Goal: Task Accomplishment & Management: Manage account settings

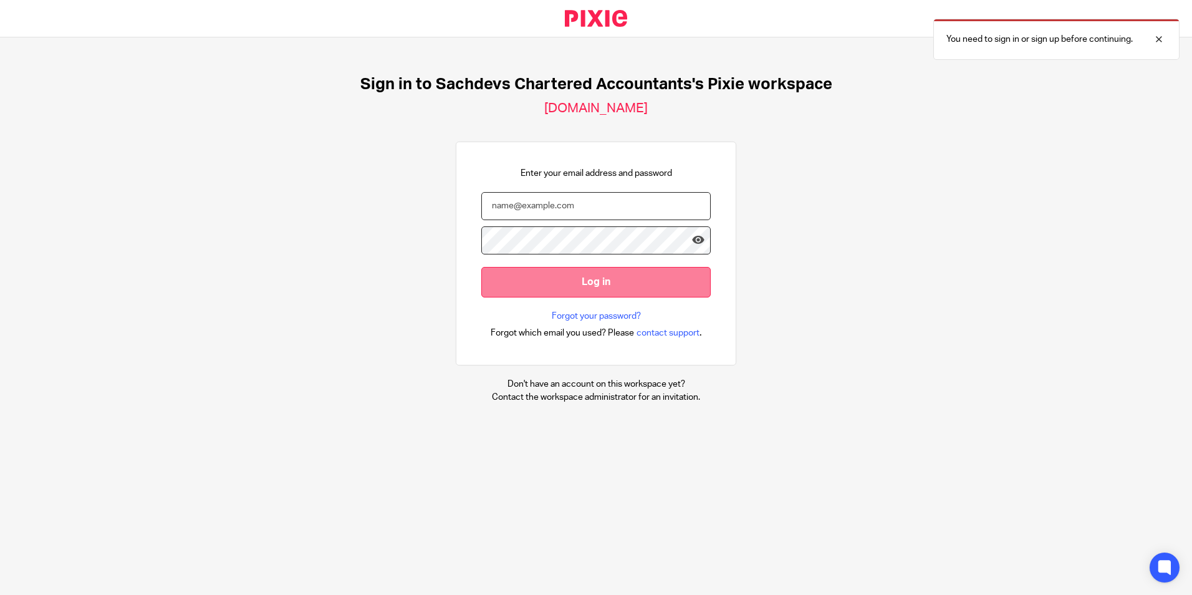
type input "sam@as1group.co.uk"
click at [578, 280] on input "Log in" at bounding box center [595, 282] width 229 height 31
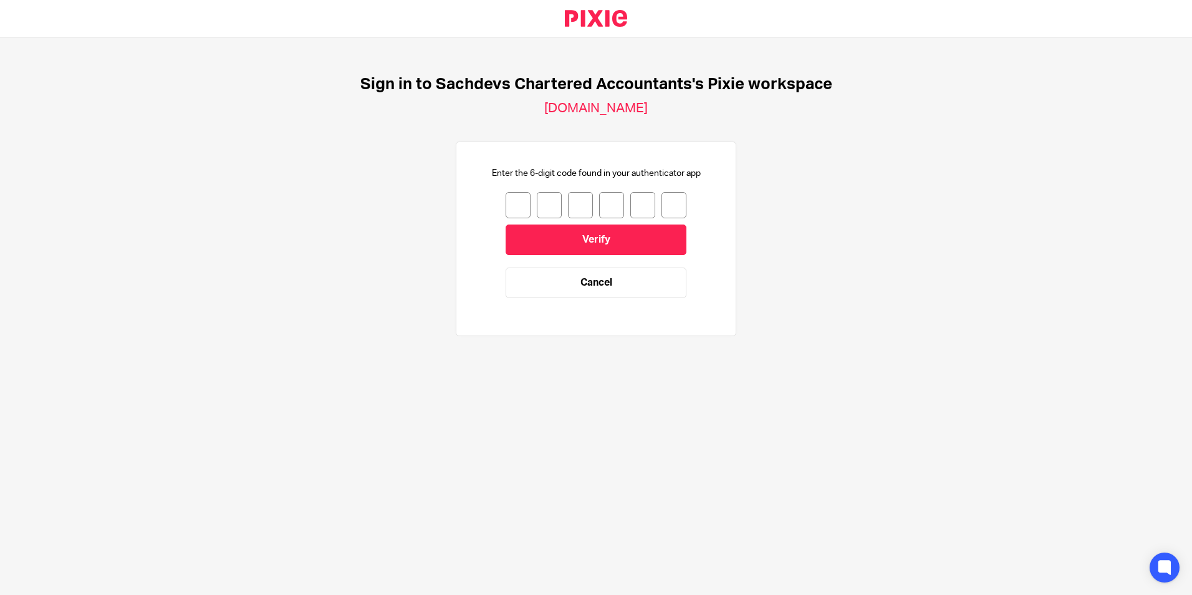
click at [512, 200] on input "number" at bounding box center [518, 205] width 25 height 26
type input "7"
type input "1"
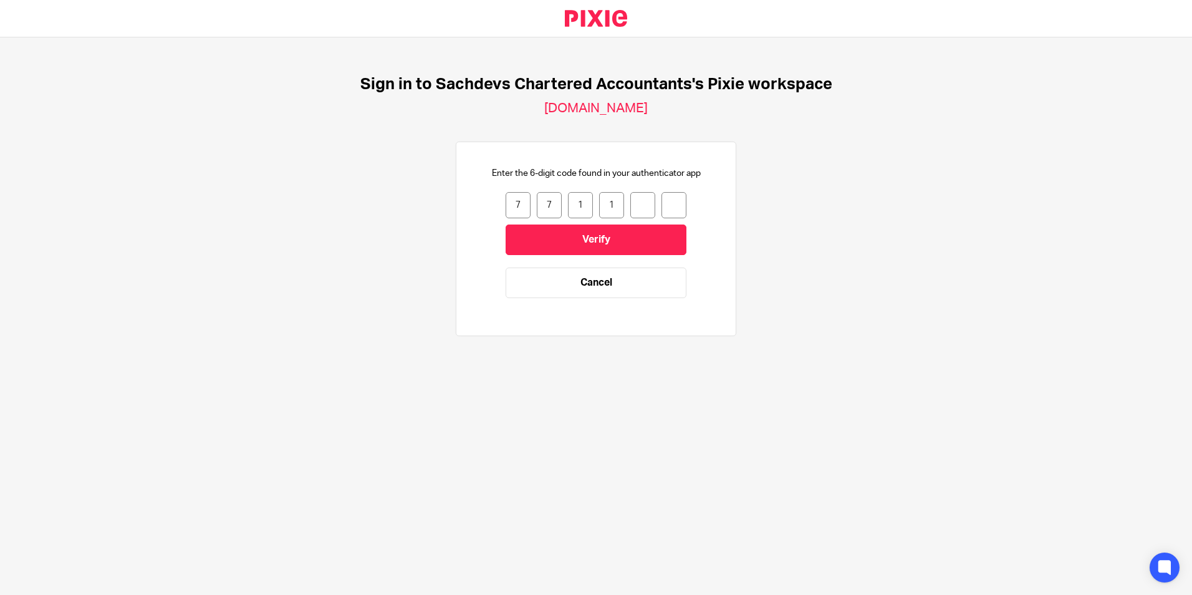
type input "7"
type input "3"
click at [572, 229] on input "Verify" at bounding box center [596, 239] width 181 height 31
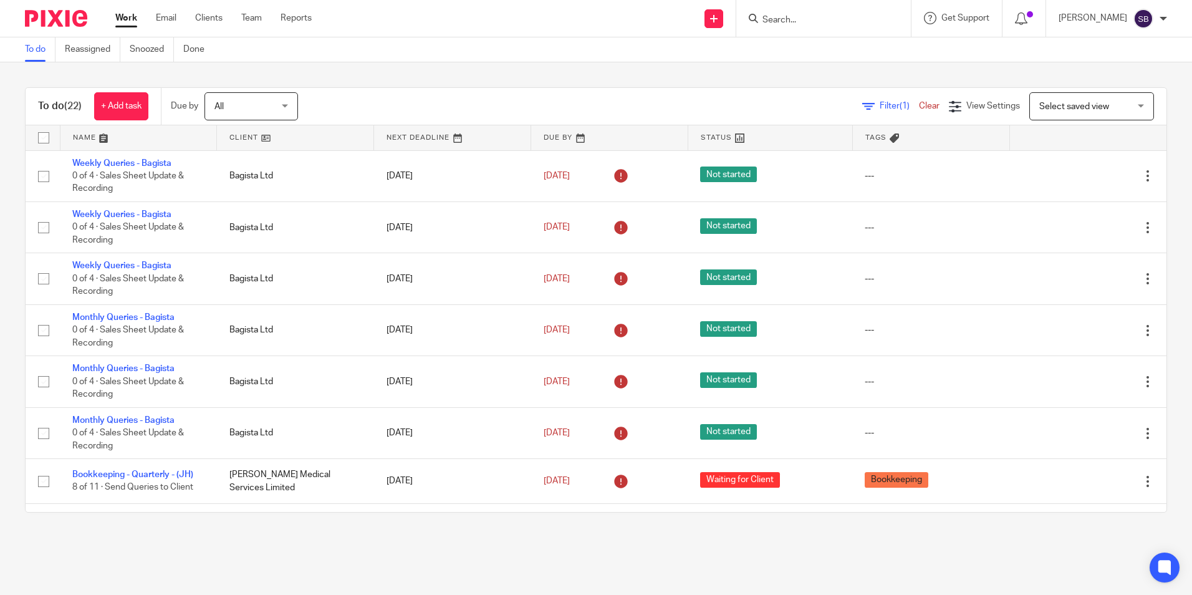
click at [825, 22] on input "Search" at bounding box center [817, 20] width 112 height 11
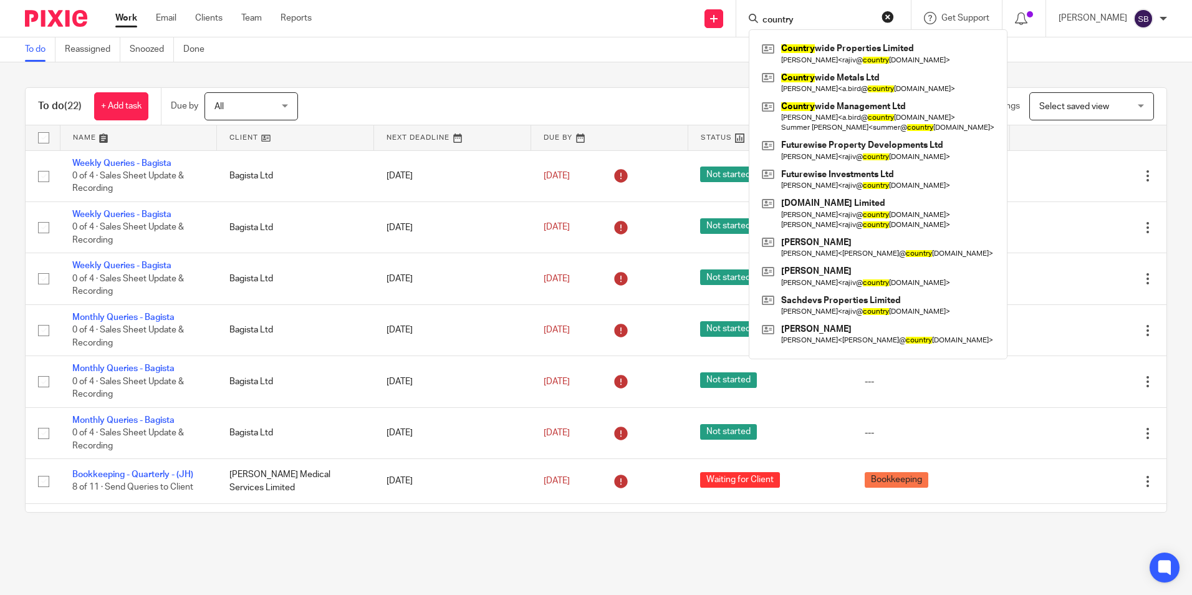
type input "country"
click at [918, 85] on link at bounding box center [878, 83] width 239 height 29
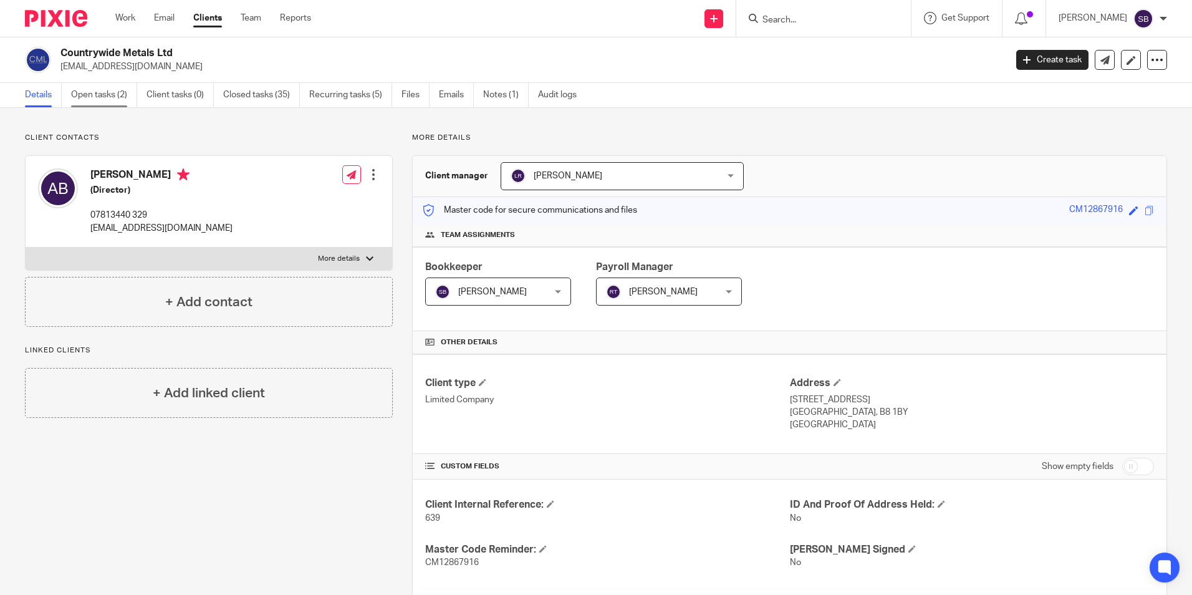
click at [122, 95] on link "Open tasks (2)" at bounding box center [104, 95] width 66 height 24
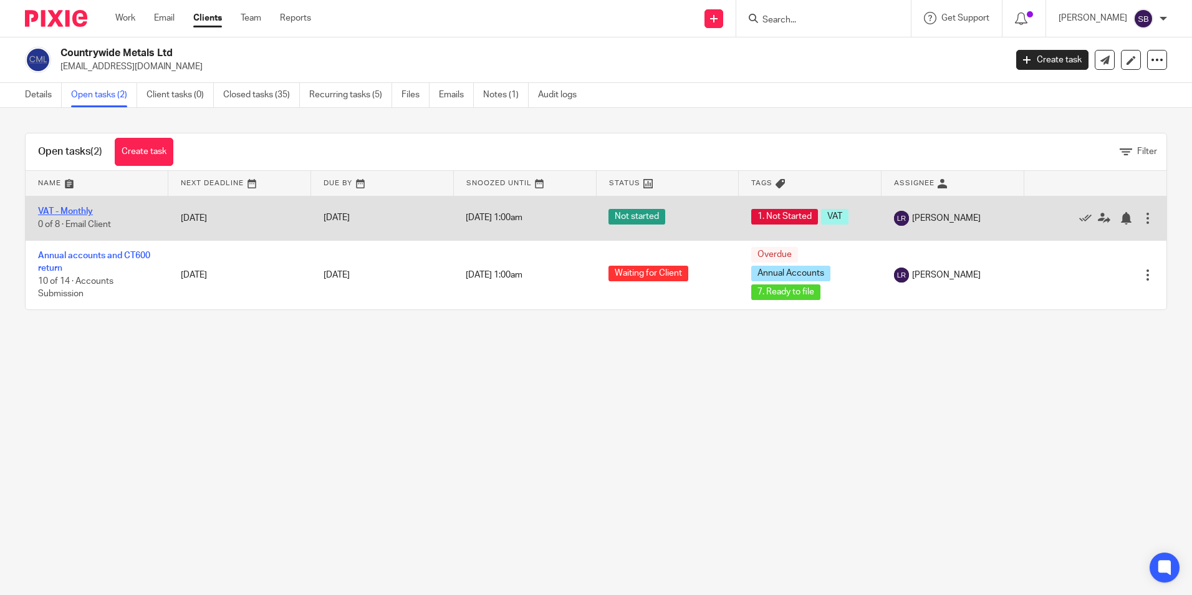
click at [79, 212] on link "VAT - Monthly" at bounding box center [65, 211] width 55 height 9
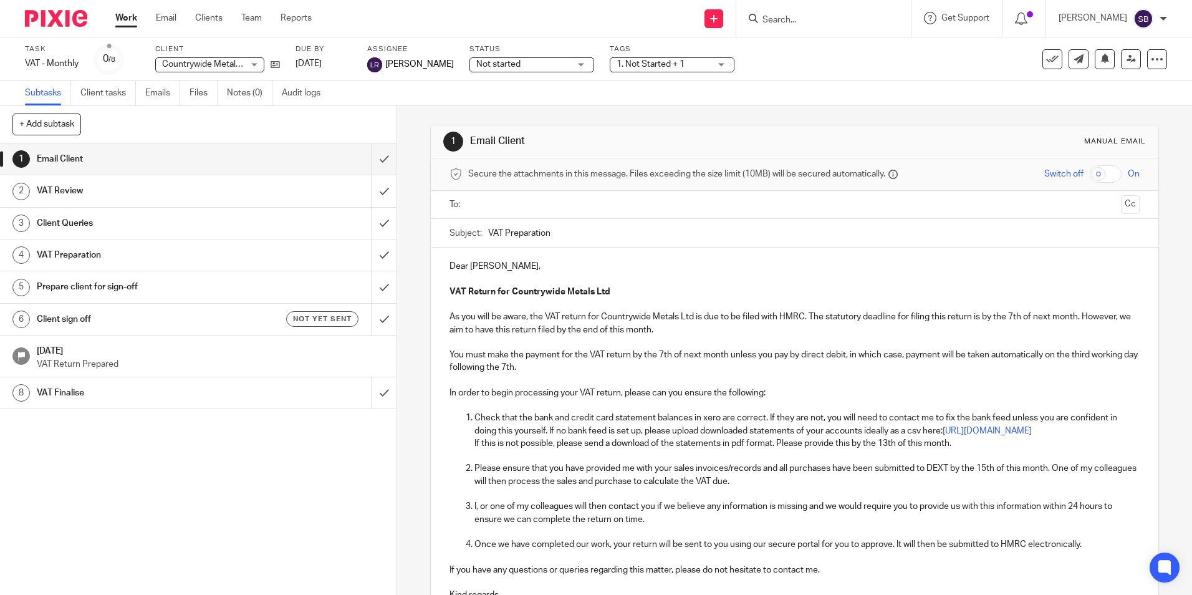
click at [120, 317] on h1 "Client sign off" at bounding box center [144, 319] width 215 height 19
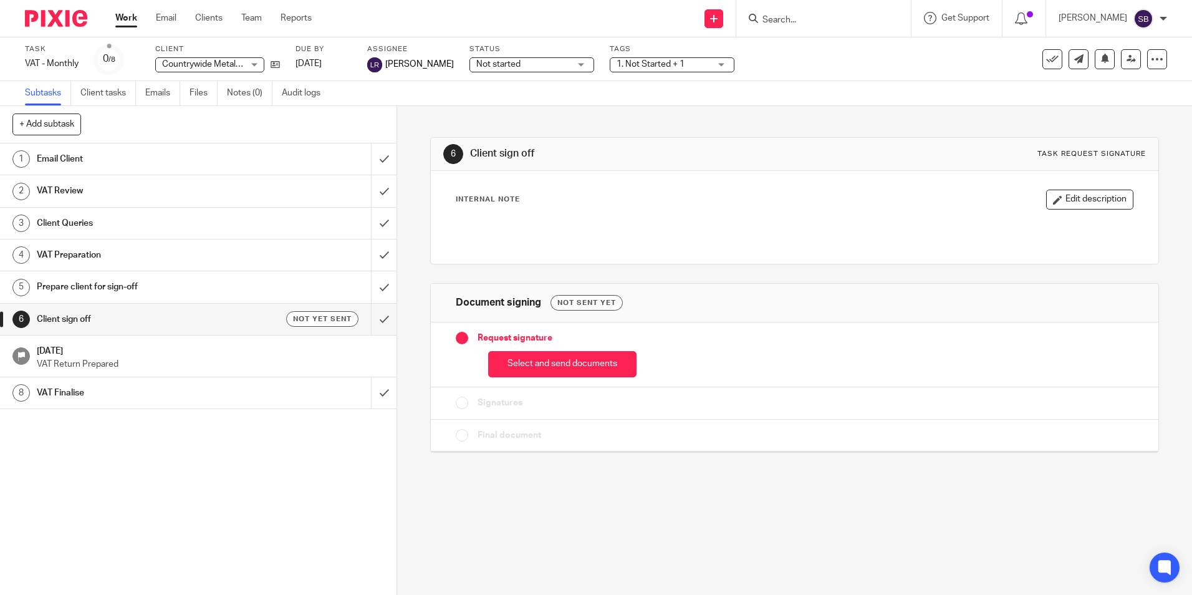
click at [157, 292] on h1 "Prepare client for sign-off" at bounding box center [144, 286] width 215 height 19
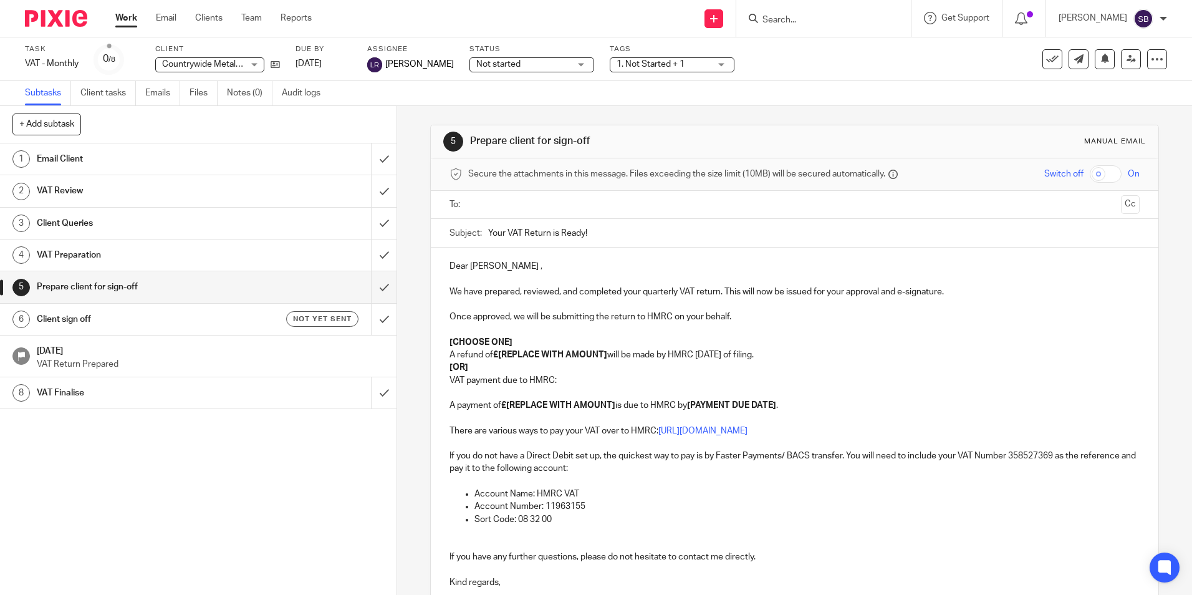
click at [526, 203] on input "text" at bounding box center [794, 205] width 643 height 14
click at [1121, 203] on button "Cc" at bounding box center [1130, 205] width 19 height 19
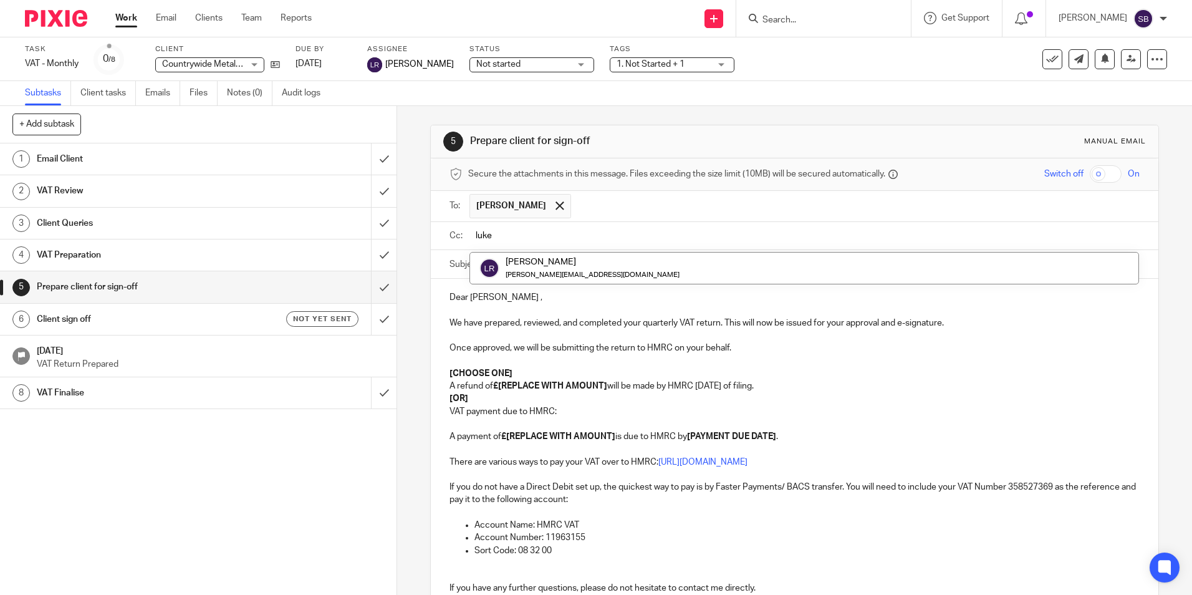
type input "luke"
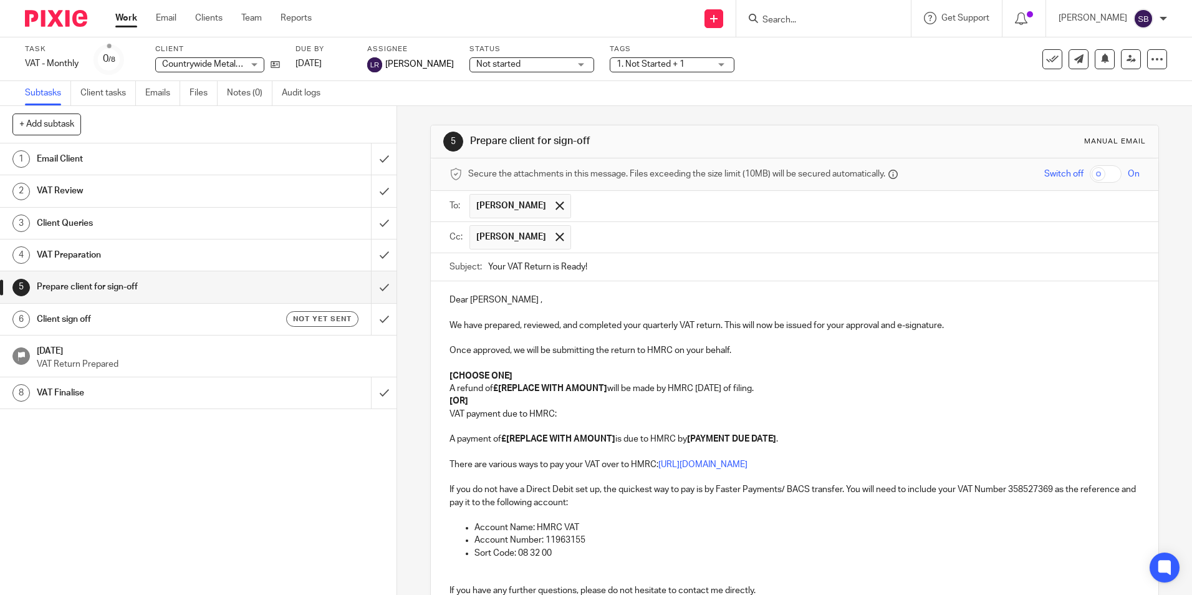
click at [503, 269] on input "Your VAT Return is Ready!" at bounding box center [813, 267] width 651 height 28
type input "Your July25 VAT Return is Ready!"
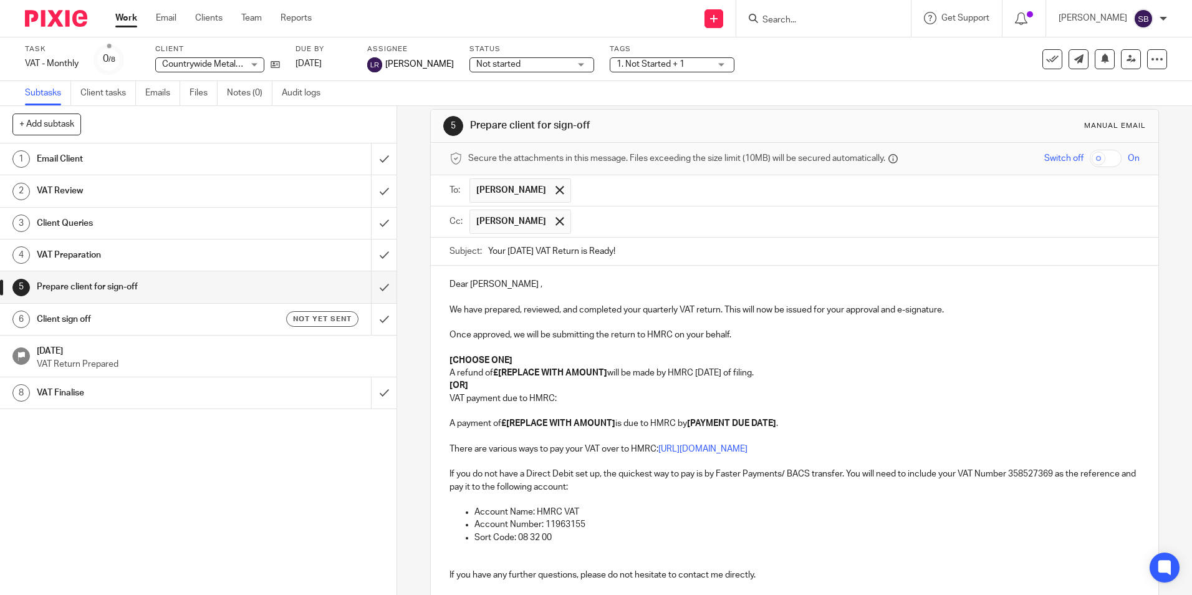
scroll to position [62, 0]
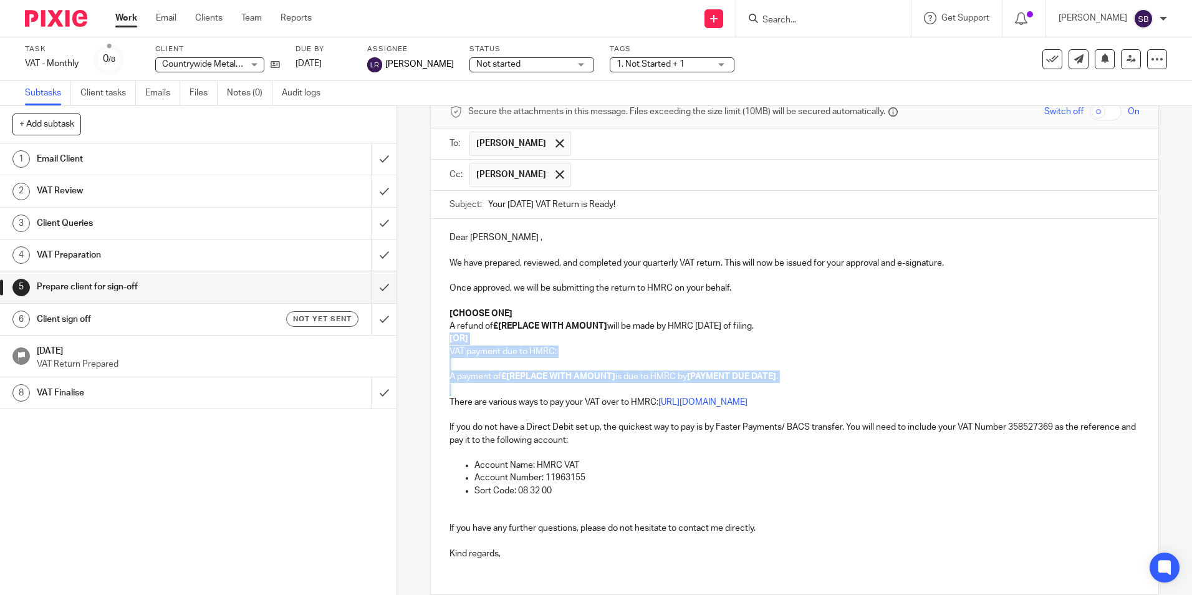
drag, startPoint x: 440, startPoint y: 337, endPoint x: 794, endPoint y: 384, distance: 356.7
click at [791, 383] on div "Dear Amy , We have prepared, reviewed, and completed your quarterly VAT return.…" at bounding box center [794, 394] width 727 height 350
click at [806, 390] on p at bounding box center [795, 389] width 690 height 12
drag, startPoint x: 445, startPoint y: 351, endPoint x: 794, endPoint y: 379, distance: 350.3
click at [794, 379] on div "Dear Amy , We have prepared, reviewed, and completed your quarterly VAT return.…" at bounding box center [794, 394] width 727 height 350
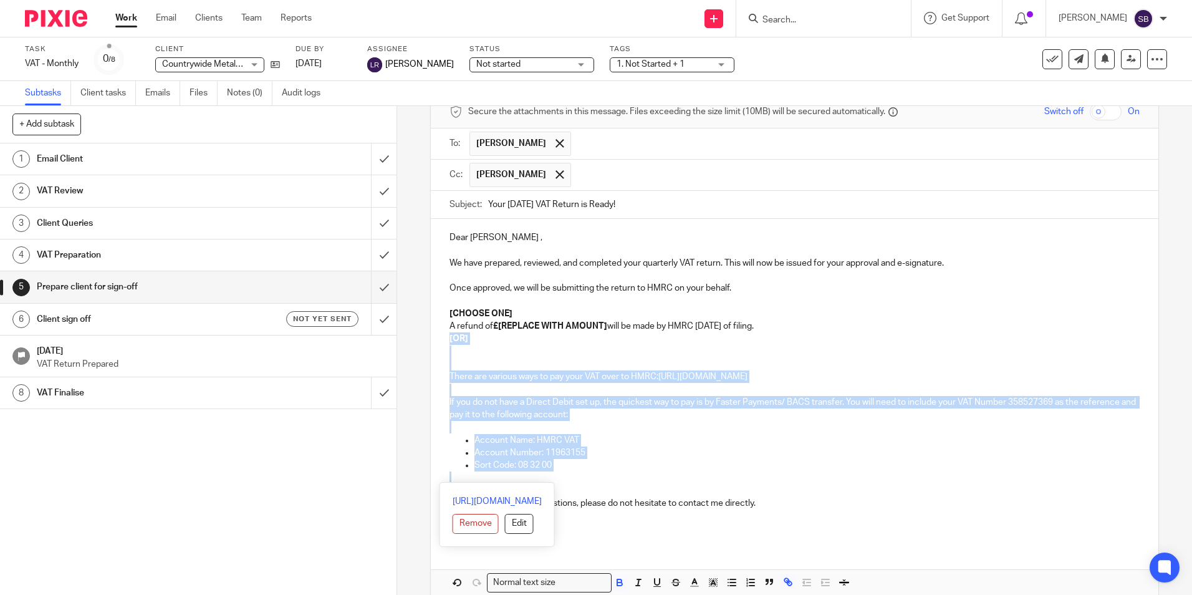
drag, startPoint x: 442, startPoint y: 338, endPoint x: 634, endPoint y: 478, distance: 237.5
click at [634, 478] on div "Dear Amy , We have prepared, reviewed, and completed your quarterly VAT return.…" at bounding box center [794, 381] width 727 height 325
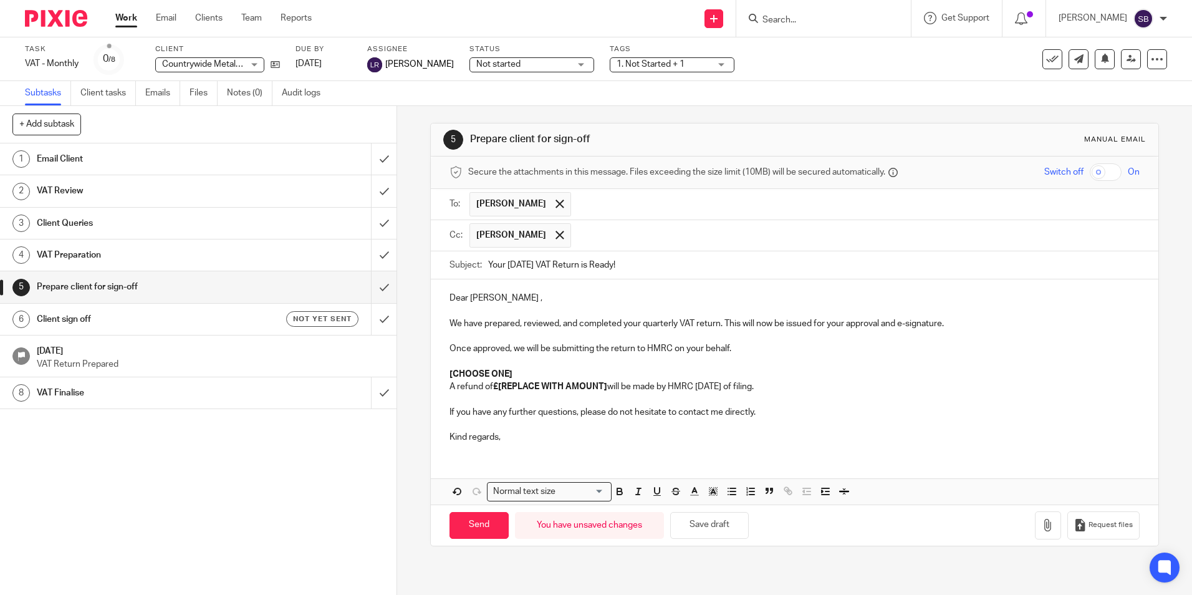
click at [460, 398] on p "A refund of £[REPLACE WITH AMOUNT] will be made by HMRC within 6 weeks of filin…" at bounding box center [795, 393] width 690 height 26
drag, startPoint x: 521, startPoint y: 374, endPoint x: 446, endPoint y: 375, distance: 74.9
click at [450, 375] on p "[CHOOSE ONE]" at bounding box center [795, 376] width 690 height 12
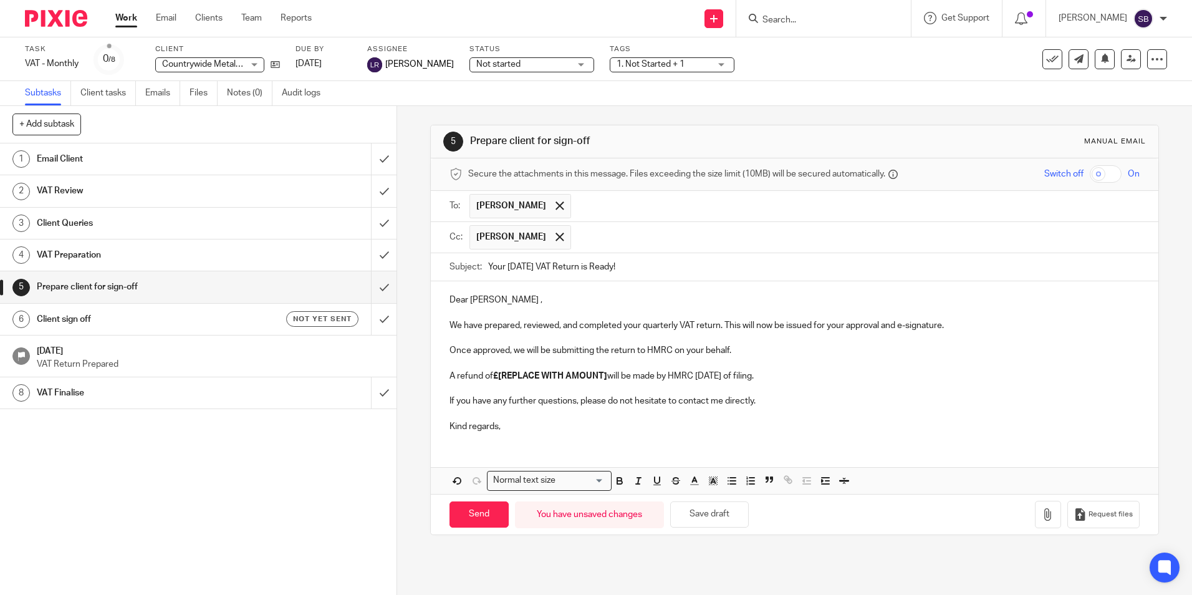
click at [495, 375] on strong "£[REPLACE WITH AMOUNT]" at bounding box center [550, 376] width 114 height 9
drag, startPoint x: 497, startPoint y: 375, endPoint x: 607, endPoint y: 374, distance: 109.8
click at [607, 374] on p "A refund of £[REPLACE WITH AMOUNT] will be made by HMRC within 6 weeks of filin…" at bounding box center [795, 383] width 690 height 26
click at [677, 325] on p "We have prepared, reviewed, and completed your quarterly VAT return. This will …" at bounding box center [795, 325] width 690 height 12
drag, startPoint x: 677, startPoint y: 325, endPoint x: 645, endPoint y: 329, distance: 32.1
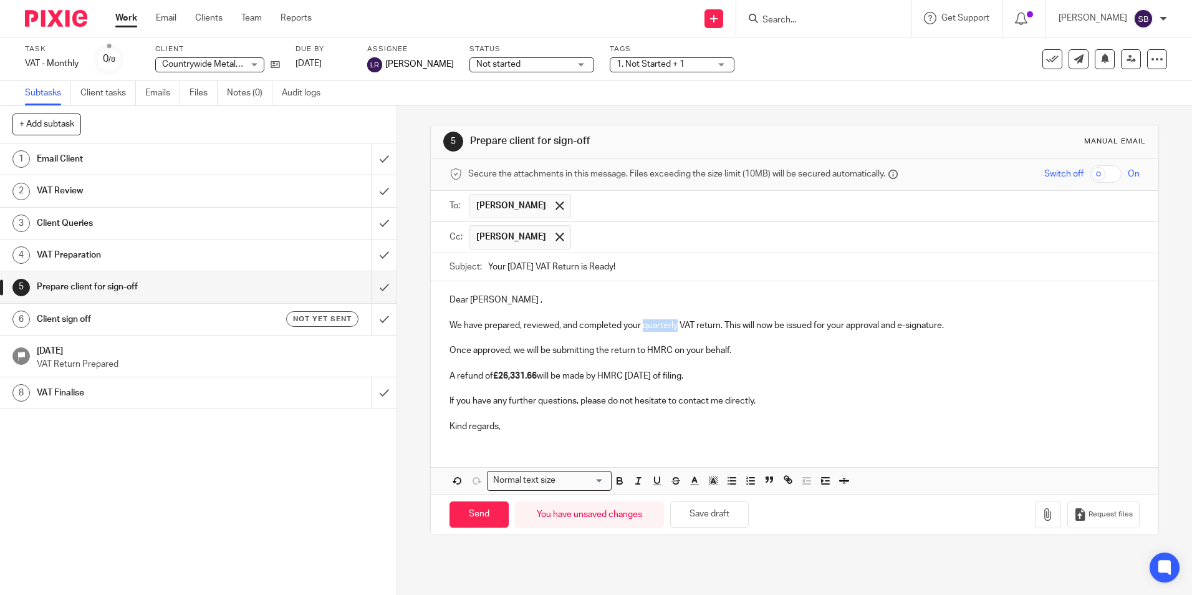
click at [644, 329] on p "We have prepared, reviewed, and completed your quarterly VAT return. This will …" at bounding box center [795, 325] width 690 height 12
click at [647, 329] on p "We have prepared, reviewed, and completed your qmonthly VAT return. This will n…" at bounding box center [795, 325] width 690 height 12
click at [465, 511] on input "Send" at bounding box center [479, 514] width 59 height 27
type input "Sent"
click at [158, 359] on p "VAT Return Prepared" at bounding box center [211, 364] width 348 height 12
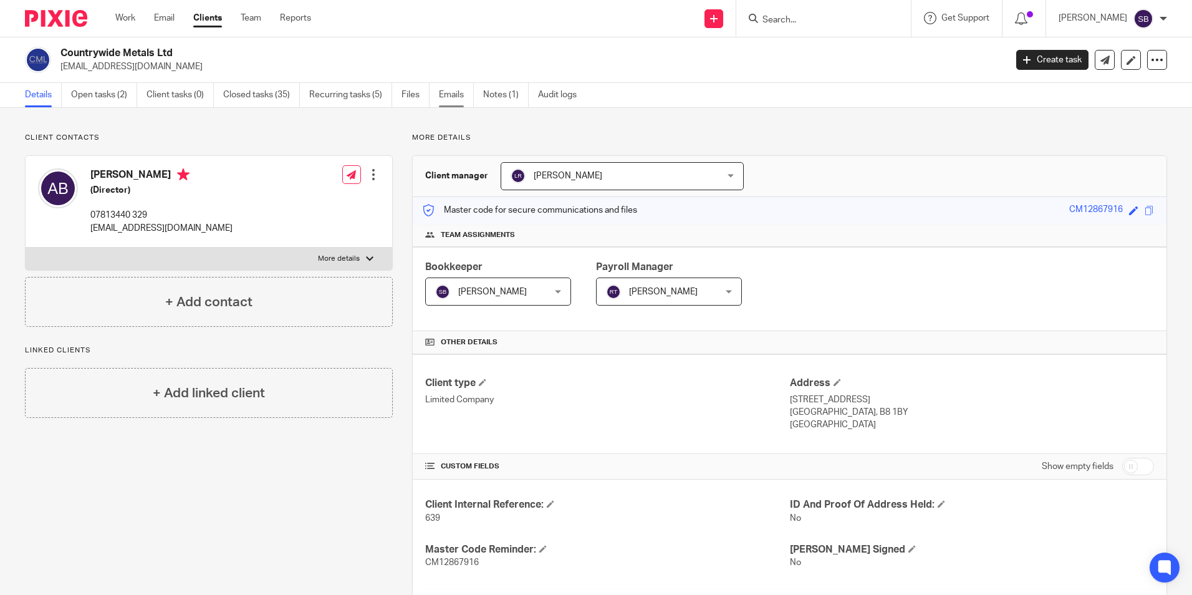
click at [450, 96] on link "Emails" at bounding box center [456, 95] width 35 height 24
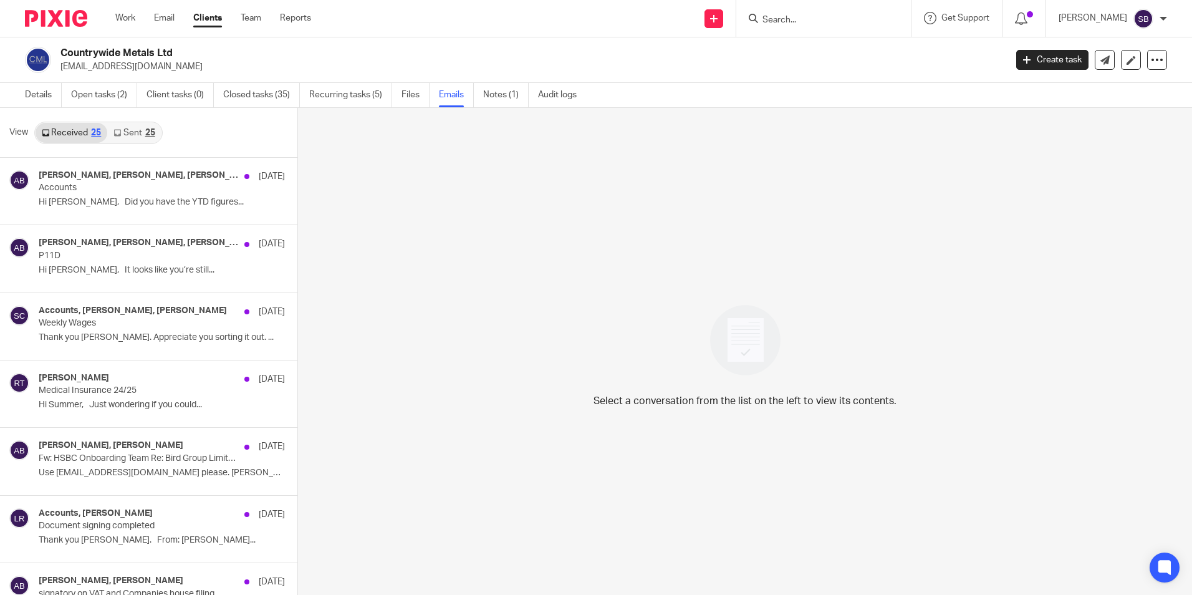
click at [131, 136] on link "Sent 25" at bounding box center [134, 133] width 54 height 20
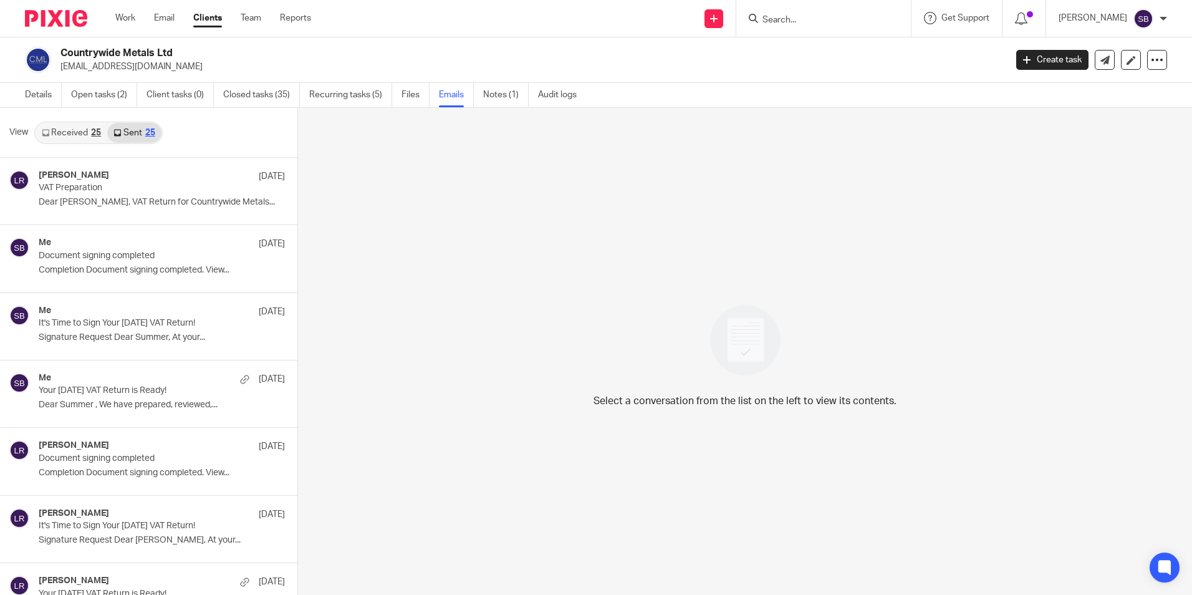
scroll to position [2, 0]
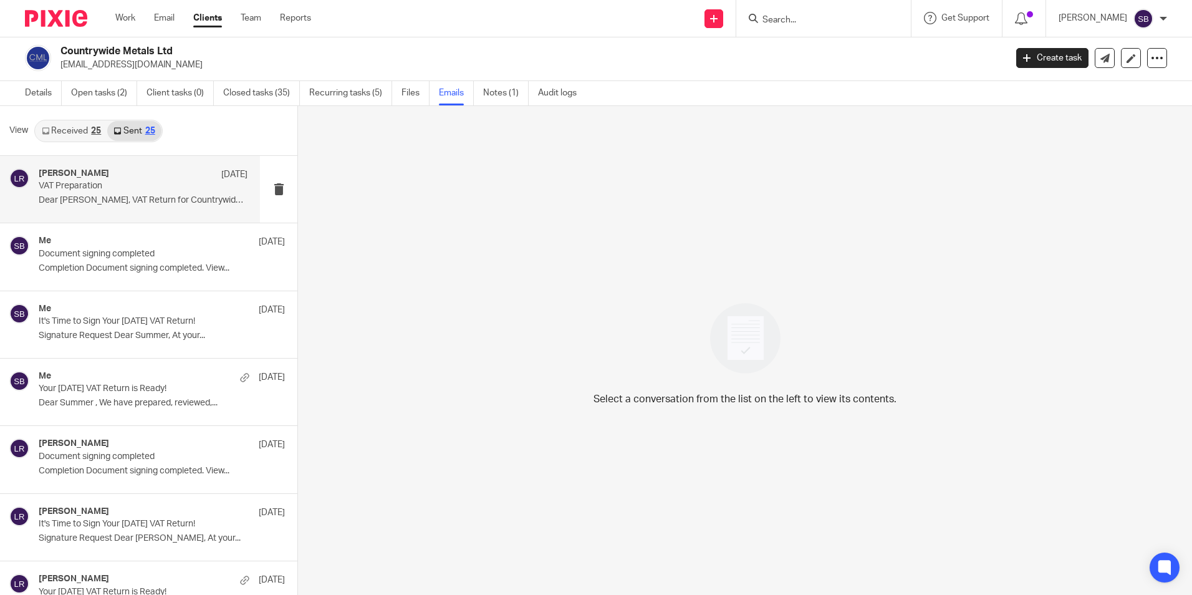
click at [166, 210] on div "Luke Racovita 7 Aug VAT Preparation Dear Amy, VAT Return for Countrywide Metals…" at bounding box center [143, 189] width 209 height 42
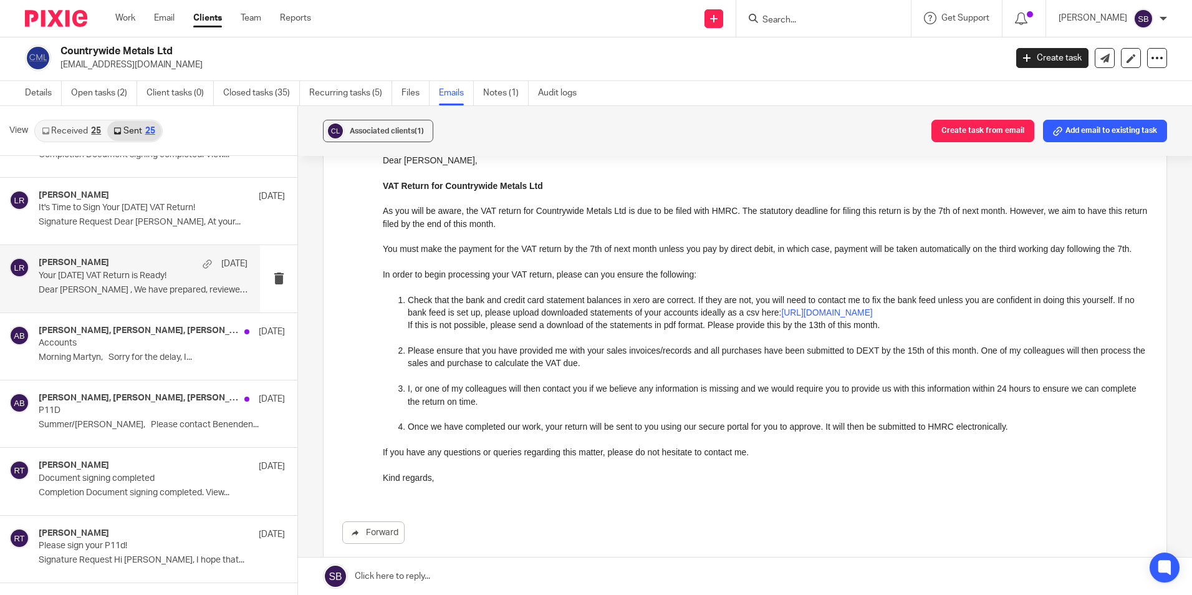
scroll to position [312, 0]
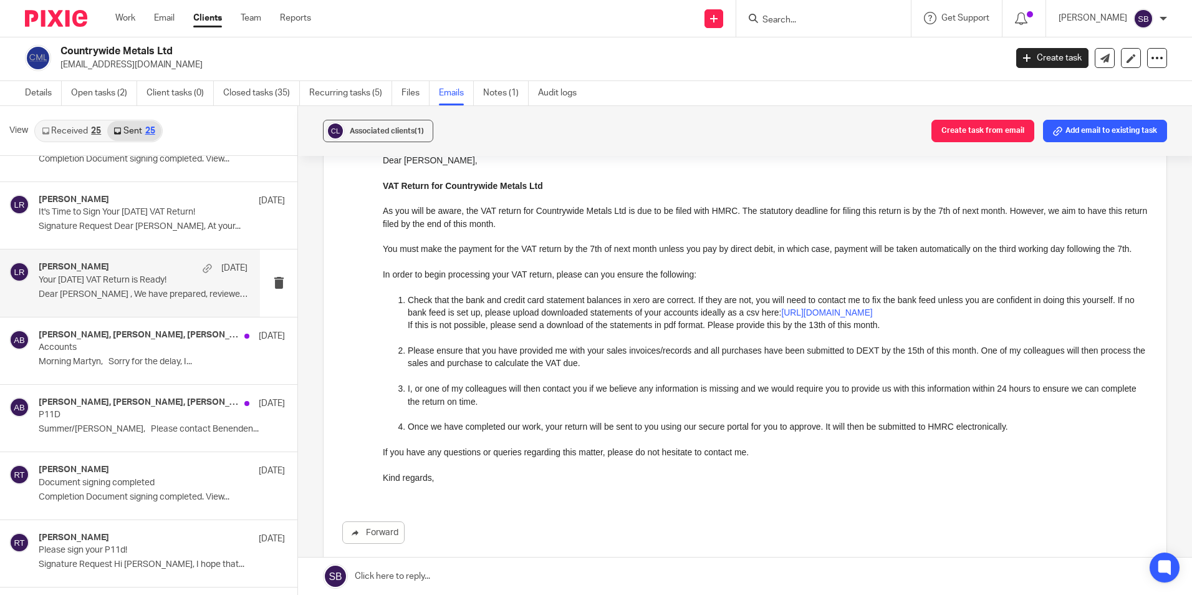
click at [185, 291] on p "Dear Amy , We have prepared, reviewed, and..." at bounding box center [143, 294] width 209 height 11
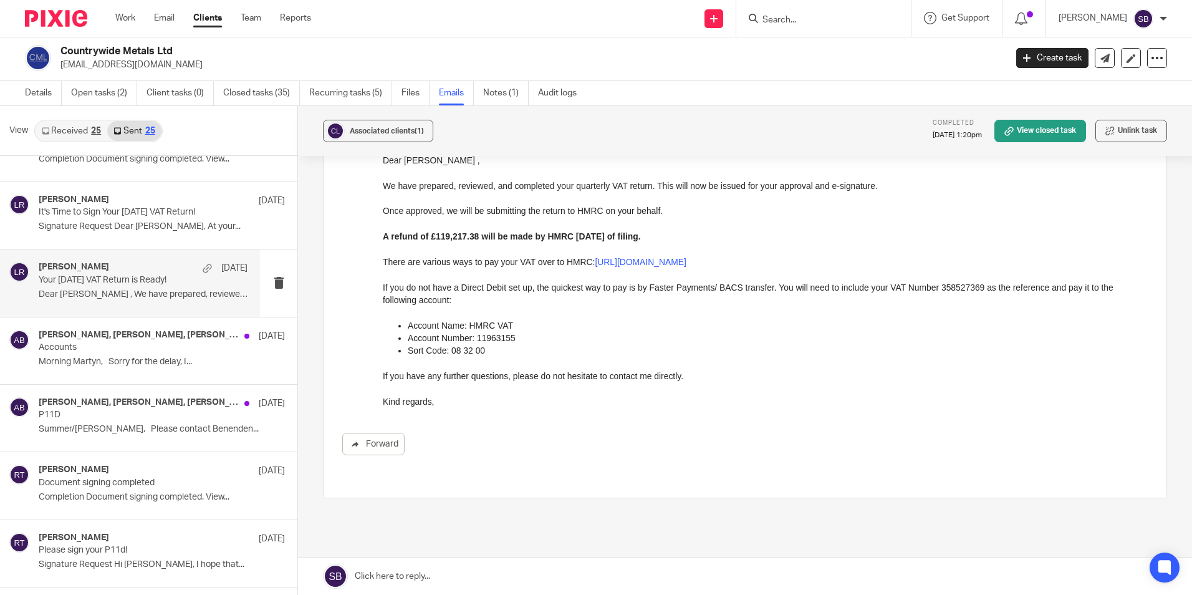
scroll to position [62, 0]
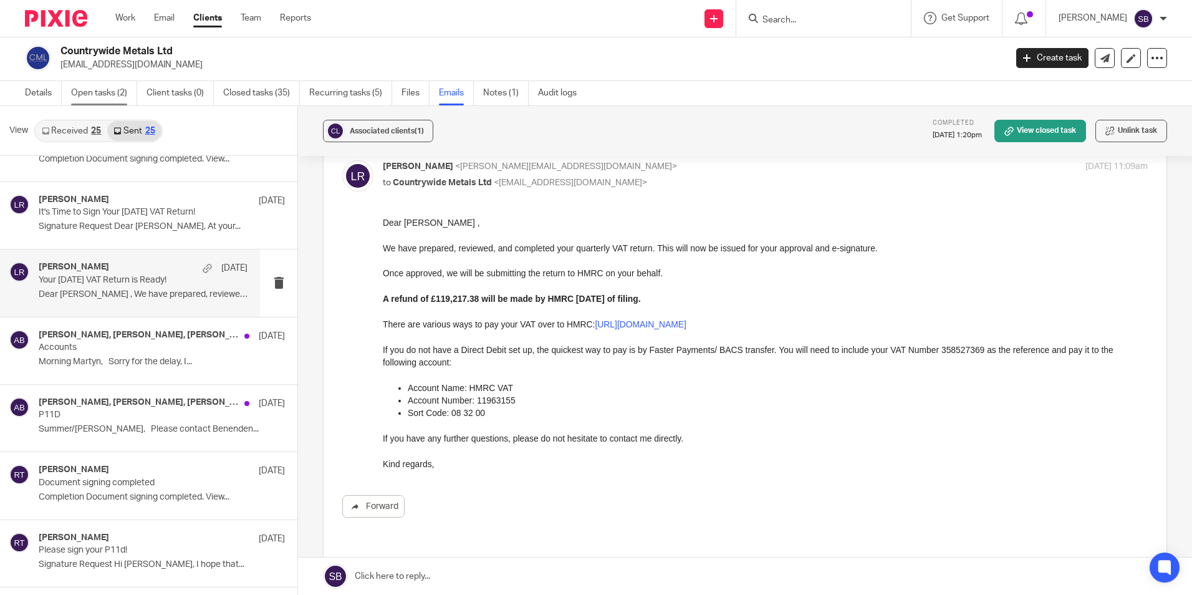
click at [89, 94] on link "Open tasks (2)" at bounding box center [104, 93] width 66 height 24
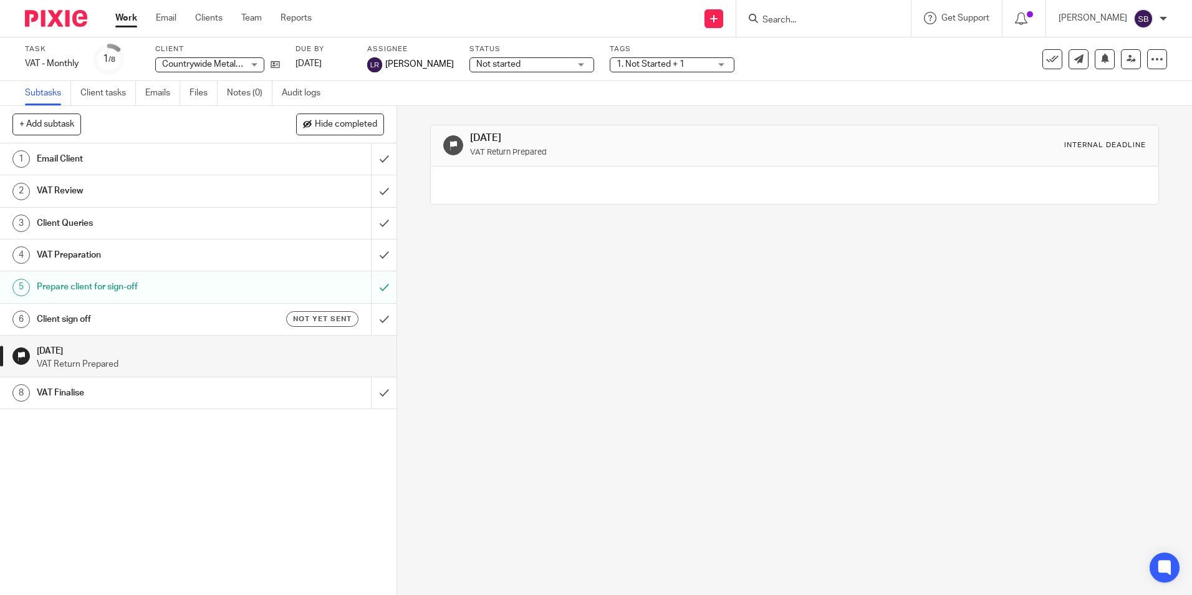
click at [154, 318] on h1 "Client sign off" at bounding box center [144, 319] width 215 height 19
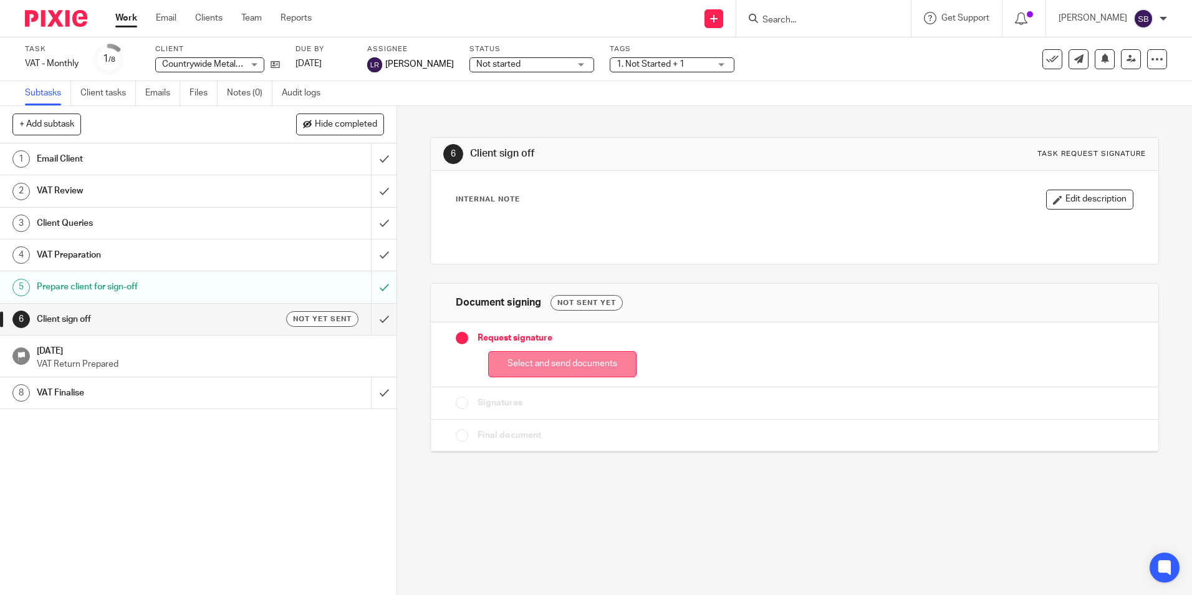
click at [551, 362] on button "Select and send documents" at bounding box center [562, 364] width 148 height 27
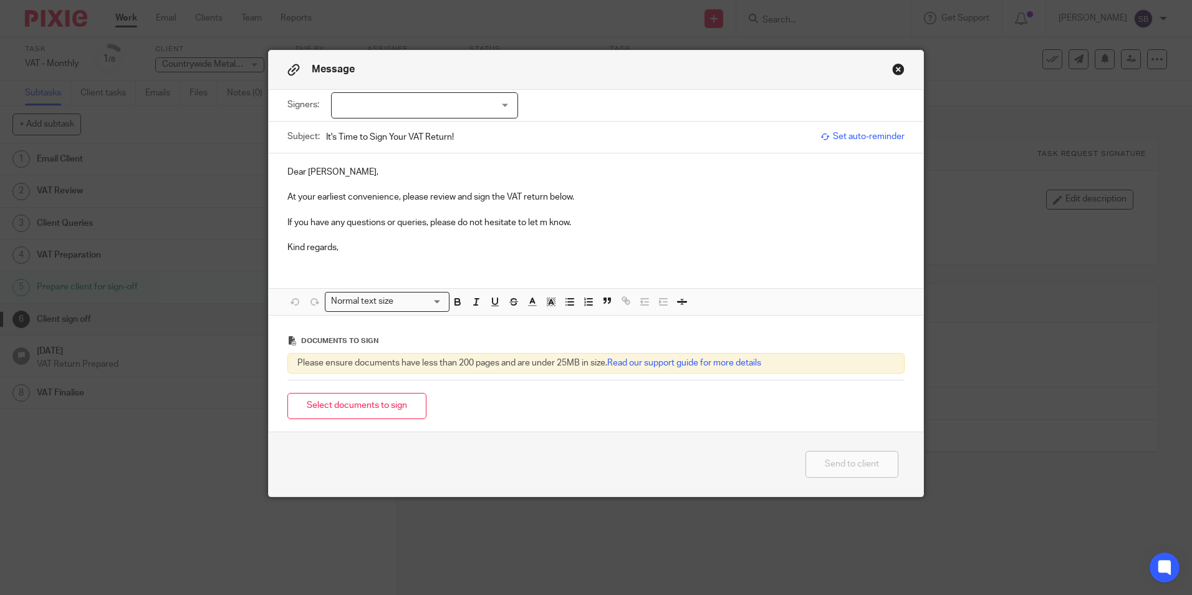
click at [457, 114] on div at bounding box center [424, 105] width 187 height 26
click at [478, 132] on li "[PERSON_NAME]" at bounding box center [420, 131] width 186 height 26
checkbox input "true"
click at [635, 239] on p at bounding box center [595, 235] width 617 height 12
click at [389, 408] on button "Select documents to sign" at bounding box center [356, 406] width 139 height 27
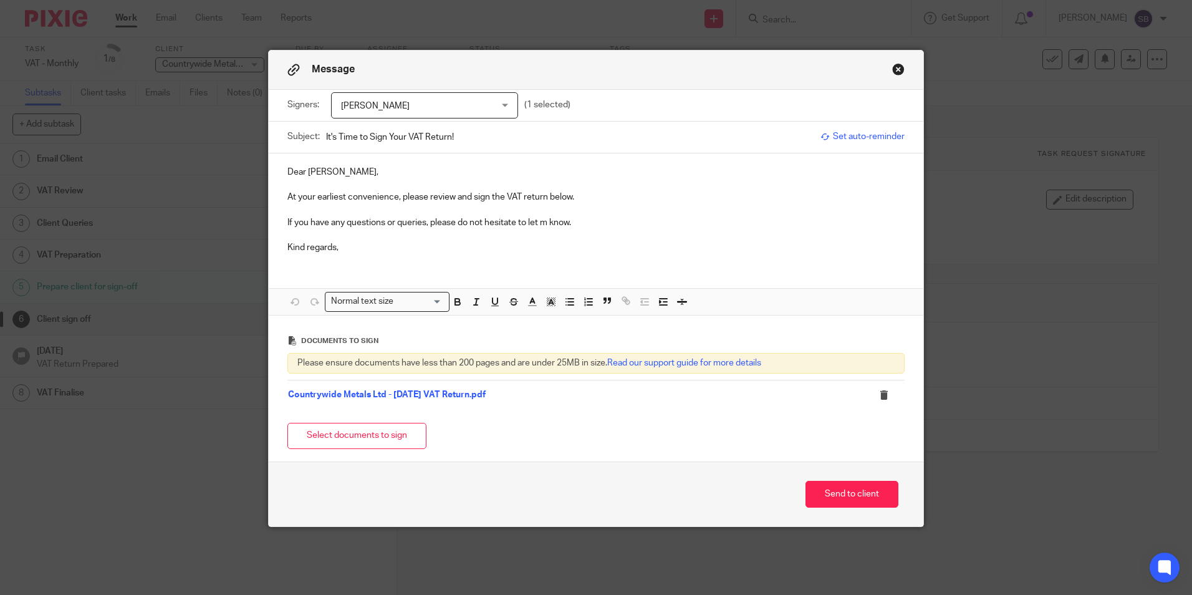
click at [447, 393] on link "Countrywide Metals Ltd - July25 VAT Return.pdf" at bounding box center [387, 394] width 198 height 9
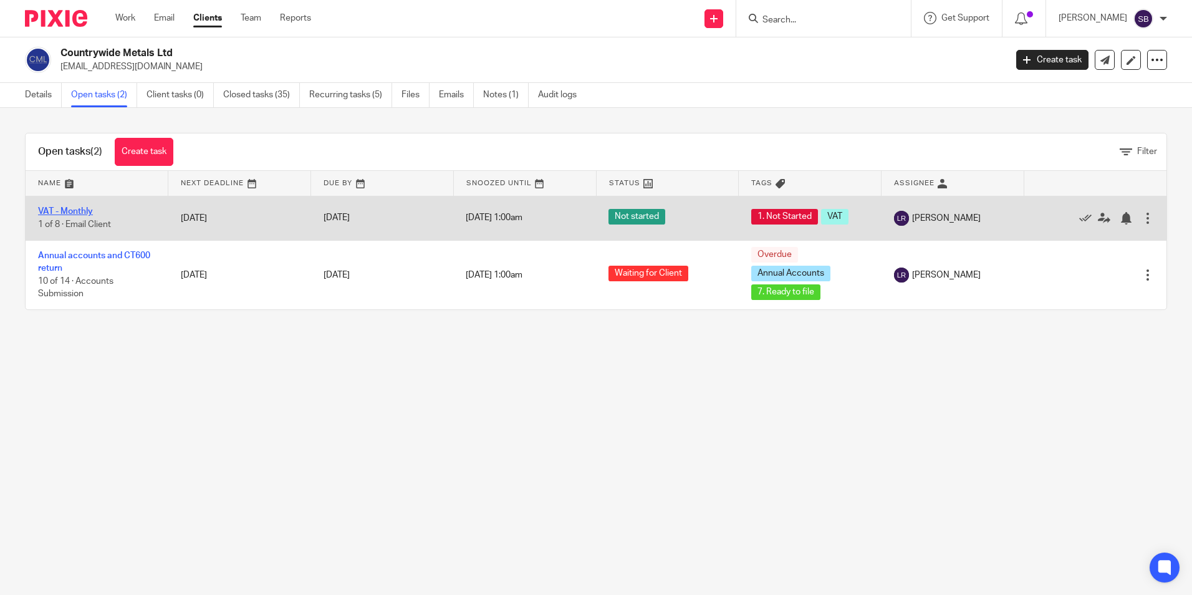
click at [77, 211] on link "VAT - Monthly" at bounding box center [65, 211] width 55 height 9
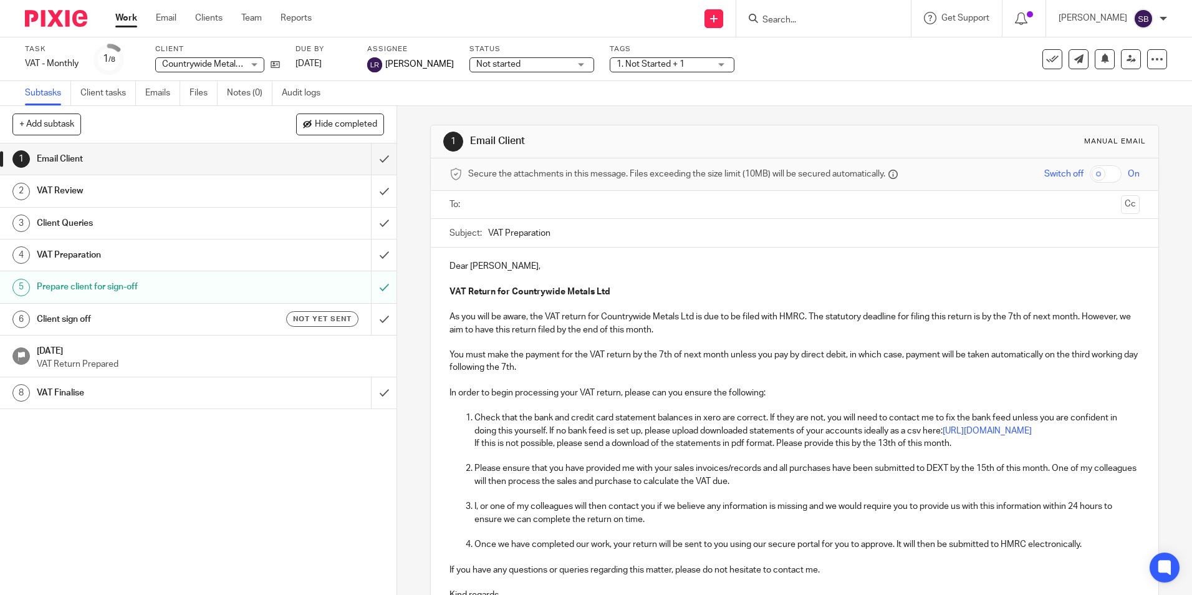
click at [191, 323] on h1 "Client sign off" at bounding box center [144, 319] width 215 height 19
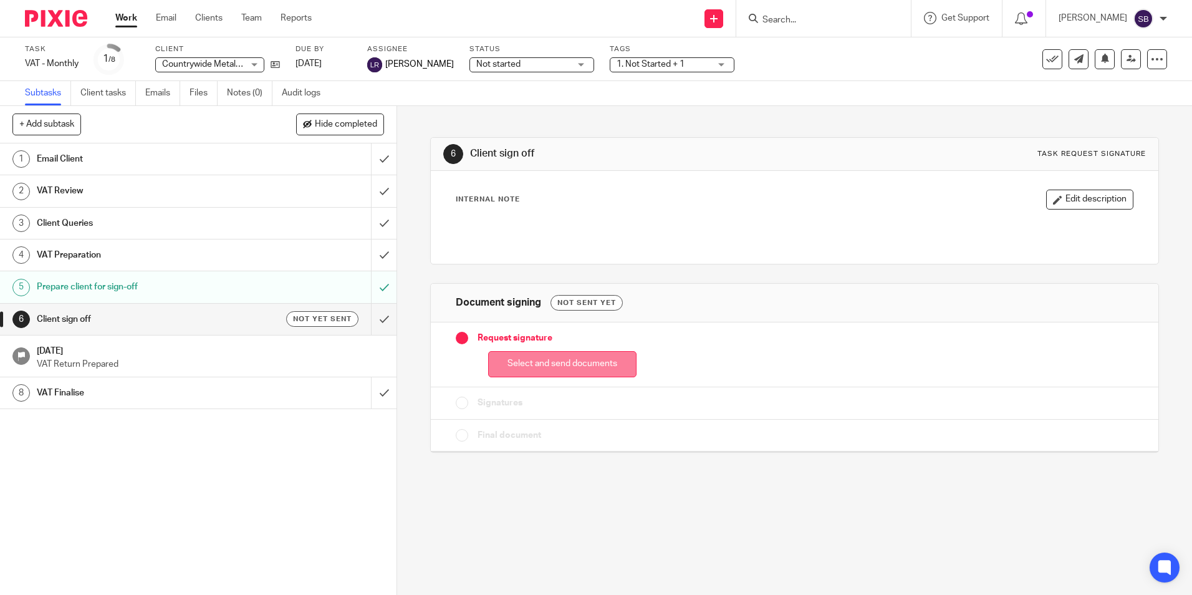
click at [566, 364] on button "Select and send documents" at bounding box center [562, 364] width 148 height 27
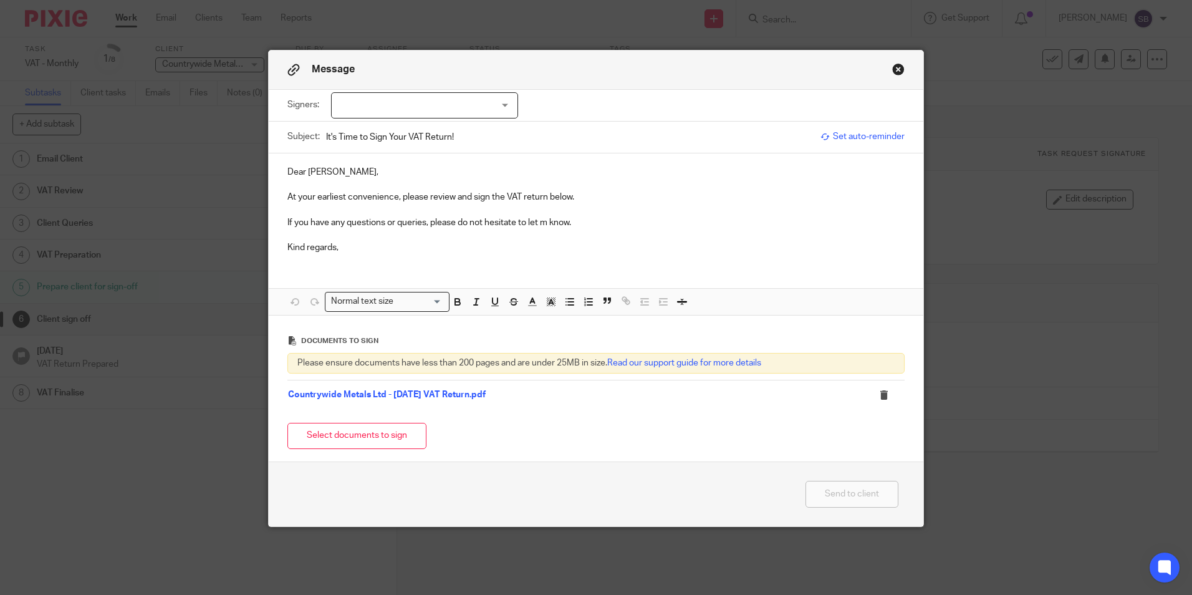
drag, startPoint x: 375, startPoint y: 102, endPoint x: 376, endPoint y: 127, distance: 25.0
click at [376, 104] on div at bounding box center [424, 105] width 187 height 26
click at [372, 135] on li "[PERSON_NAME]" at bounding box center [420, 131] width 186 height 26
checkbox input "true"
click at [882, 391] on icon at bounding box center [884, 394] width 9 height 9
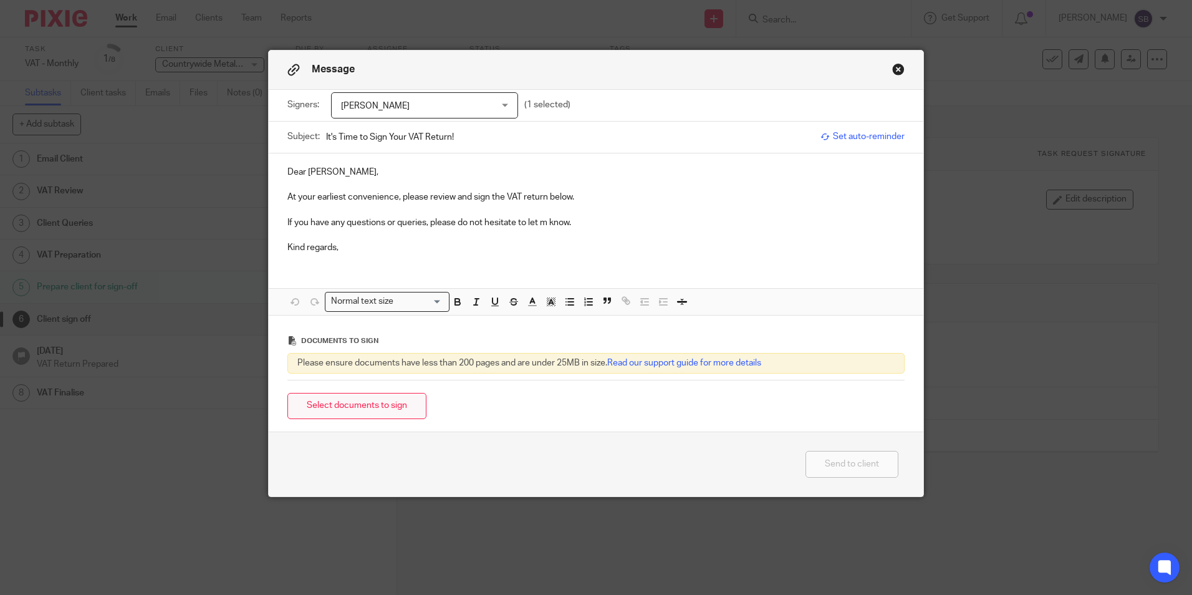
click at [365, 413] on button "Select documents to sign" at bounding box center [356, 406] width 139 height 27
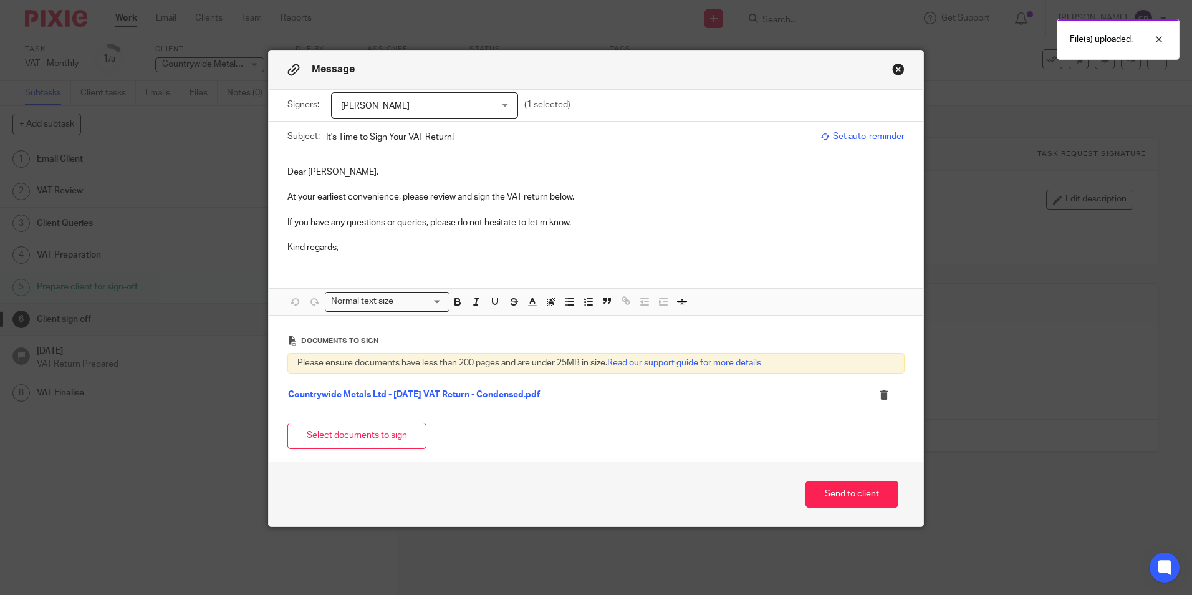
click at [406, 137] on input "It's Time to Sign Your VAT Return!" at bounding box center [570, 137] width 488 height 28
type input "It's Time to Sign Your July25 VAT Return!"
click at [369, 174] on p "Dear Amy," at bounding box center [595, 172] width 617 height 12
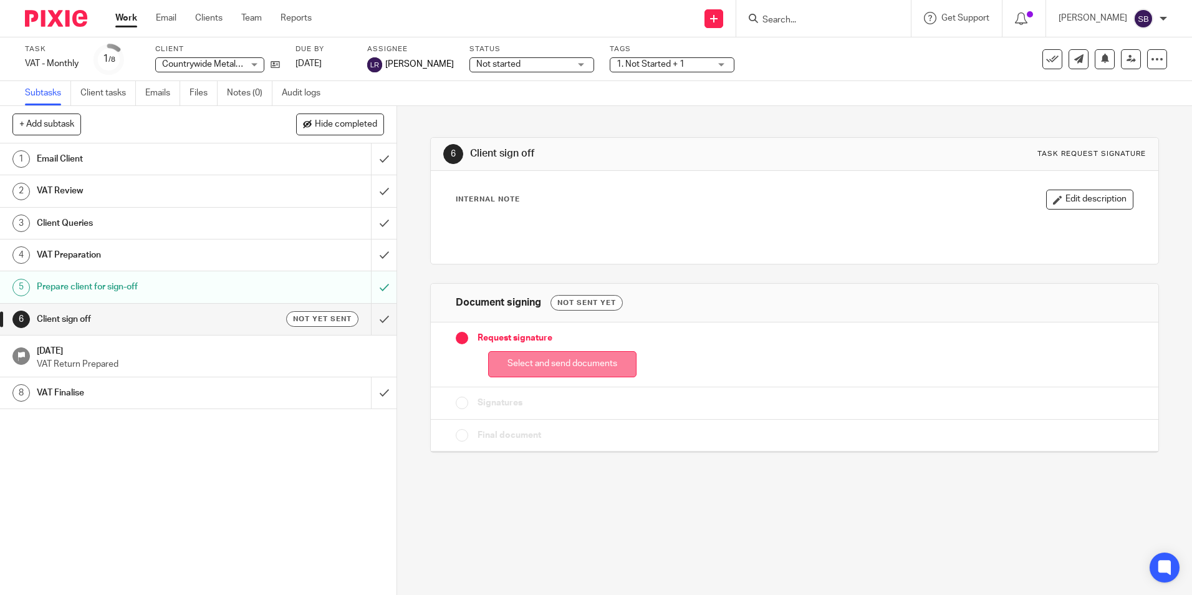
click at [576, 368] on button "Select and send documents" at bounding box center [562, 364] width 148 height 27
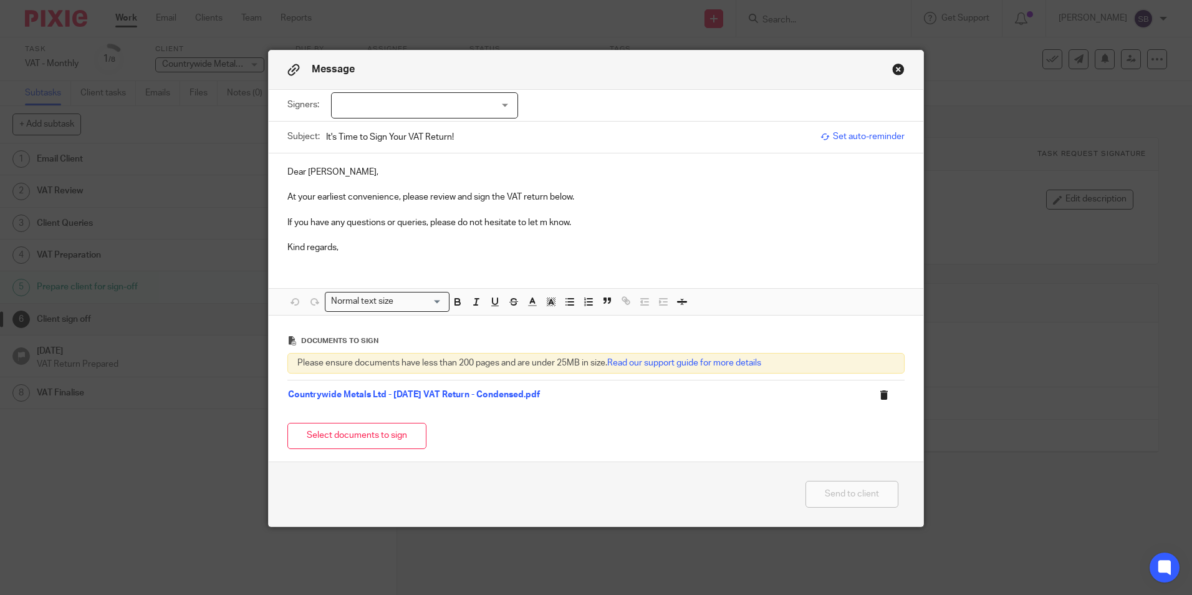
click at [880, 397] on icon at bounding box center [884, 394] width 9 height 9
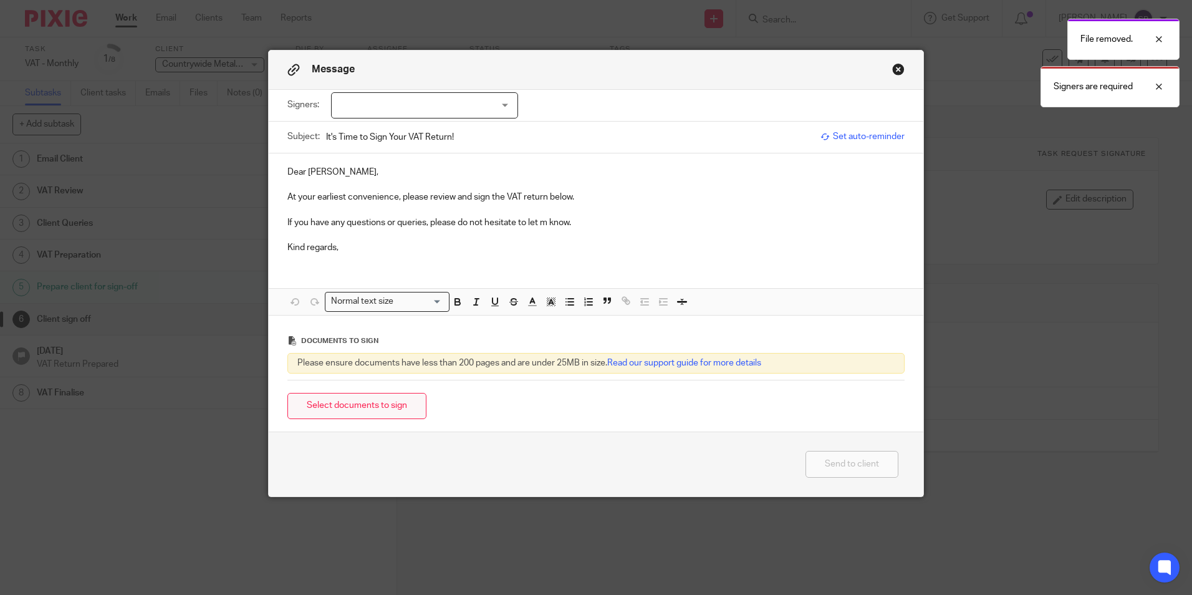
click at [352, 410] on button "Select documents to sign" at bounding box center [356, 406] width 139 height 27
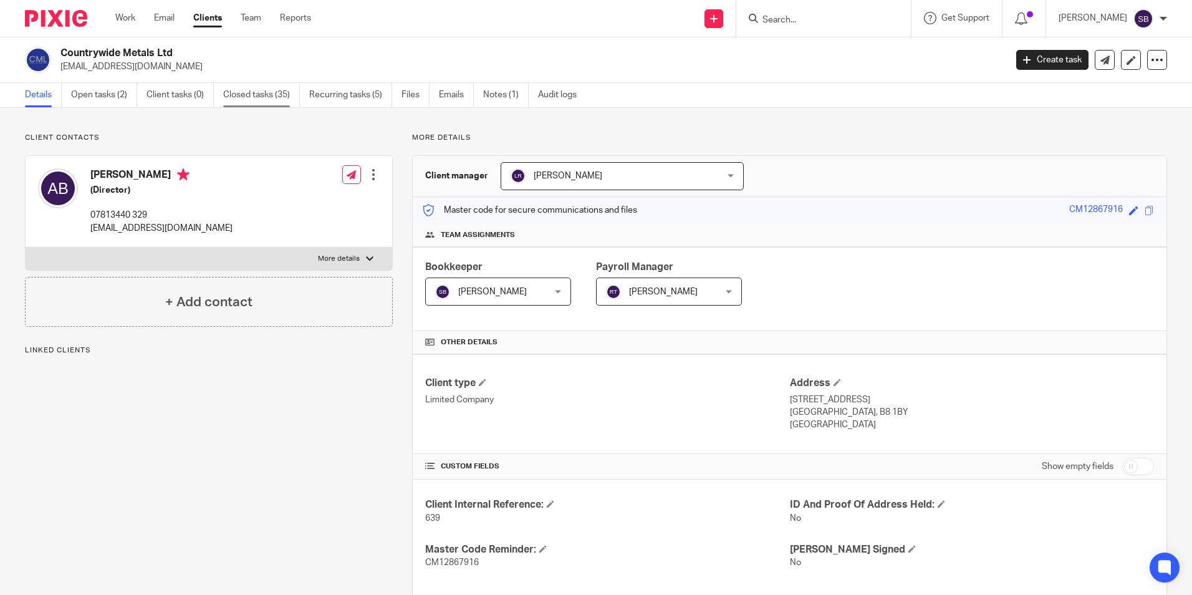
click at [254, 97] on link "Closed tasks (35)" at bounding box center [261, 95] width 77 height 24
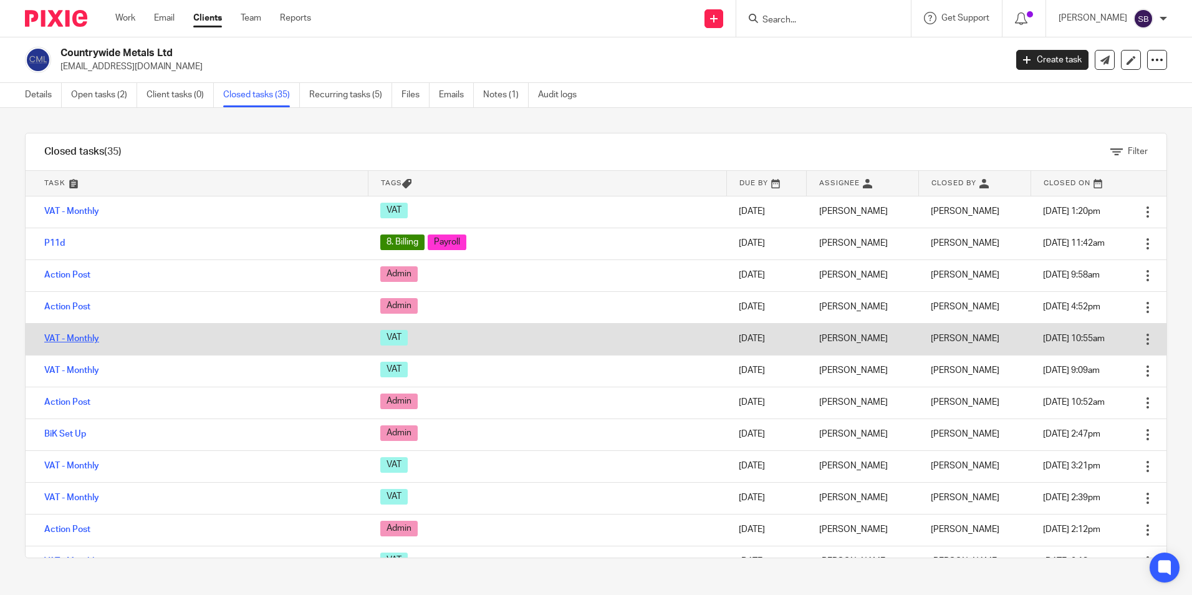
click at [79, 342] on link "VAT - Monthly" at bounding box center [71, 338] width 55 height 9
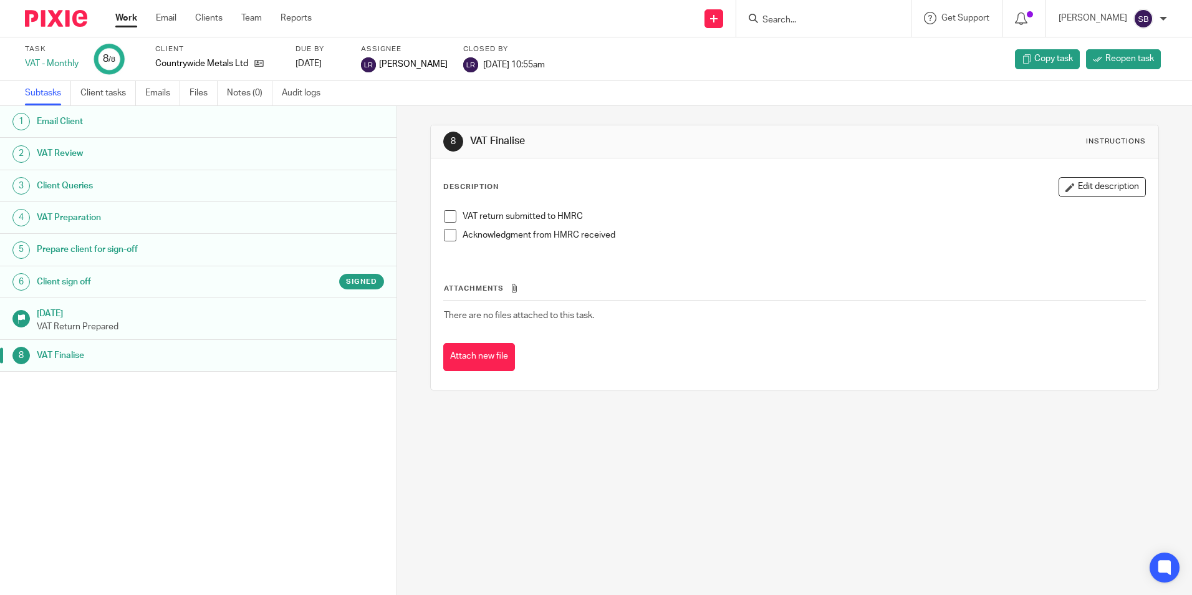
click at [180, 286] on h1 "Client sign off" at bounding box center [153, 281] width 232 height 19
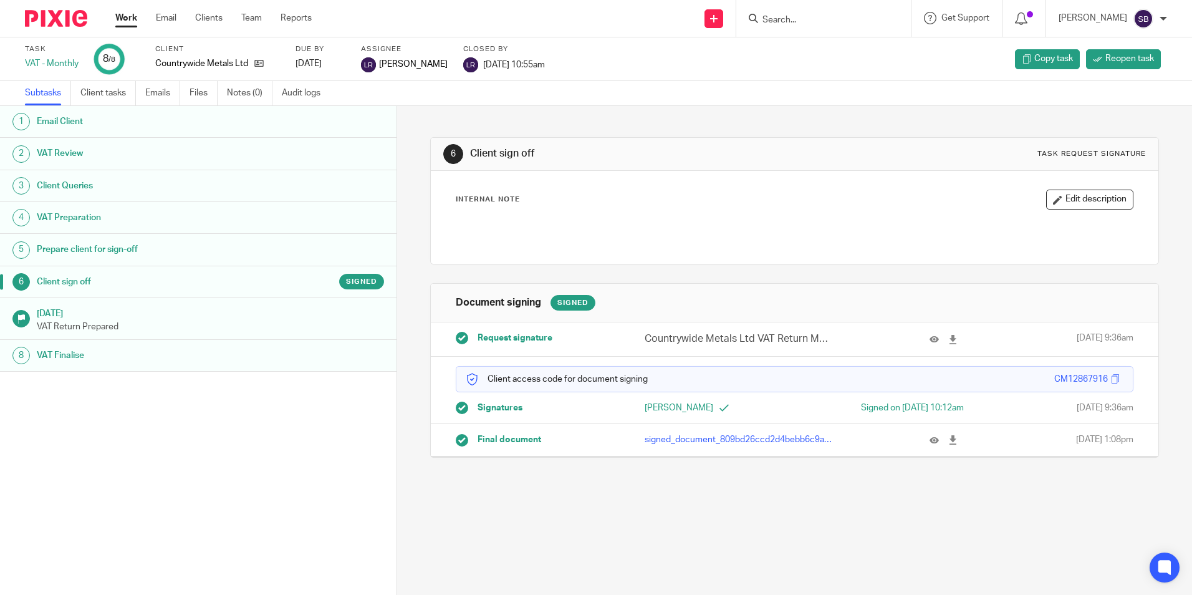
click at [730, 436] on p "signed_document_809bd26ccd2d4bebb6c9ad27b9a32ac8.pdf" at bounding box center [739, 439] width 188 height 12
click at [699, 443] on p "signed_document_809bd26ccd2d4bebb6c9ad27b9a32ac8.pdf" at bounding box center [739, 439] width 188 height 12
click at [700, 438] on p "signed_document_809bd26ccd2d4bebb6c9ad27b9a32ac8.pdf" at bounding box center [739, 439] width 188 height 12
click at [930, 441] on icon at bounding box center [934, 439] width 9 height 9
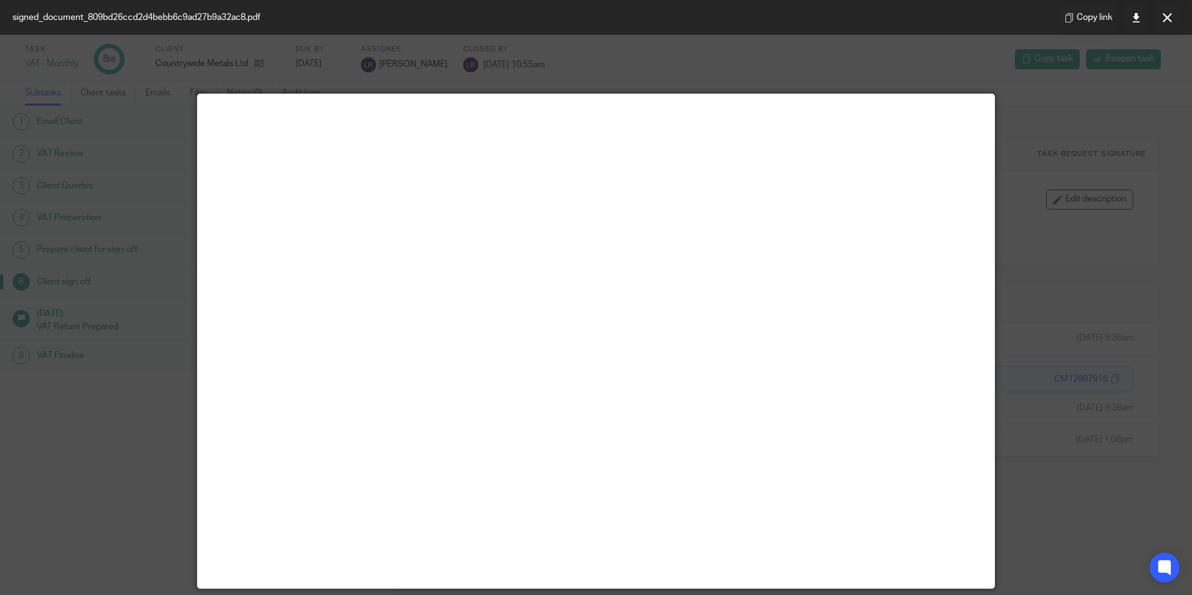
click at [1026, 152] on div at bounding box center [596, 297] width 1192 height 595
drag, startPoint x: 1179, startPoint y: 20, endPoint x: 1175, endPoint y: 41, distance: 20.9
click at [1178, 20] on button at bounding box center [1167, 17] width 25 height 25
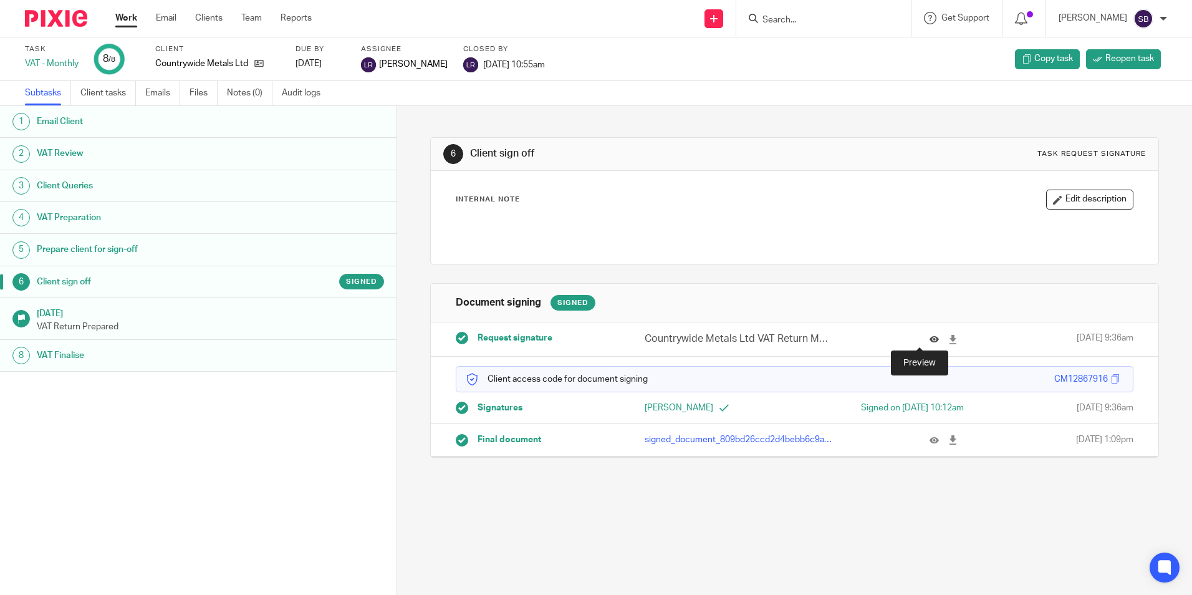
click at [930, 340] on icon at bounding box center [934, 339] width 9 height 9
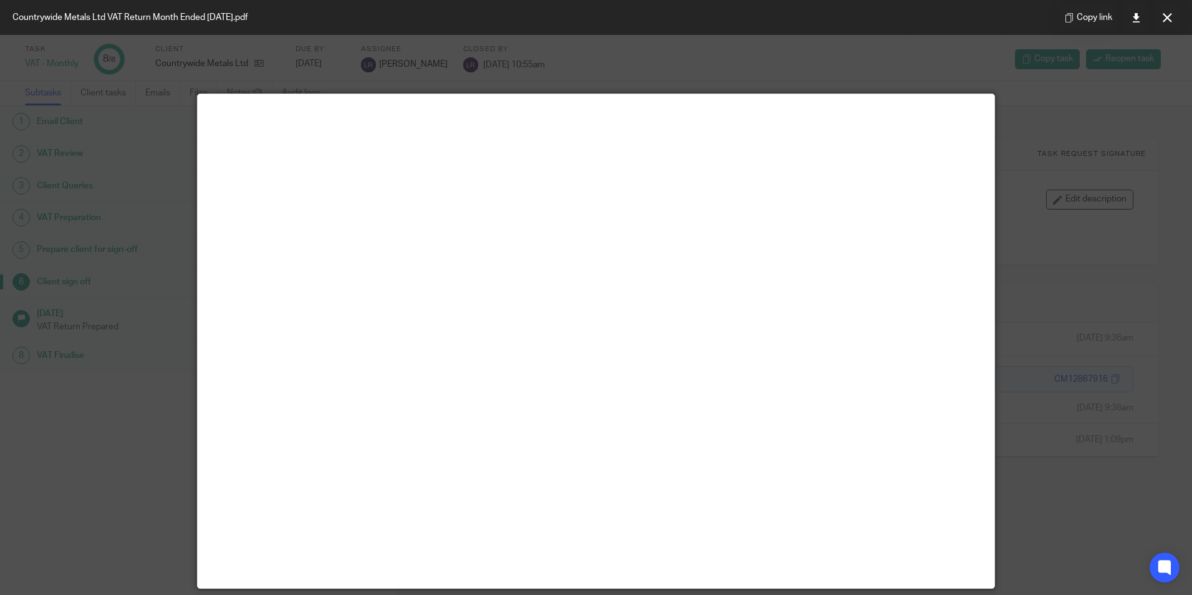
click at [944, 47] on div at bounding box center [596, 297] width 1192 height 595
click at [1162, 21] on button at bounding box center [1167, 17] width 25 height 25
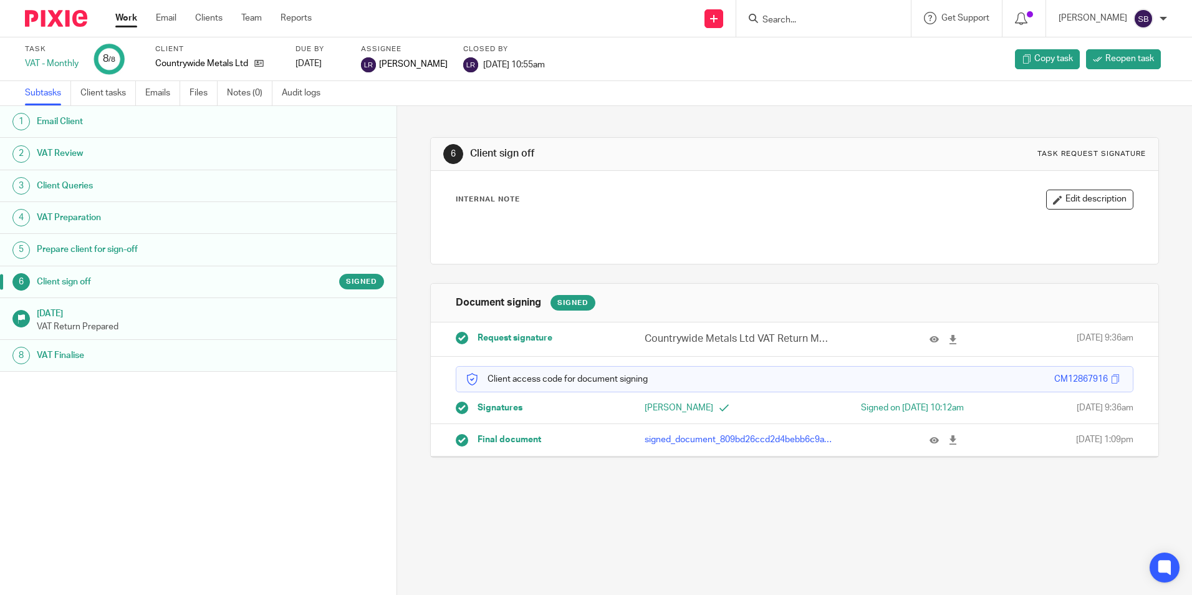
click at [127, 21] on link "Work" at bounding box center [126, 18] width 22 height 12
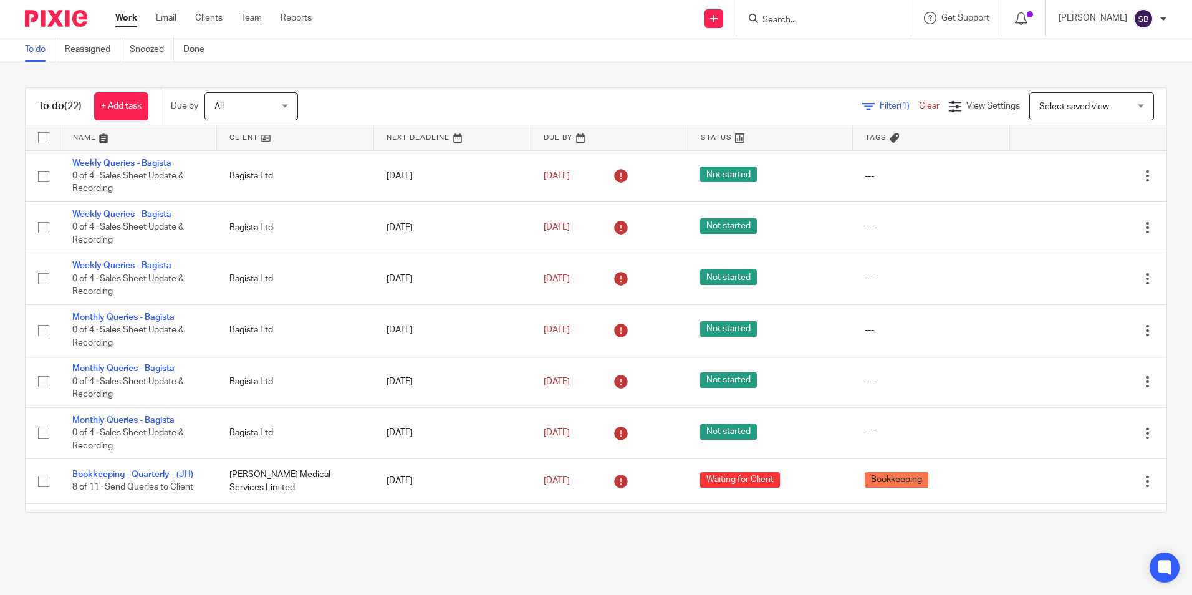
click at [817, 24] on input "Search" at bounding box center [817, 20] width 112 height 11
type input "msl"
click at [841, 52] on link at bounding box center [864, 53] width 211 height 29
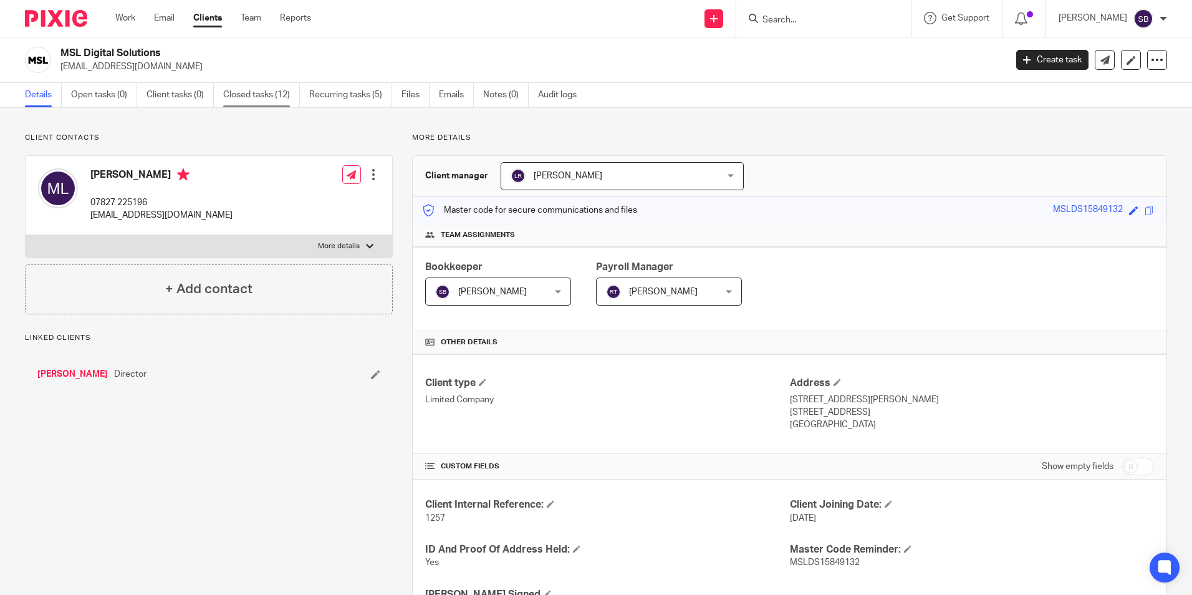
click at [276, 93] on link "Closed tasks (12)" at bounding box center [261, 95] width 77 height 24
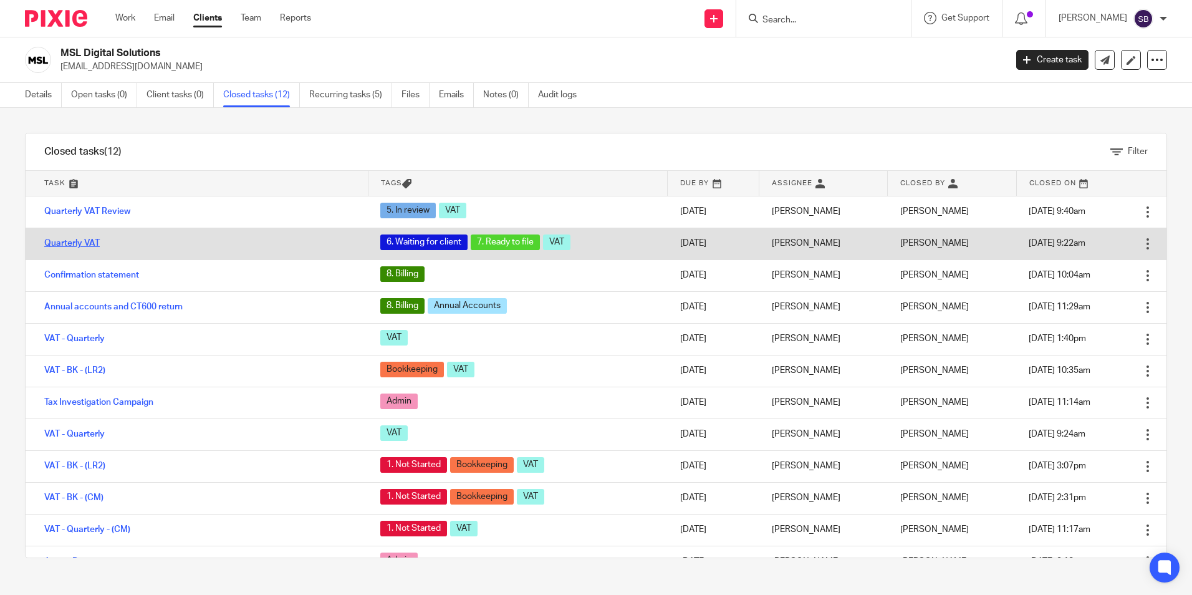
click at [85, 243] on link "Quarterly VAT" at bounding box center [71, 243] width 55 height 9
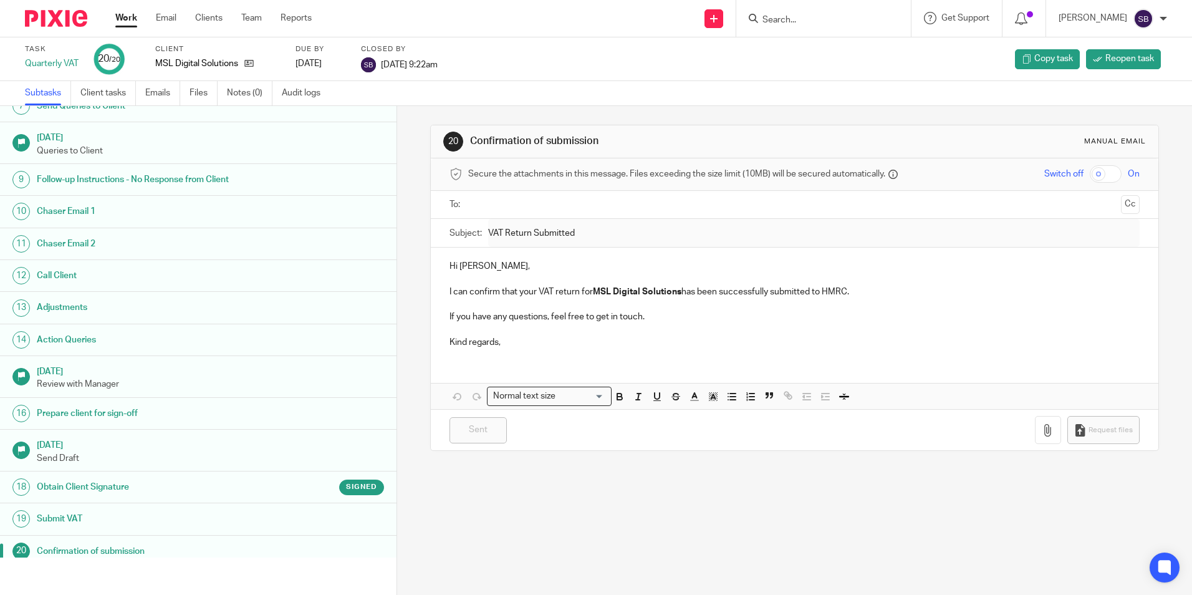
scroll to position [237, 0]
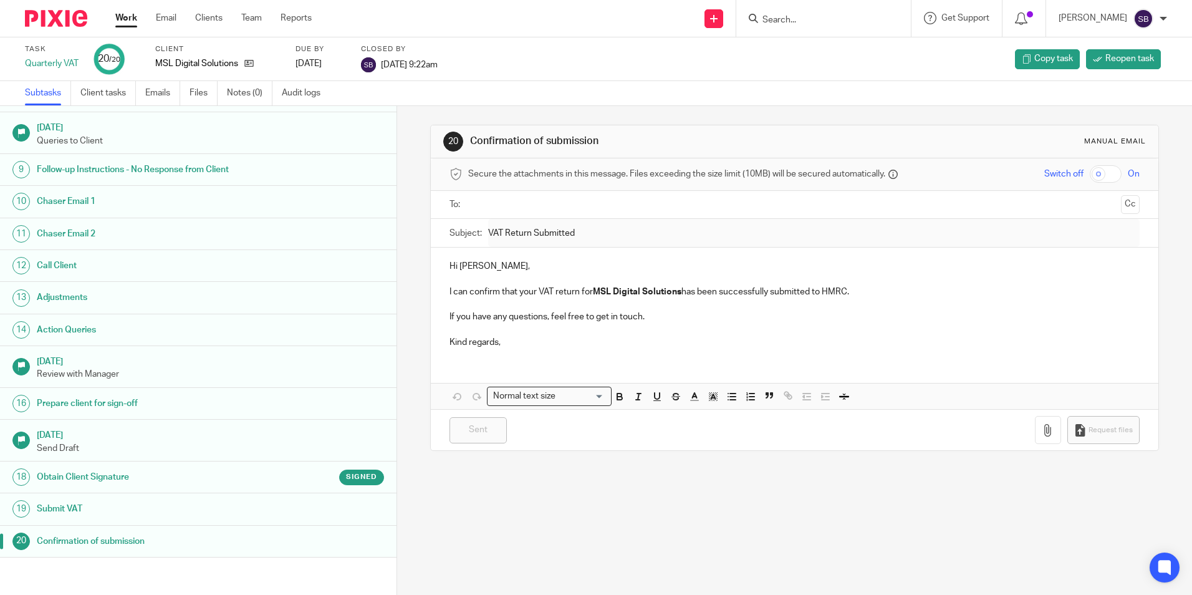
click at [124, 473] on h1 "Obtain Client Signature" at bounding box center [153, 477] width 232 height 19
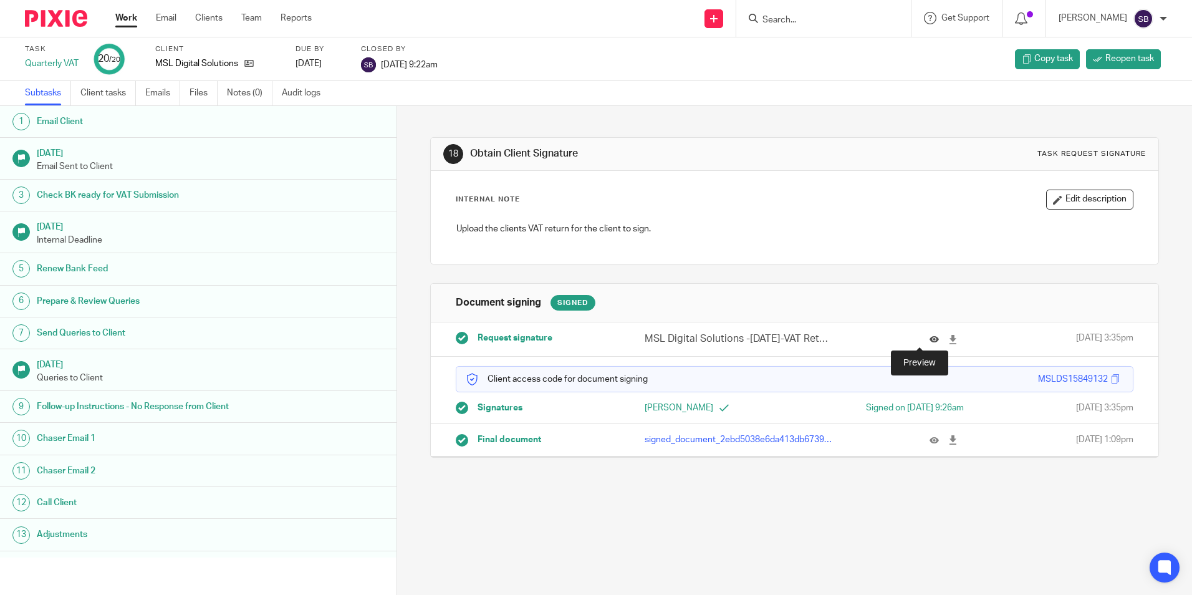
click at [930, 340] on icon at bounding box center [934, 339] width 9 height 9
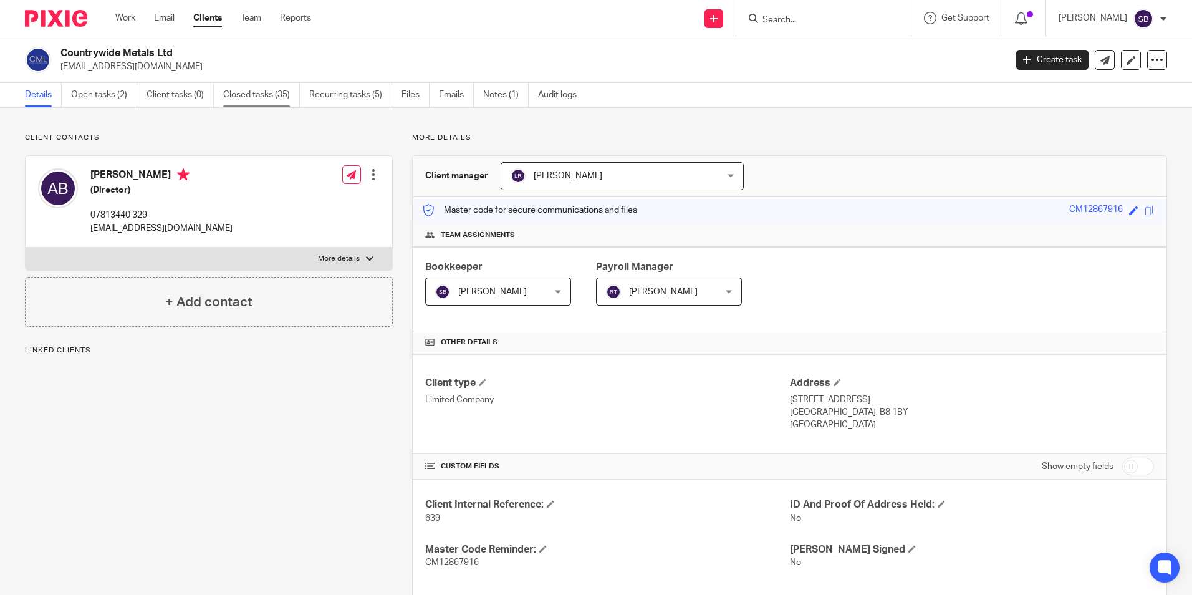
click at [273, 94] on link "Closed tasks (35)" at bounding box center [261, 95] width 77 height 24
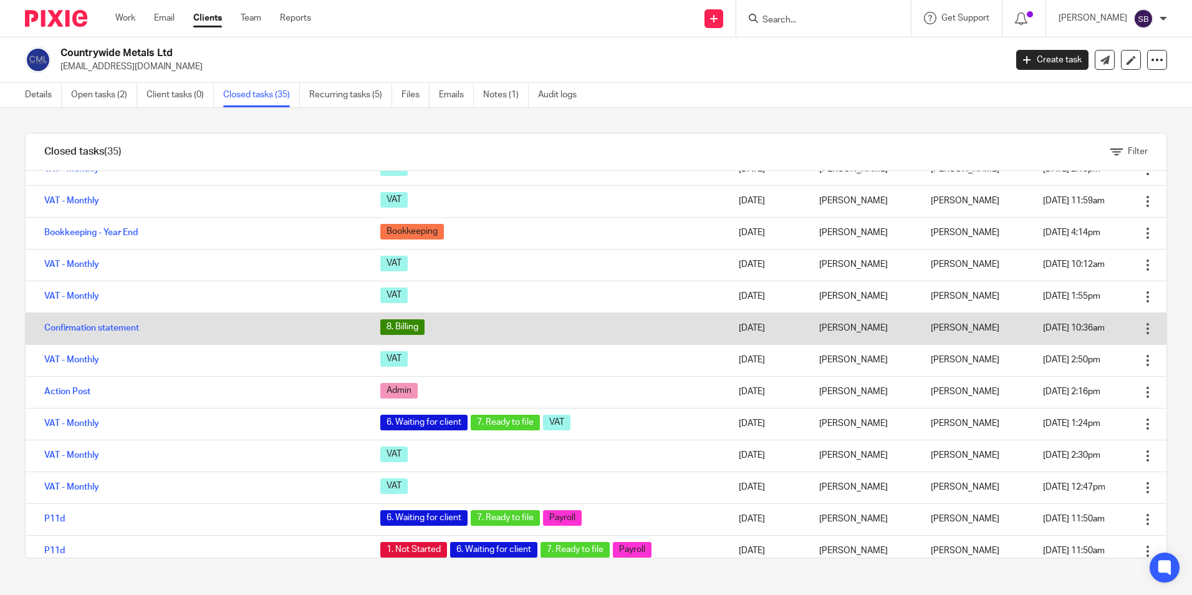
scroll to position [436, 0]
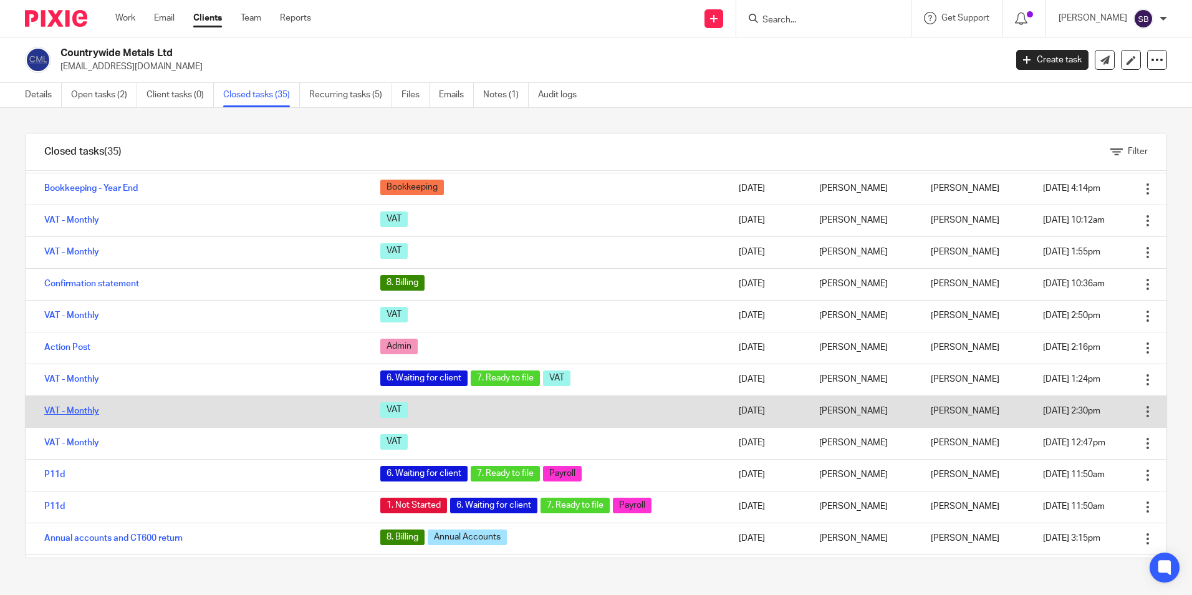
click at [73, 413] on link "VAT - Monthly" at bounding box center [71, 411] width 55 height 9
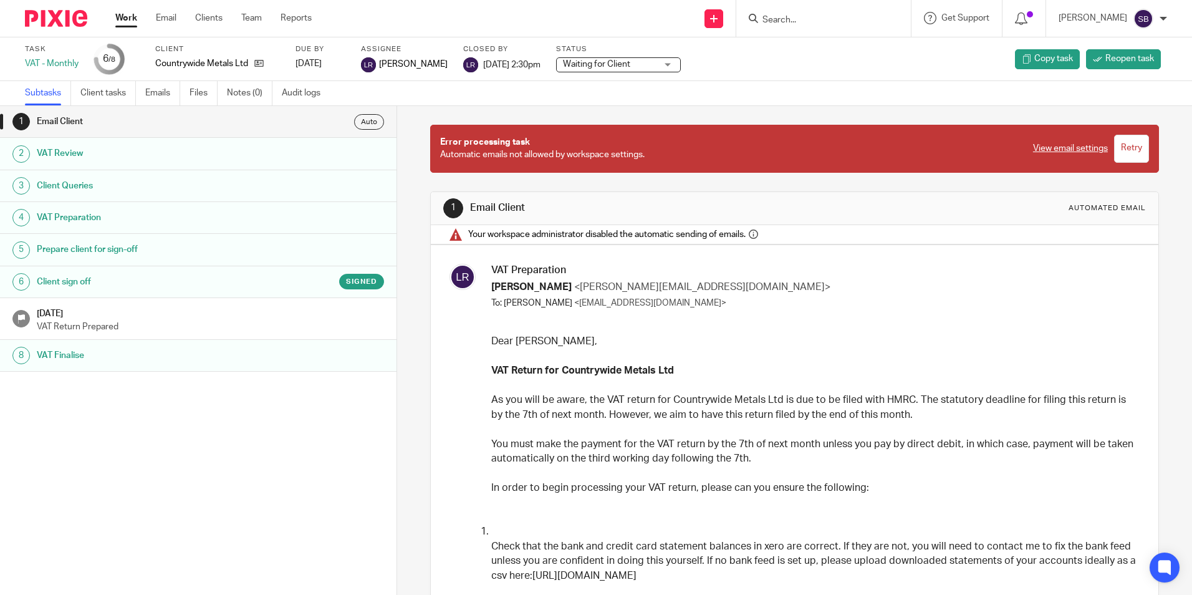
click at [160, 284] on h1 "Client sign off" at bounding box center [153, 281] width 232 height 19
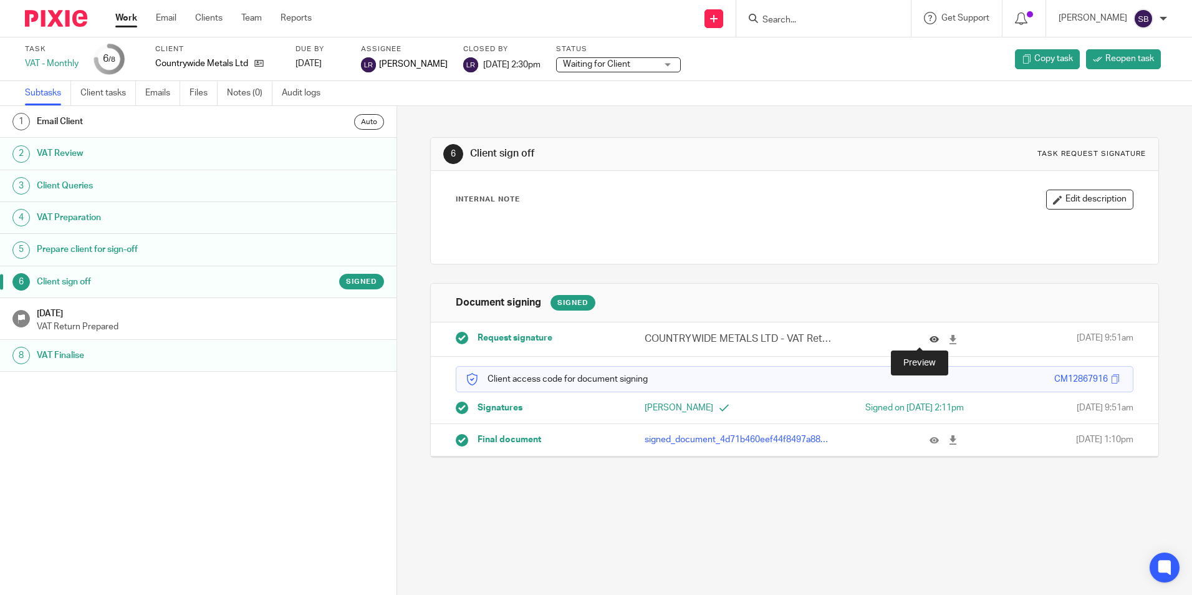
click at [930, 340] on icon at bounding box center [934, 339] width 9 height 9
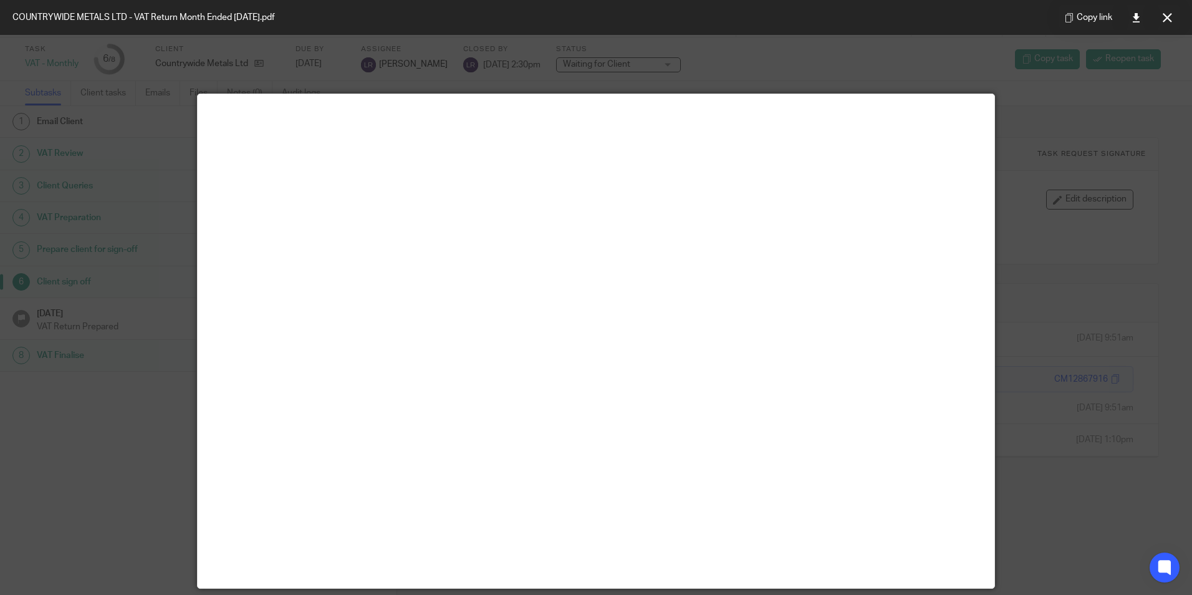
click at [1074, 330] on div at bounding box center [596, 297] width 1192 height 595
click at [1167, 22] on button at bounding box center [1167, 17] width 25 height 25
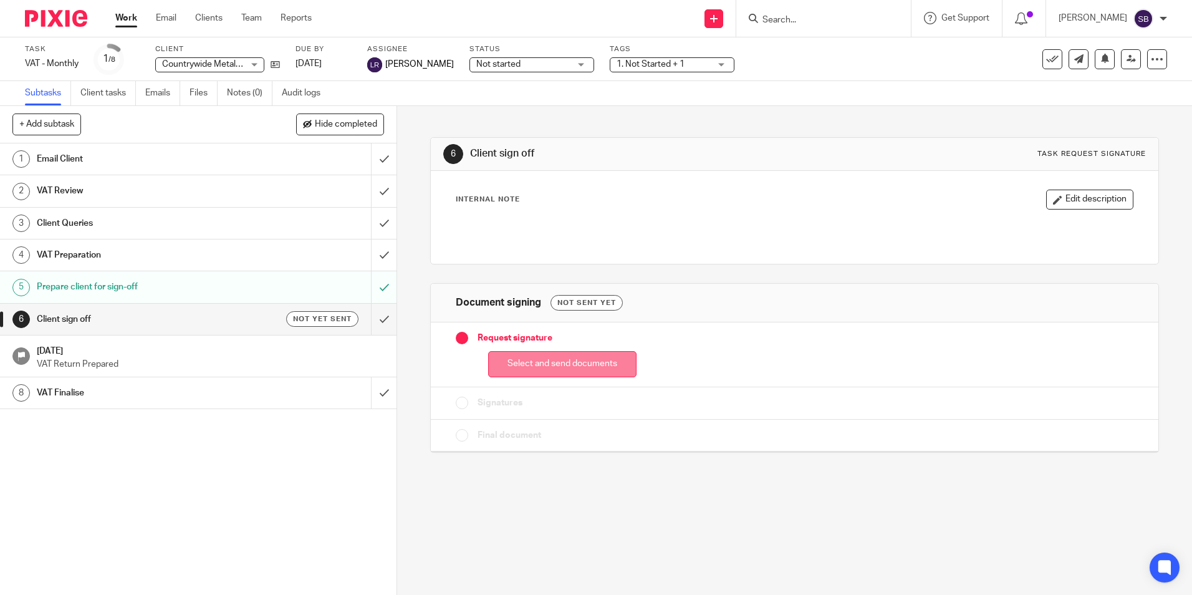
click at [551, 370] on button "Select and send documents" at bounding box center [562, 364] width 148 height 27
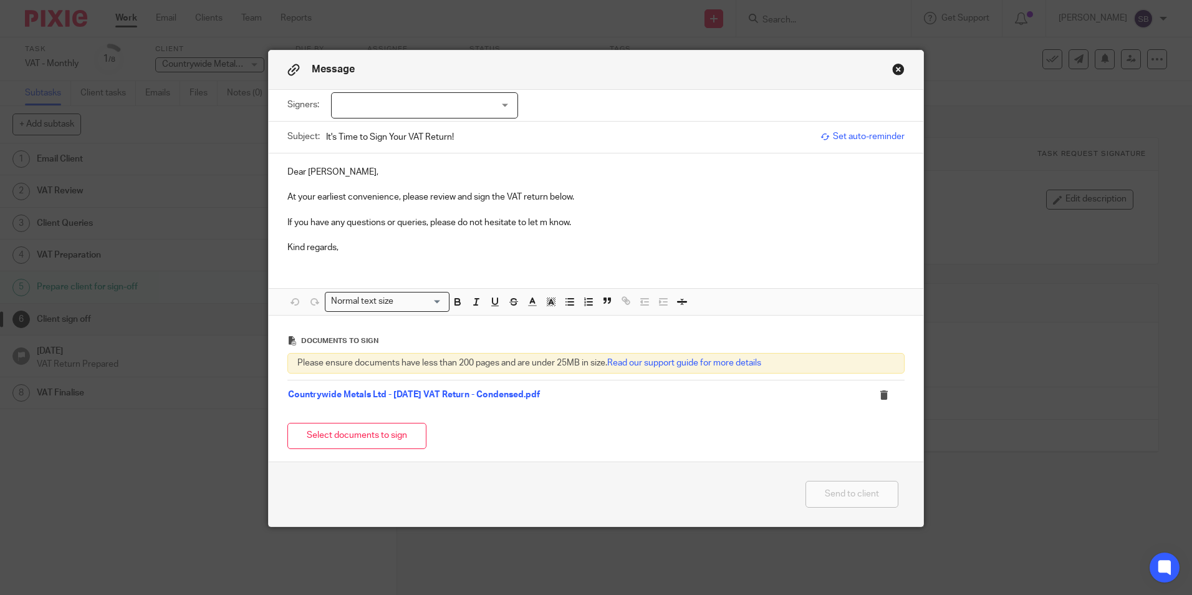
click at [417, 94] on div at bounding box center [424, 105] width 187 height 26
click at [400, 139] on li "[PERSON_NAME]" at bounding box center [420, 131] width 186 height 26
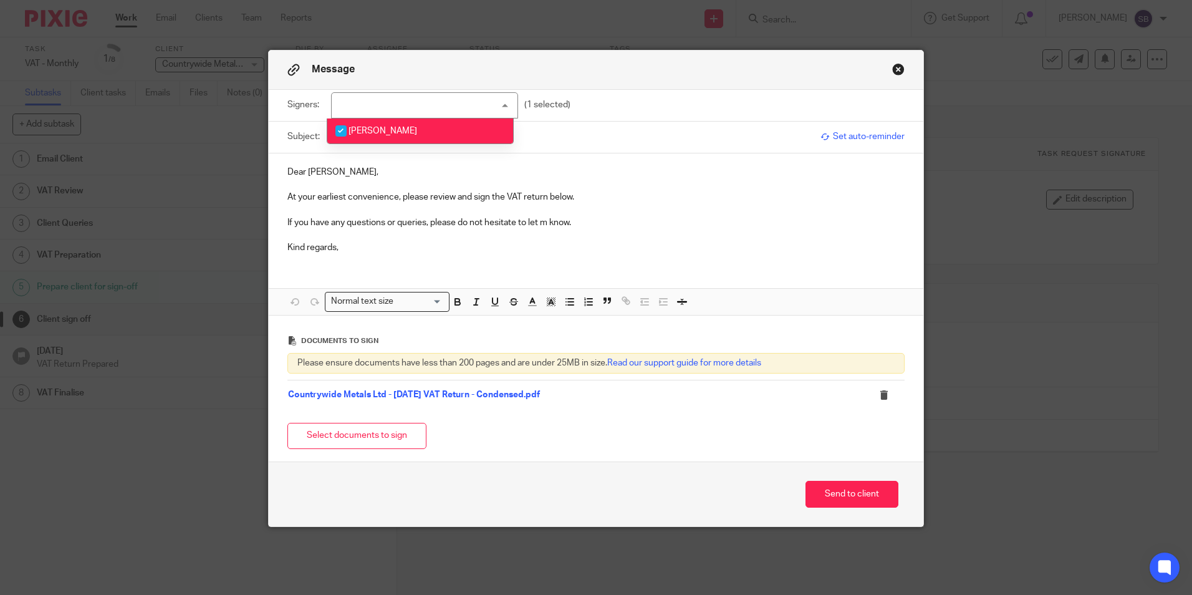
click at [637, 155] on div "Dear Amy, At your earliest convenience, please review and sign the VAT return b…" at bounding box center [596, 208] width 655 height 110
click at [472, 102] on span "[PERSON_NAME]" at bounding box center [411, 106] width 141 height 26
click at [743, 195] on p "At your earliest convenience, please review and sign the VAT return below." at bounding box center [595, 197] width 617 height 12
click at [402, 137] on input "It's Time to Sign Your VAT Return!" at bounding box center [570, 137] width 488 height 28
type input "It's Time to Sign Your July25 VAT Return!"
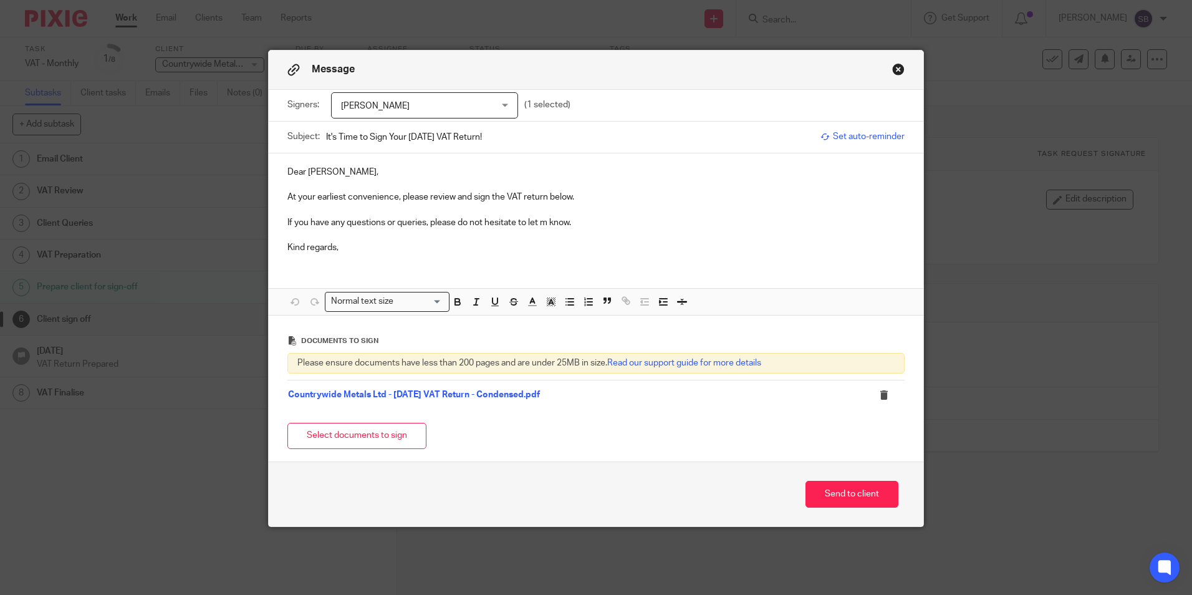
click at [443, 174] on p "Dear [PERSON_NAME]," at bounding box center [595, 172] width 617 height 12
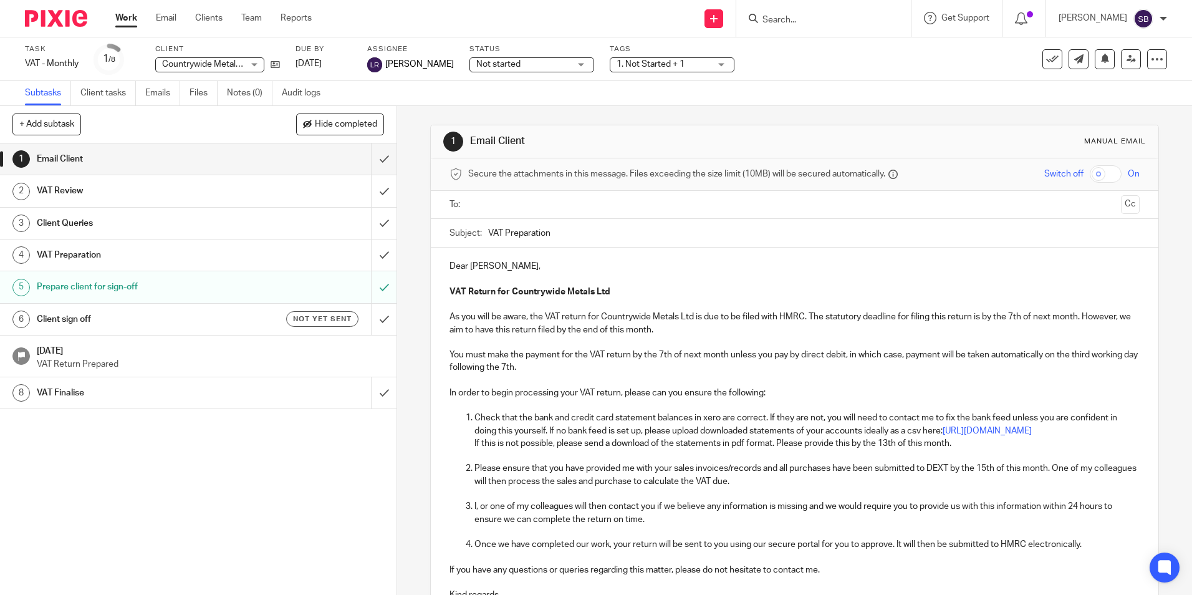
click at [99, 285] on h1 "Prepare client for sign-off" at bounding box center [144, 286] width 215 height 19
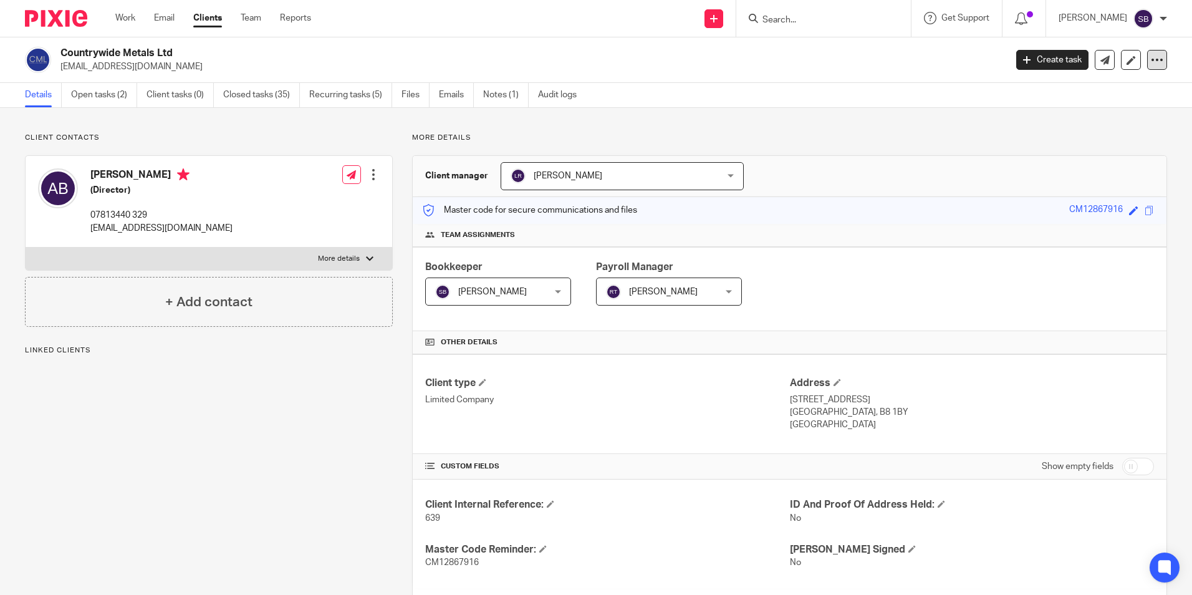
click at [1152, 62] on icon at bounding box center [1157, 60] width 12 height 12
click at [877, 93] on div "Details Open tasks (2) Client tasks (0) Closed tasks (35) Recurring tasks (5) F…" at bounding box center [596, 95] width 1192 height 25
click at [1145, 214] on span at bounding box center [1149, 210] width 9 height 9
click at [908, 114] on div "Client contacts Amy Bird (Director) 07813440 329 a.bird@countrywidemetals.com E…" at bounding box center [596, 600] width 1192 height 985
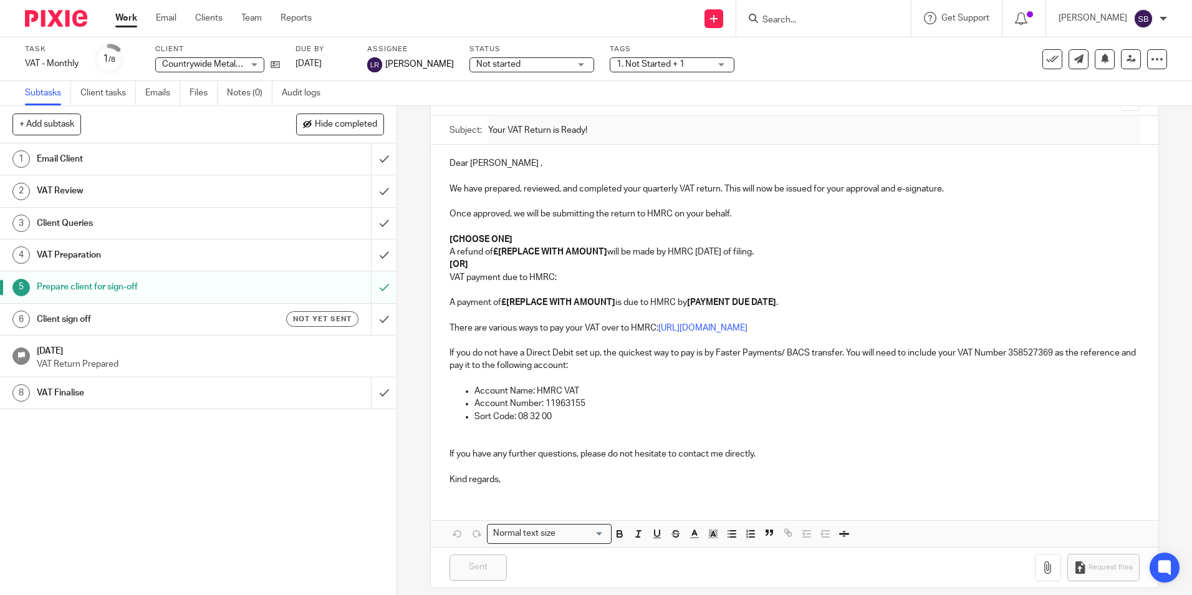
scroll to position [115, 0]
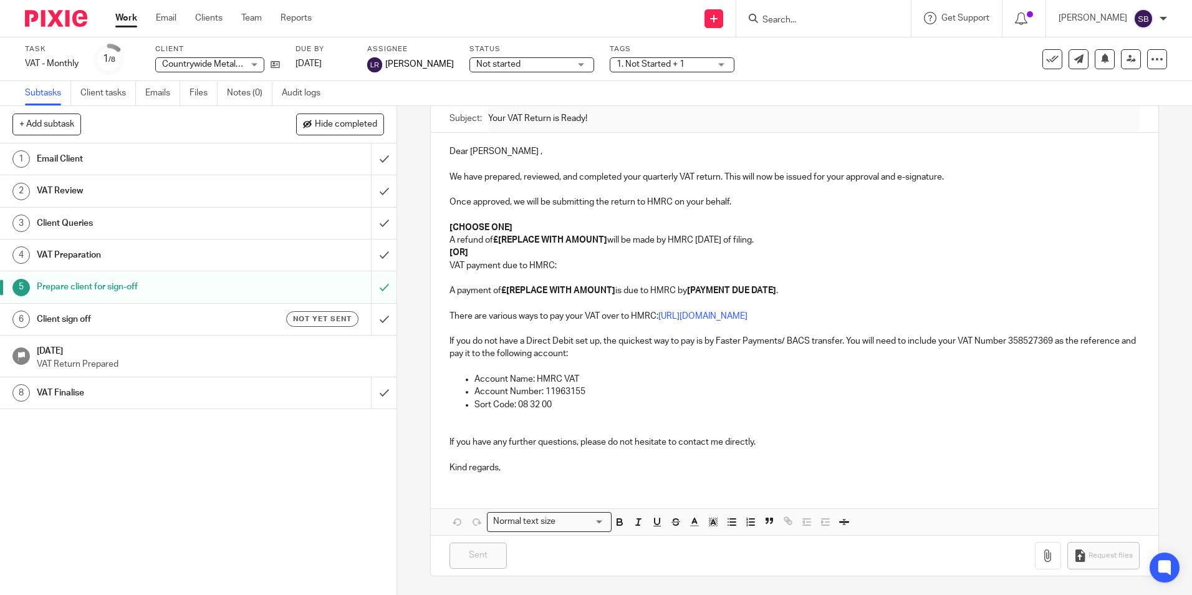
click at [176, 317] on h1 "Client sign off" at bounding box center [144, 319] width 215 height 19
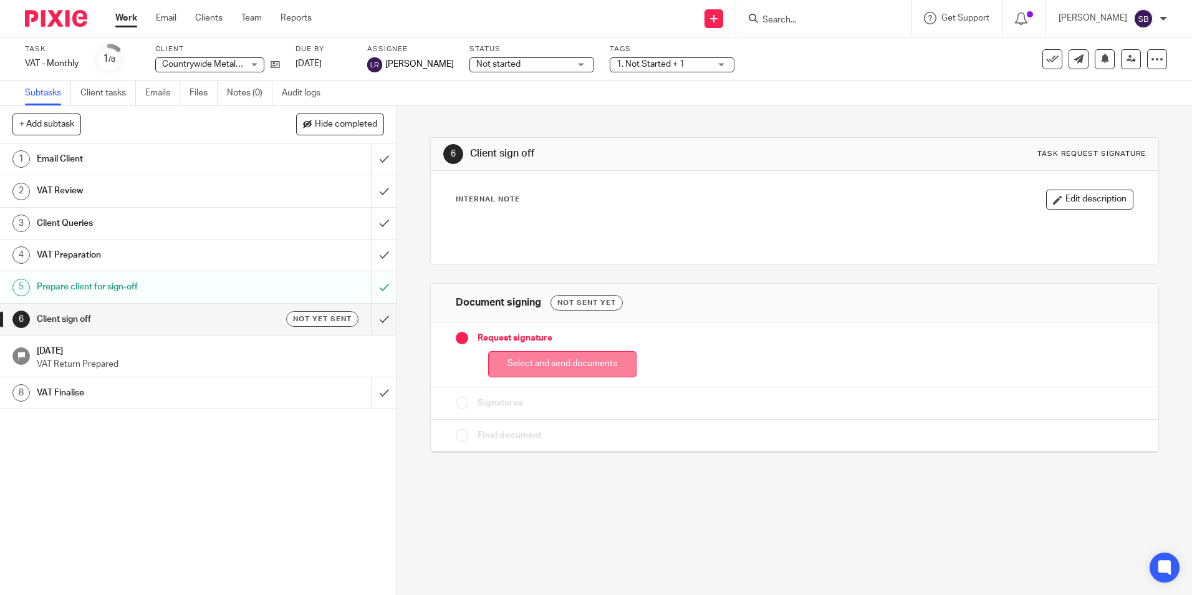
click at [564, 362] on button "Select and send documents" at bounding box center [562, 364] width 148 height 27
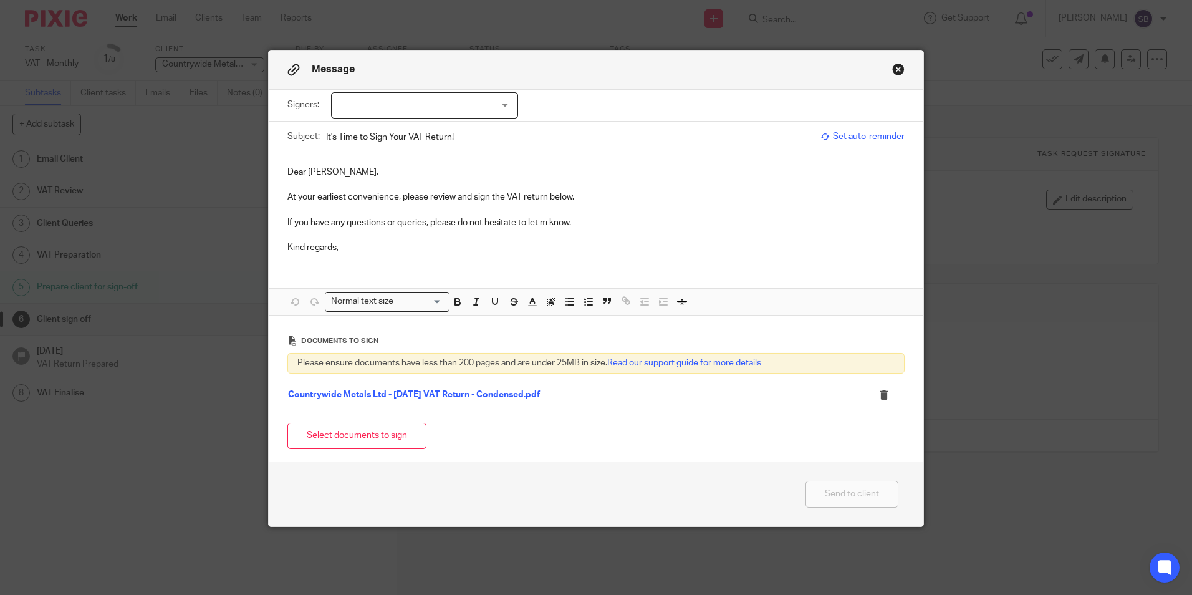
click at [435, 100] on div at bounding box center [424, 105] width 187 height 26
click at [413, 132] on li "[PERSON_NAME]" at bounding box center [420, 131] width 186 height 26
checkbox input "true"
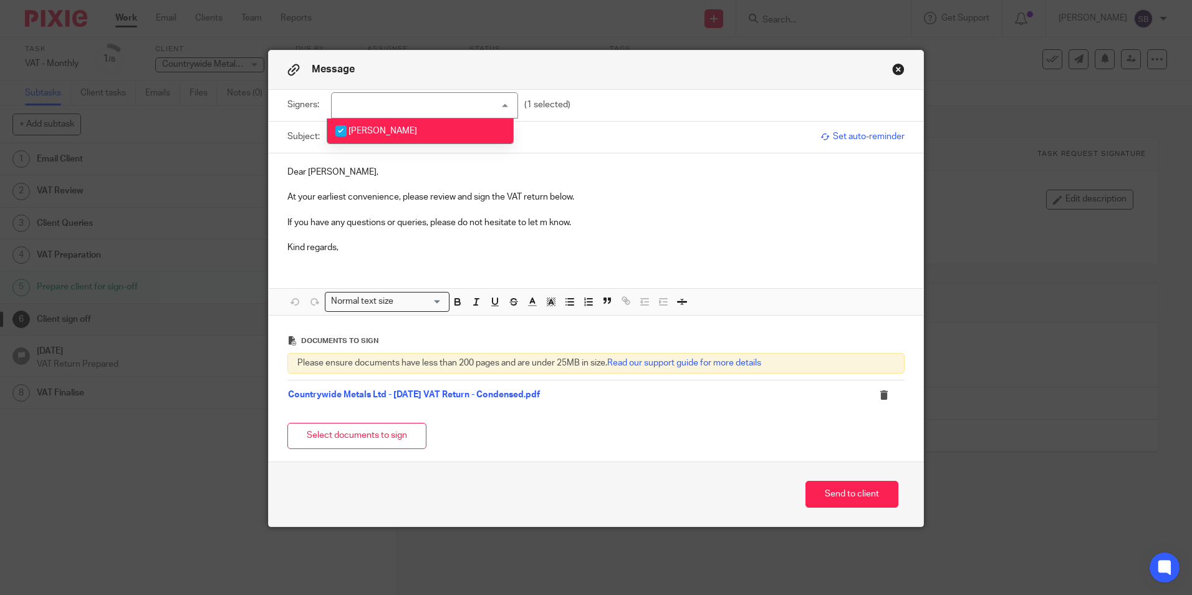
click at [623, 173] on p "Dear [PERSON_NAME]," at bounding box center [595, 172] width 617 height 12
click at [404, 135] on input "It's Time to Sign Your VAT Return!" at bounding box center [570, 137] width 488 height 28
type input "It's Time to Sign Your [DATE] VAT Return!"
click at [388, 187] on p at bounding box center [595, 184] width 617 height 12
click at [587, 198] on p "At your earliest convenience, please review and sign the VAT return below." at bounding box center [595, 197] width 617 height 12
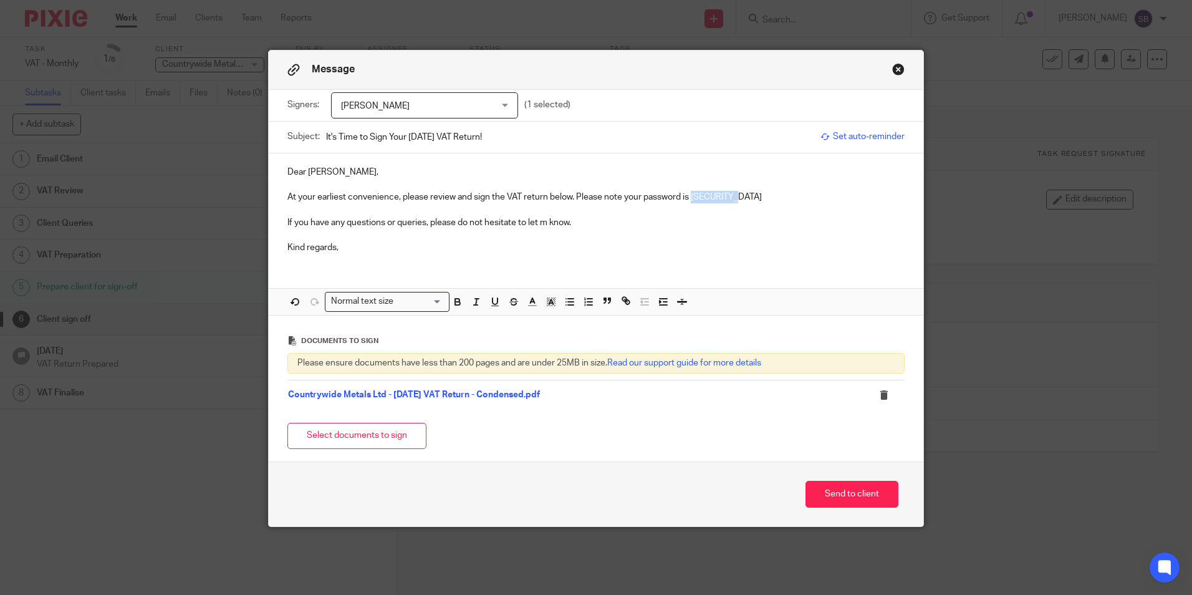
drag, startPoint x: 690, startPoint y: 197, endPoint x: 743, endPoint y: 203, distance: 53.3
click at [743, 203] on p "At your earliest convenience, please review and sign the VAT return below. Plea…" at bounding box center [595, 197] width 617 height 12
click at [685, 235] on p at bounding box center [595, 235] width 617 height 12
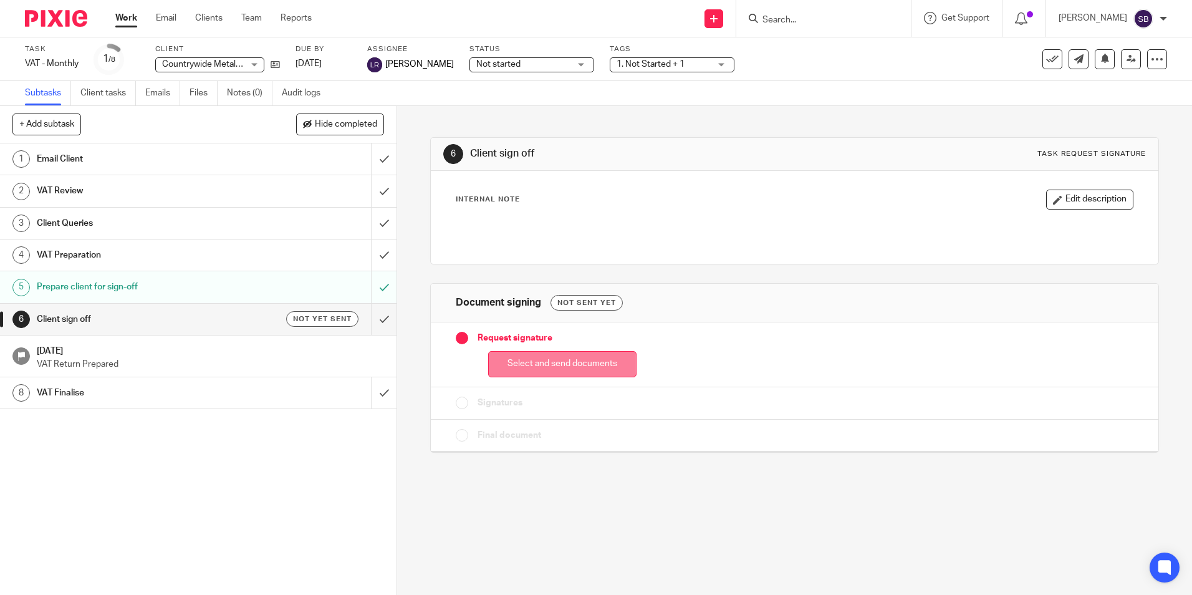
click at [536, 364] on button "Select and send documents" at bounding box center [562, 364] width 148 height 27
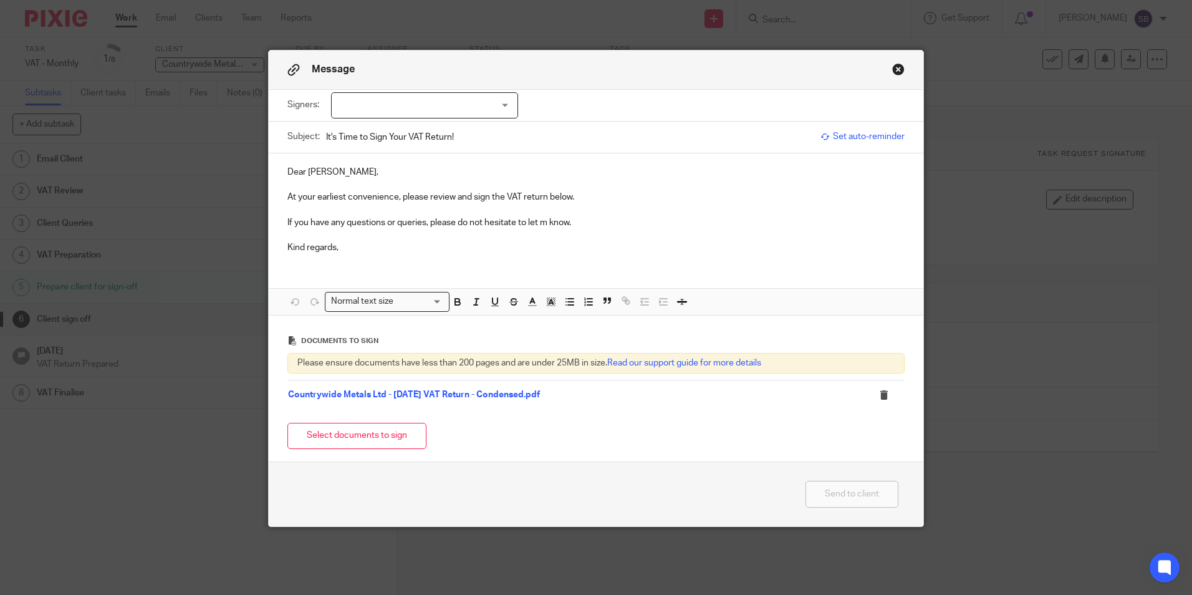
click at [414, 107] on div at bounding box center [424, 105] width 187 height 26
click at [597, 193] on p "At your earliest convenience, please review and sign the VAT return below." at bounding box center [595, 197] width 617 height 12
click at [479, 109] on div at bounding box center [424, 105] width 187 height 26
click at [455, 130] on li "[PERSON_NAME]" at bounding box center [420, 131] width 186 height 26
click at [456, 130] on li "[PERSON_NAME]" at bounding box center [420, 131] width 186 height 26
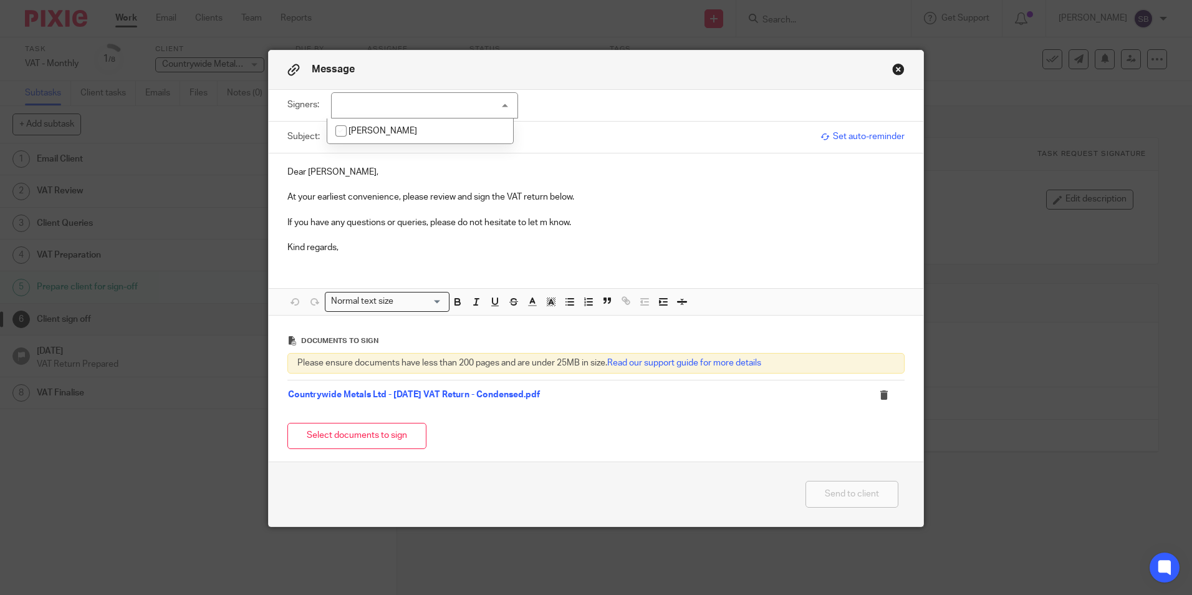
click at [453, 118] on li "[PERSON_NAME]" at bounding box center [420, 131] width 186 height 26
checkbox input "true"
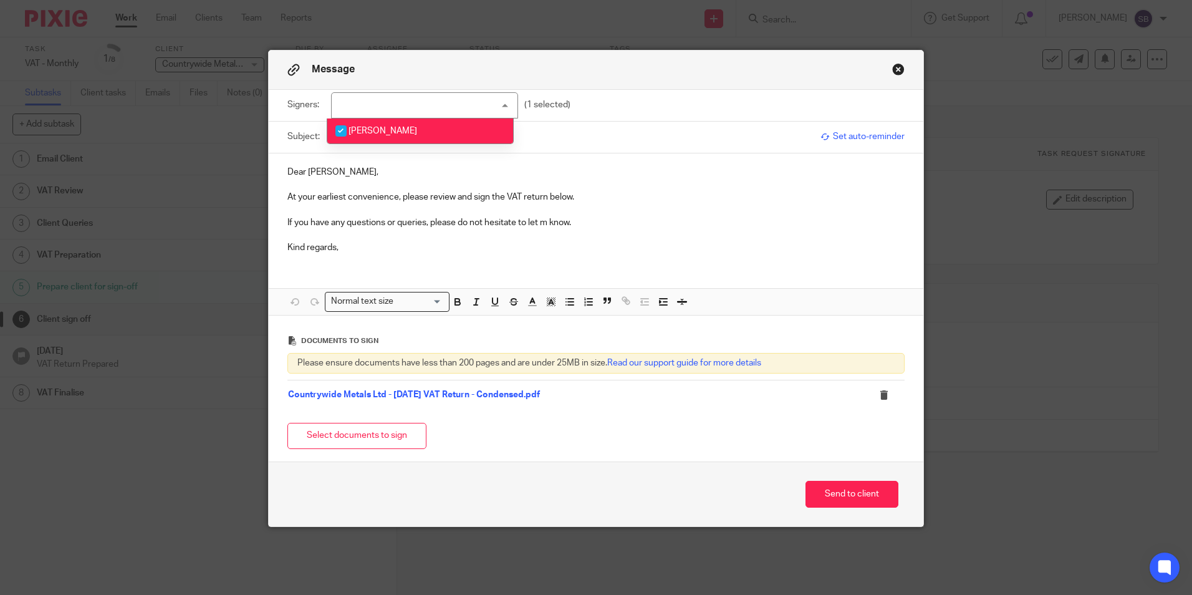
click at [591, 150] on input "It's Time to Sign Your VAT Return!" at bounding box center [570, 137] width 488 height 28
click at [575, 193] on p "At your earliest convenience, please review and sign the VAT return below." at bounding box center [595, 197] width 617 height 12
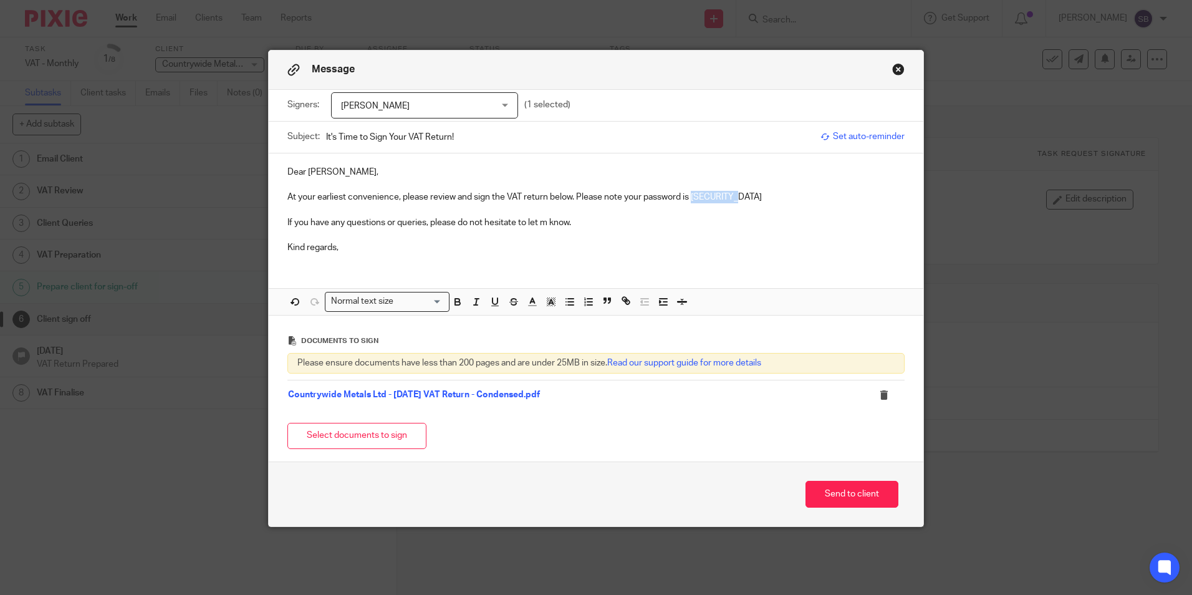
drag, startPoint x: 688, startPoint y: 194, endPoint x: 747, endPoint y: 201, distance: 59.0
click at [747, 201] on p "At your earliest convenience, please review and sign the VAT return below. Plea…" at bounding box center [595, 197] width 617 height 12
click at [740, 197] on strong "CM12867916" at bounding box center [716, 197] width 54 height 9
click at [745, 200] on p "At your earliest convenience, please review and sign the VAT return below. Plea…" at bounding box center [595, 197] width 617 height 12
drag, startPoint x: 405, startPoint y: 137, endPoint x: 427, endPoint y: 140, distance: 21.5
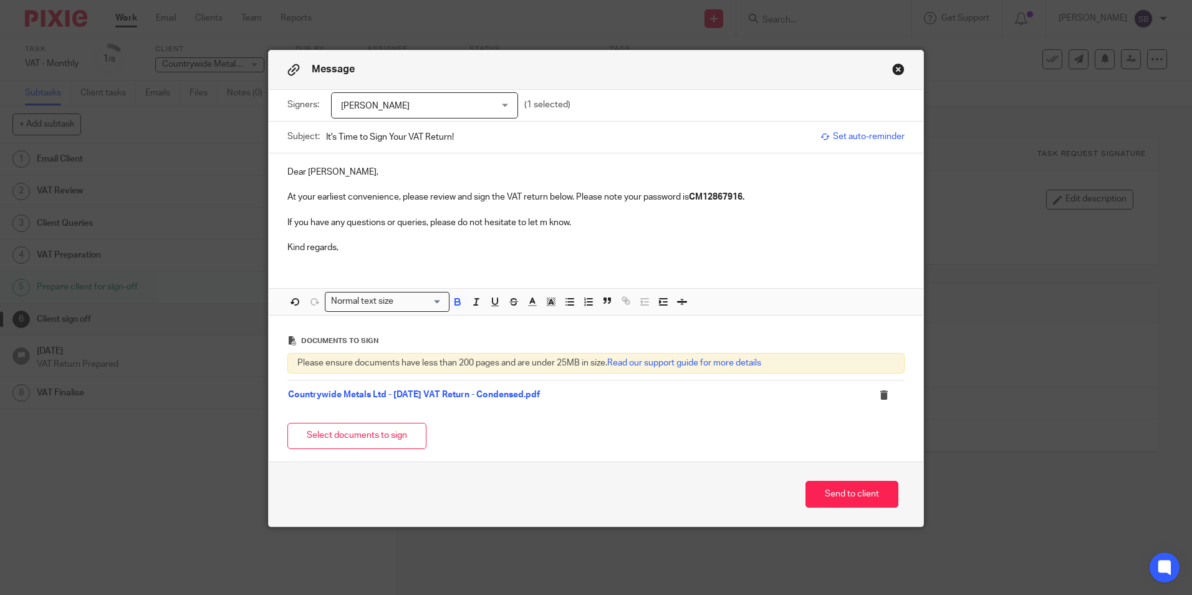
click at [407, 137] on input "It's Time to Sign Your VAT Return!" at bounding box center [570, 137] width 488 height 28
click at [402, 136] on input "It's Time to Sign Your VAT Return!" at bounding box center [570, 137] width 488 height 28
type input "It's Time to Sign Your July25 VAT Return!"
click at [499, 168] on p "Dear Amy," at bounding box center [595, 172] width 617 height 12
click at [831, 493] on button "Send to client" at bounding box center [852, 494] width 93 height 27
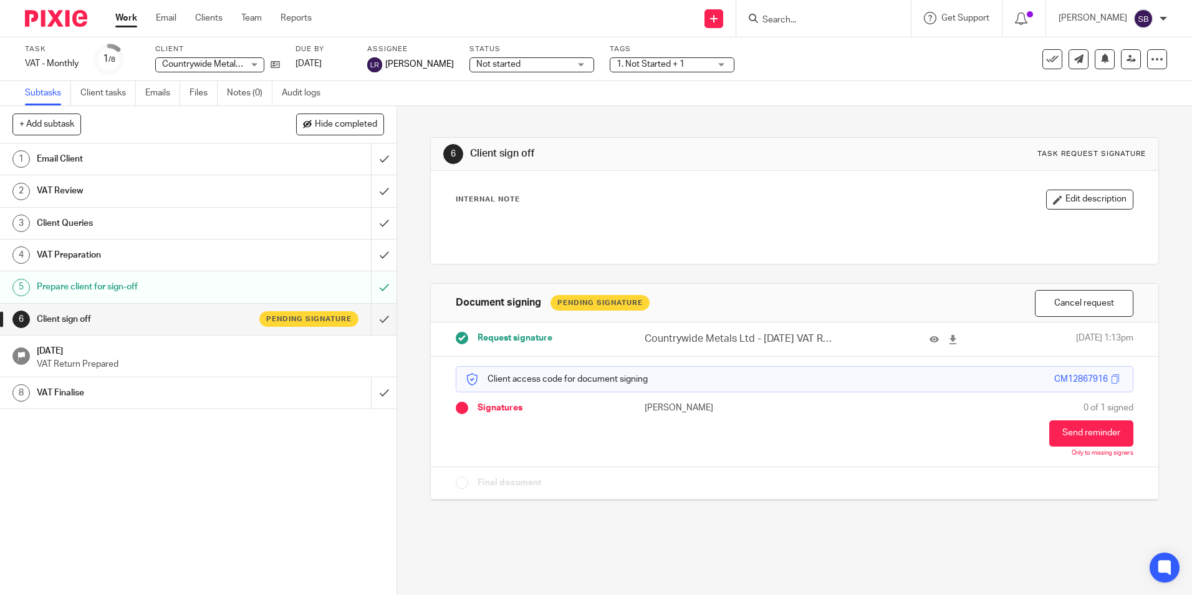
click at [385, 62] on div "[PERSON_NAME]" at bounding box center [410, 64] width 87 height 15
click at [377, 64] on img at bounding box center [374, 64] width 15 height 15
click at [205, 21] on link "Clients" at bounding box center [208, 18] width 27 height 12
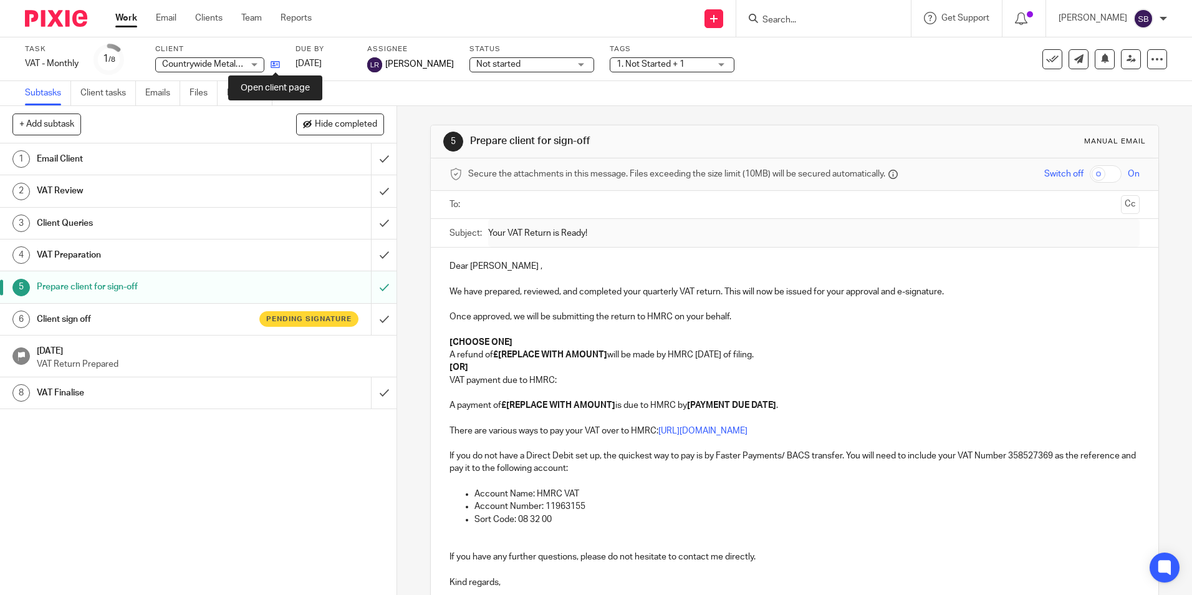
click at [275, 62] on icon at bounding box center [275, 64] width 9 height 9
click at [225, 314] on h1 "Client sign off" at bounding box center [144, 319] width 215 height 19
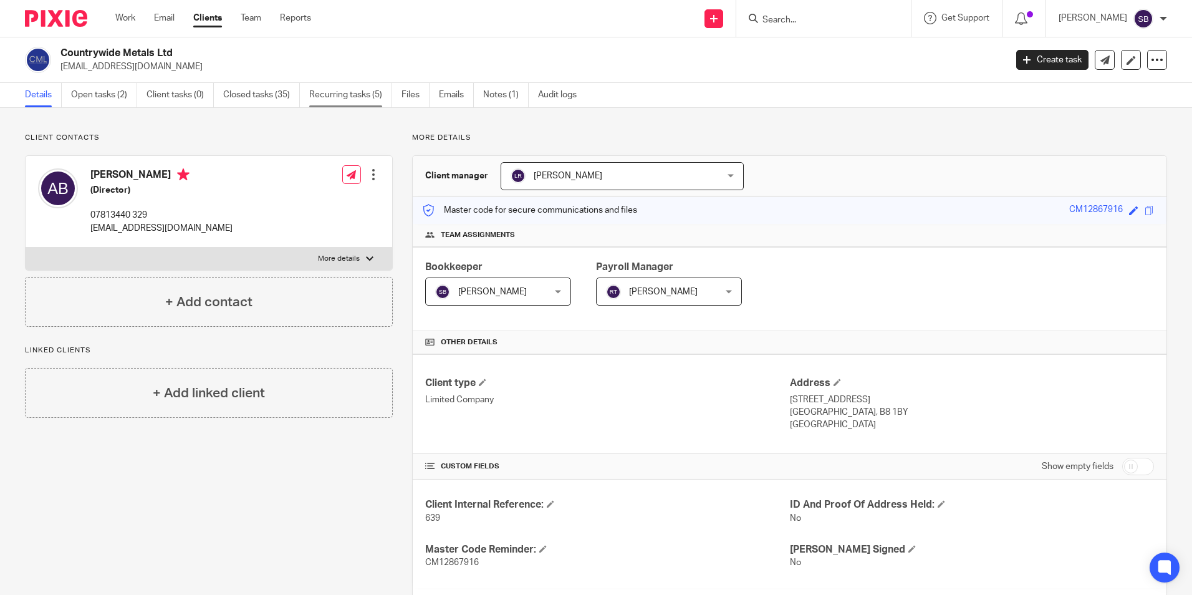
click at [353, 97] on link "Recurring tasks (5)" at bounding box center [350, 95] width 83 height 24
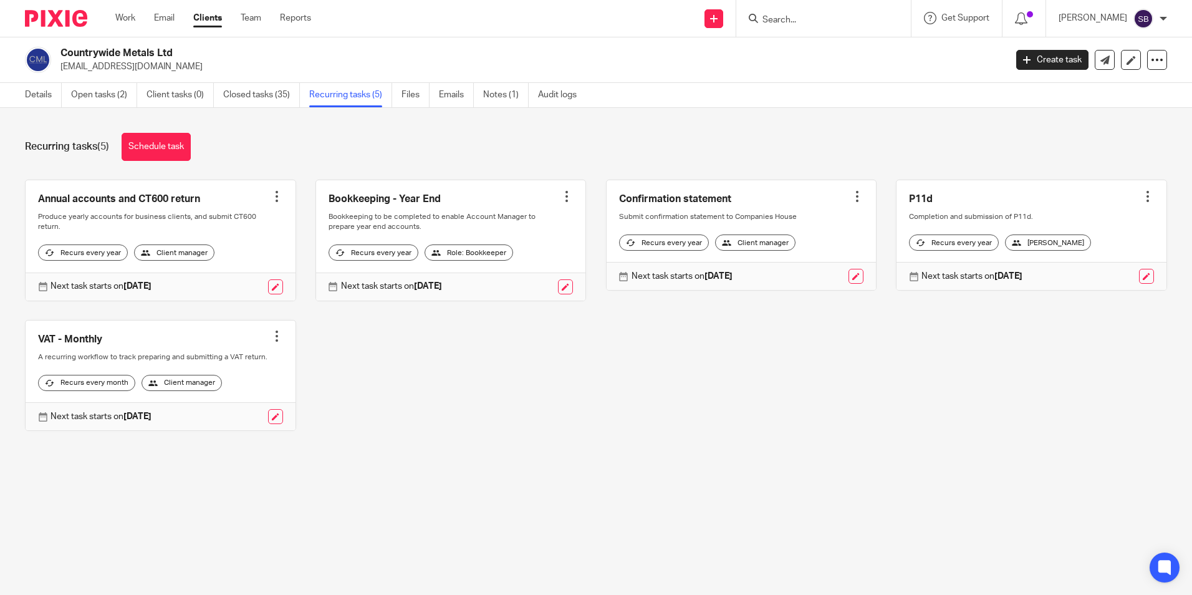
click at [271, 342] on div at bounding box center [277, 336] width 12 height 12
click at [244, 340] on link at bounding box center [161, 376] width 270 height 110
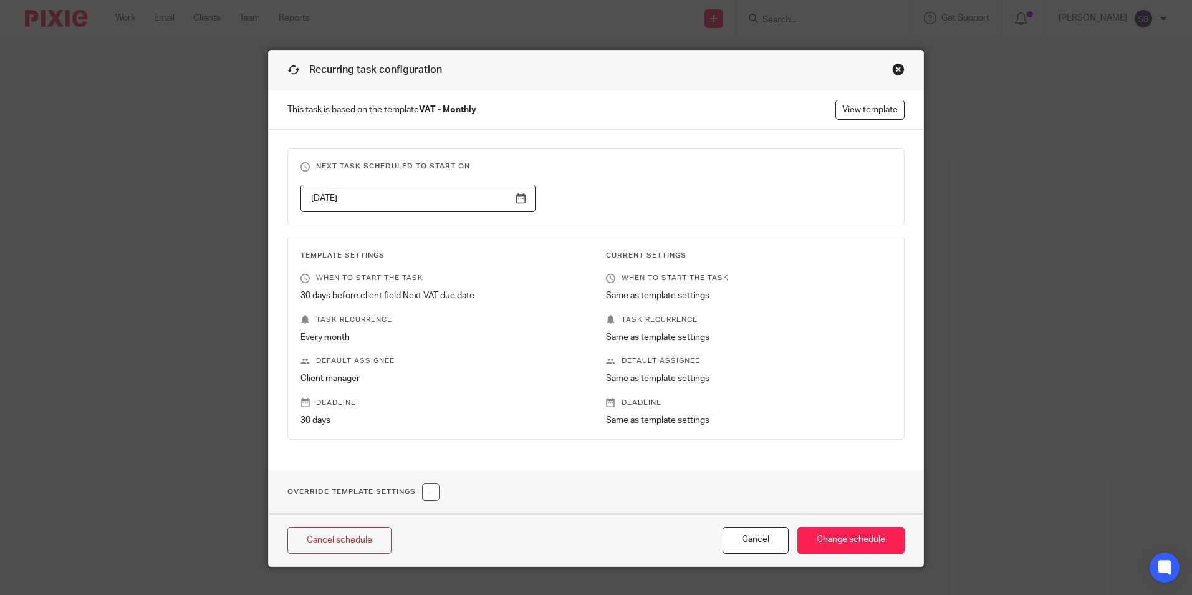
scroll to position [22, 0]
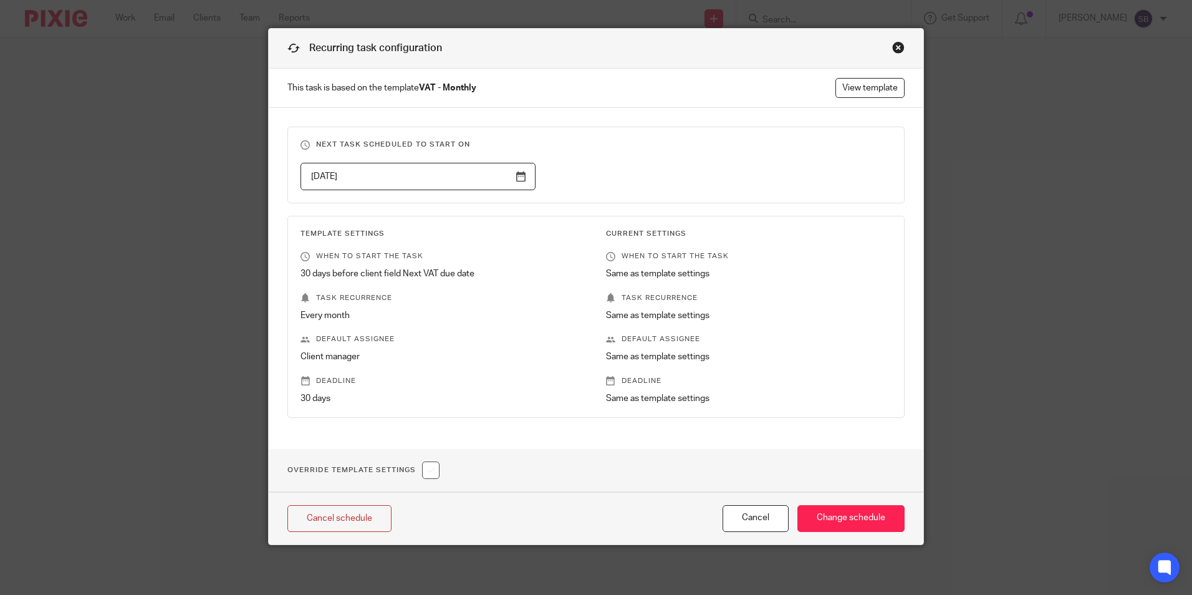
click at [895, 42] on div "Close this dialog window" at bounding box center [898, 47] width 12 height 12
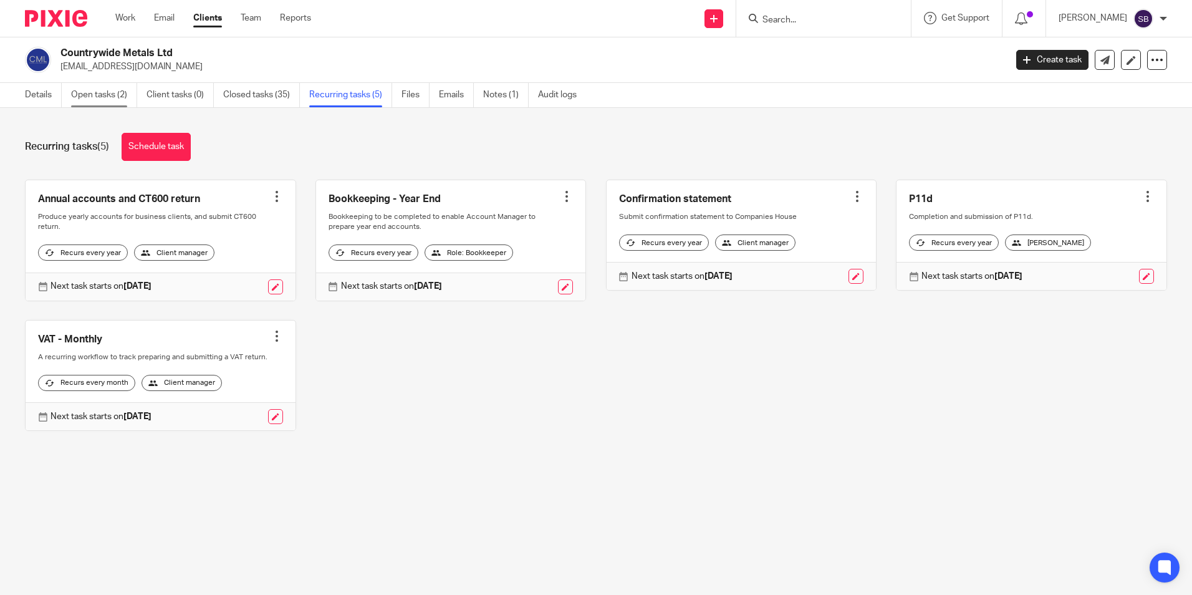
click at [113, 100] on link "Open tasks (2)" at bounding box center [104, 95] width 66 height 24
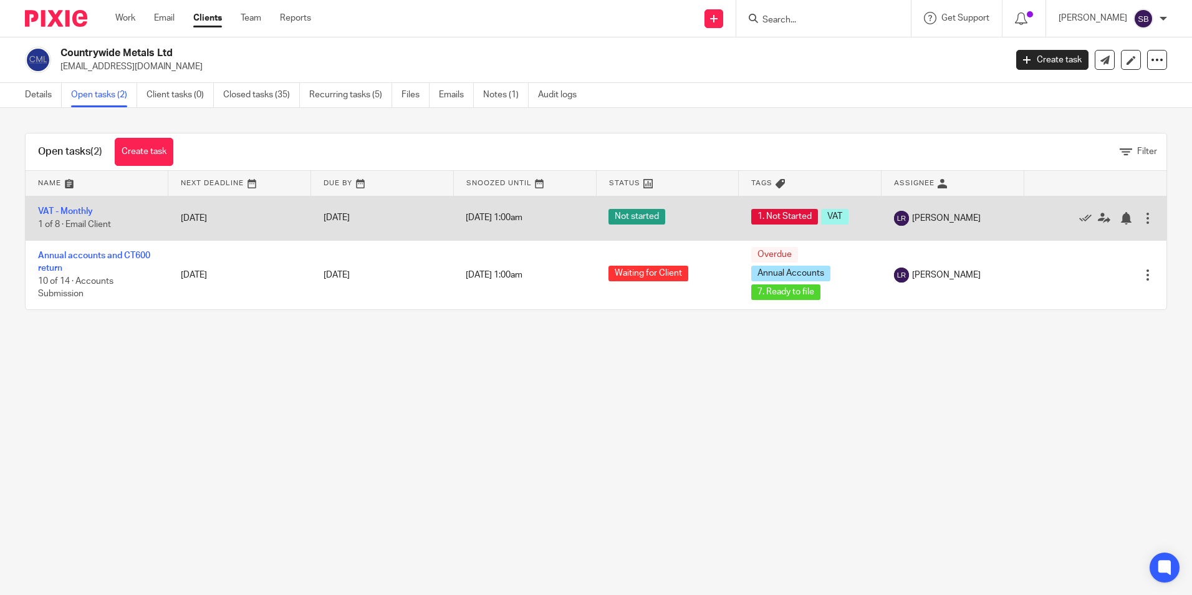
click at [1142, 218] on div at bounding box center [1148, 218] width 12 height 12
click at [1098, 218] on icon at bounding box center [1104, 218] width 12 height 12
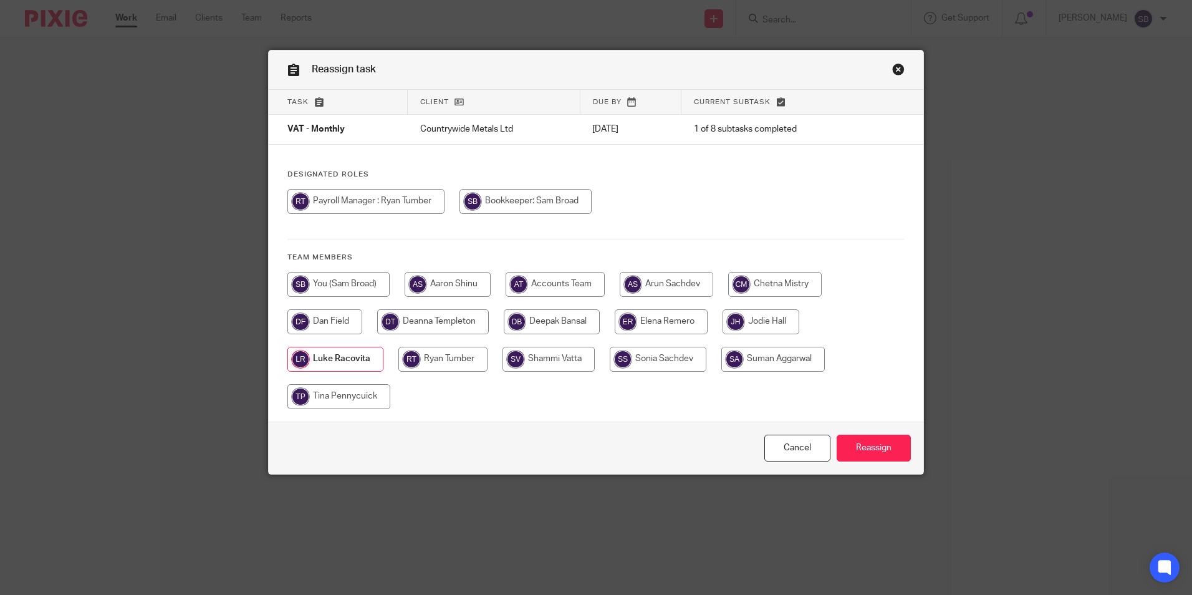
click at [527, 203] on input "radio" at bounding box center [526, 201] width 132 height 25
radio input "true"
click at [861, 453] on input "Reassign" at bounding box center [874, 448] width 74 height 27
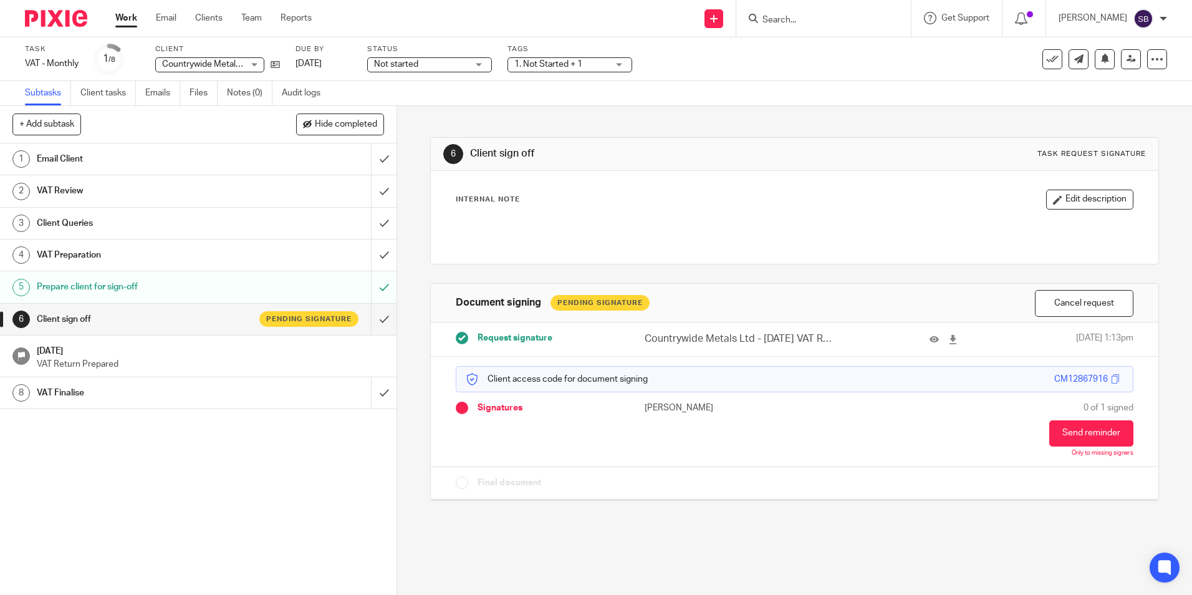
click at [134, 21] on link "Work" at bounding box center [126, 18] width 22 height 12
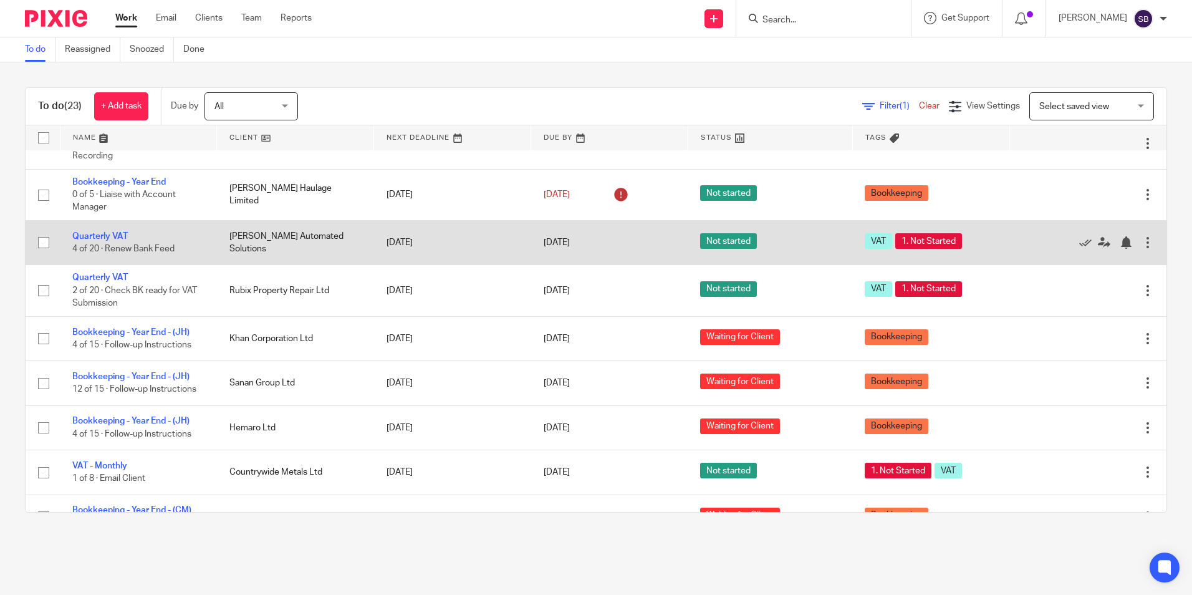
scroll to position [748, 0]
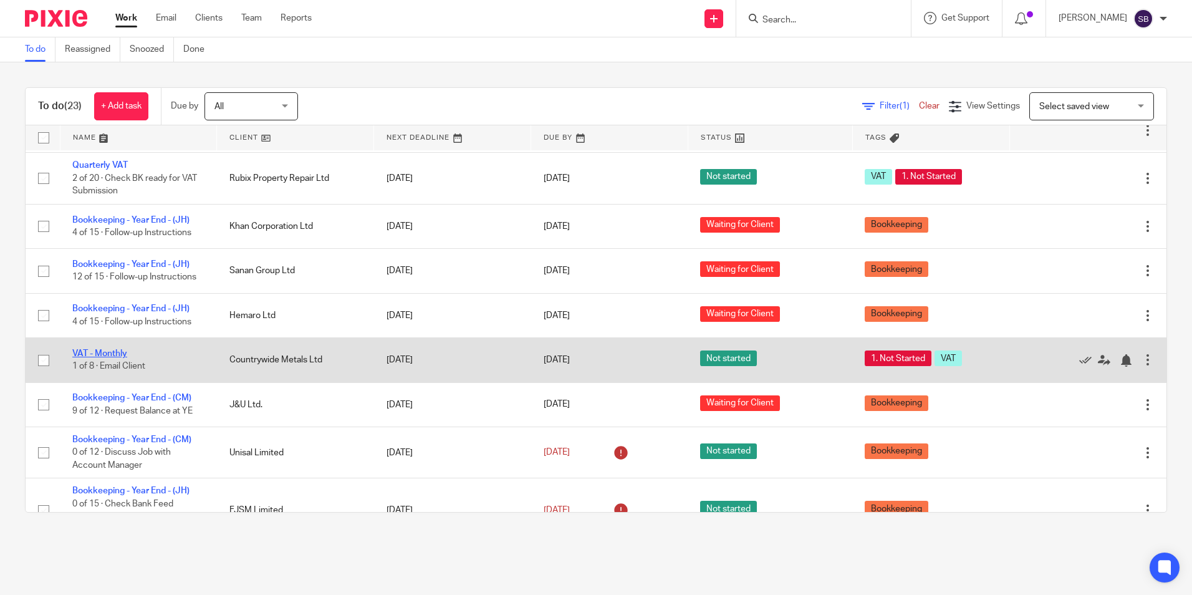
click at [120, 356] on link "VAT - Monthly" at bounding box center [99, 353] width 55 height 9
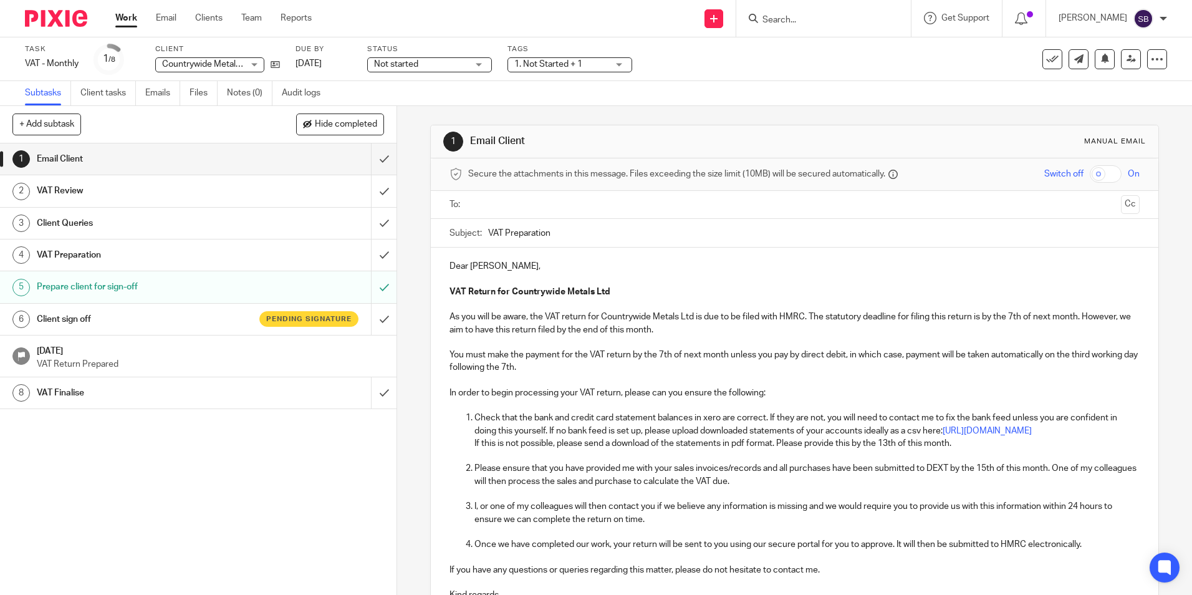
click at [216, 313] on h1 "Client sign off" at bounding box center [144, 319] width 215 height 19
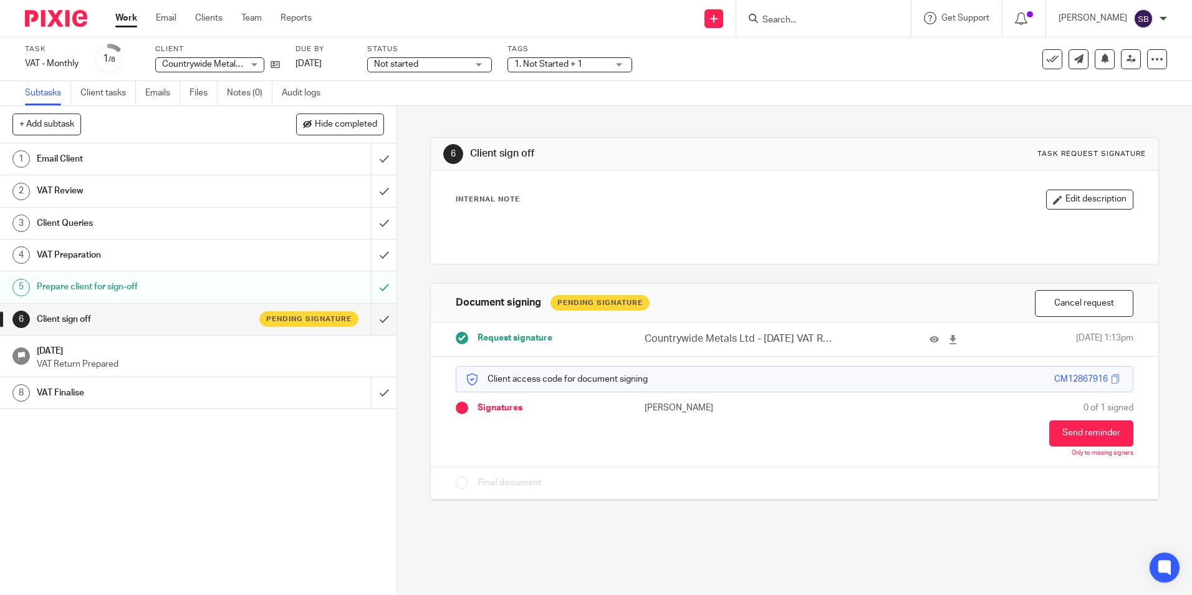
click at [122, 20] on link "Work" at bounding box center [126, 18] width 22 height 12
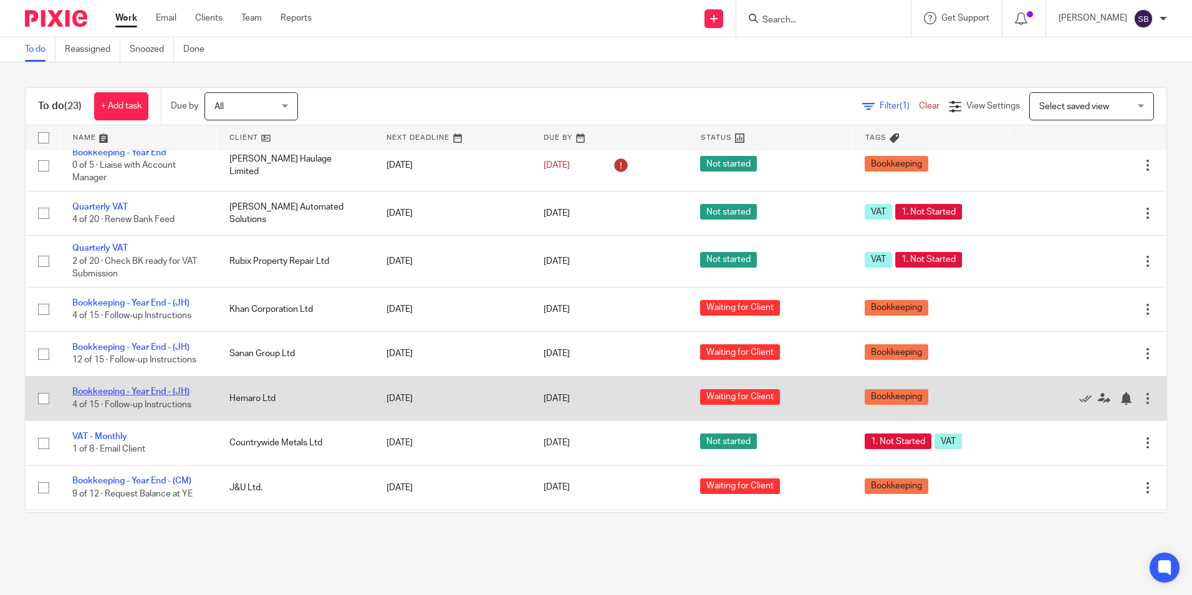
scroll to position [686, 0]
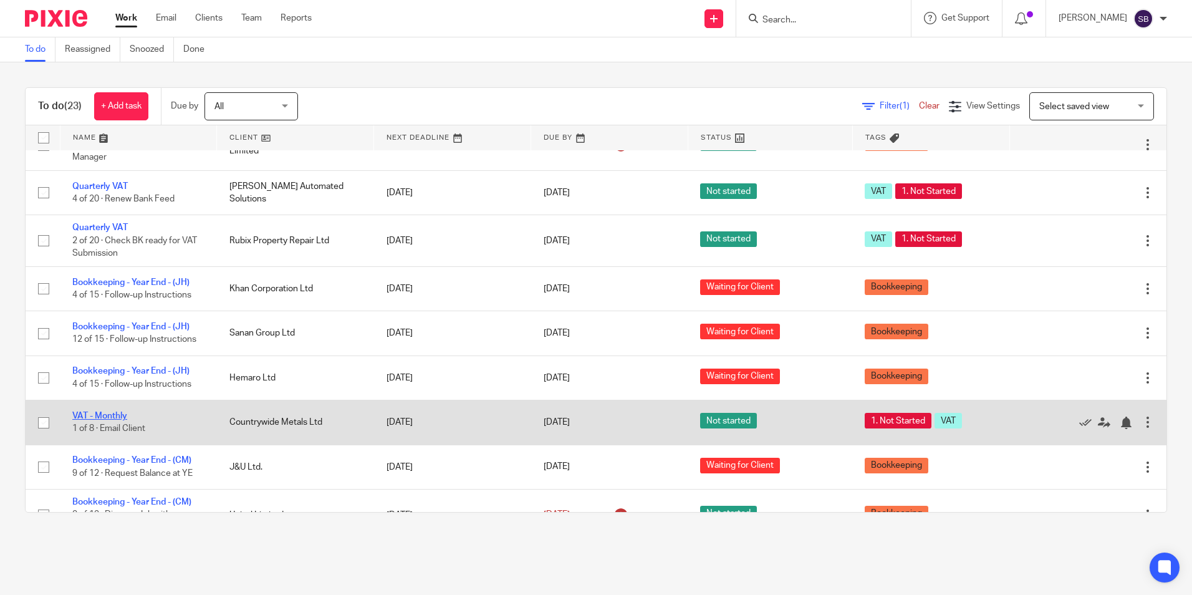
click at [114, 419] on link "VAT - Monthly" at bounding box center [99, 416] width 55 height 9
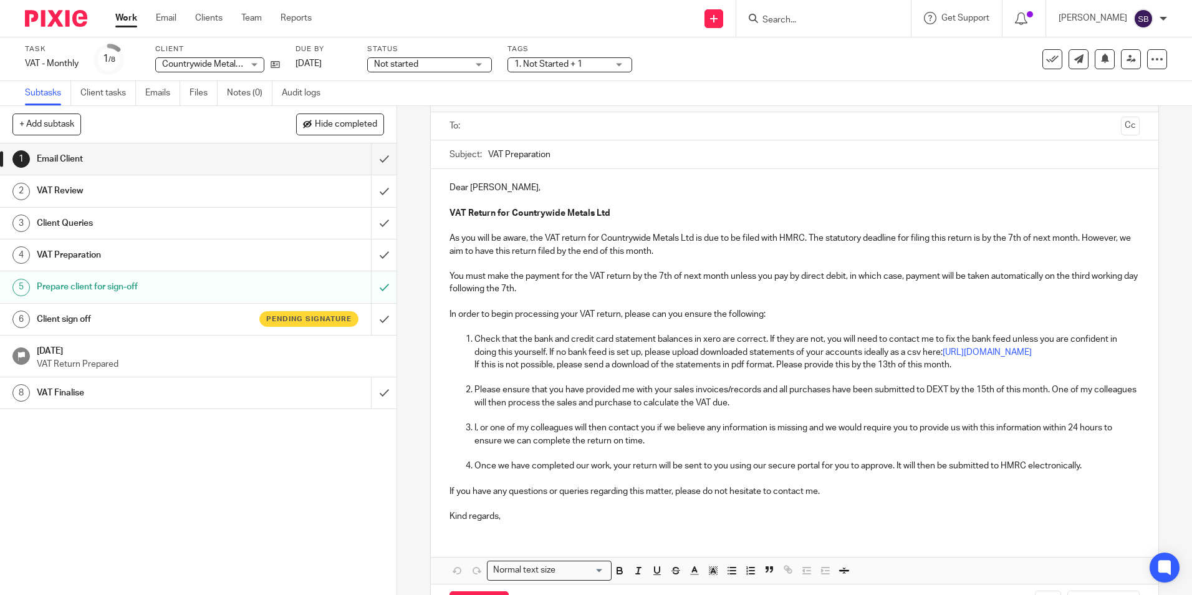
scroll to position [140, 0]
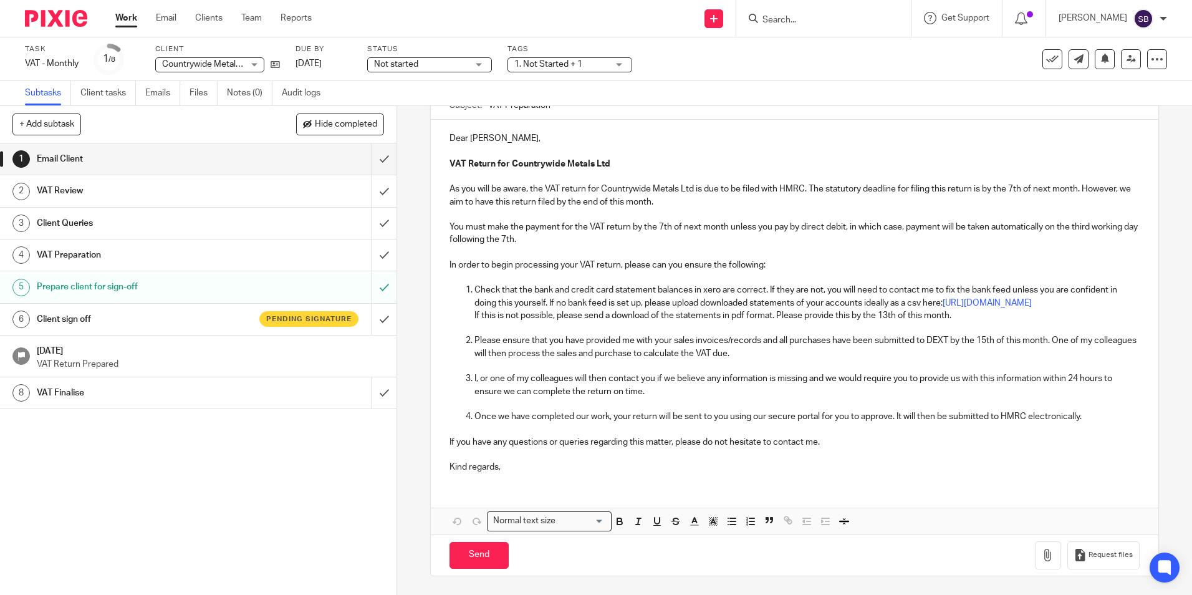
click at [184, 324] on h1 "Client sign off" at bounding box center [144, 319] width 215 height 19
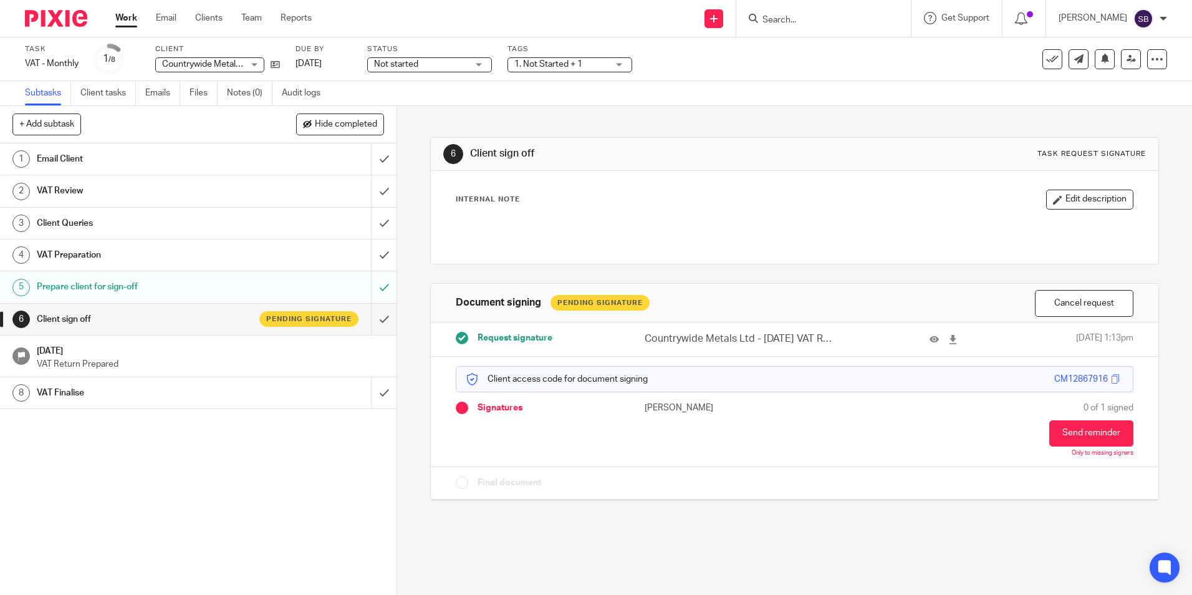
click at [152, 391] on h1 "VAT Finalise" at bounding box center [144, 392] width 215 height 19
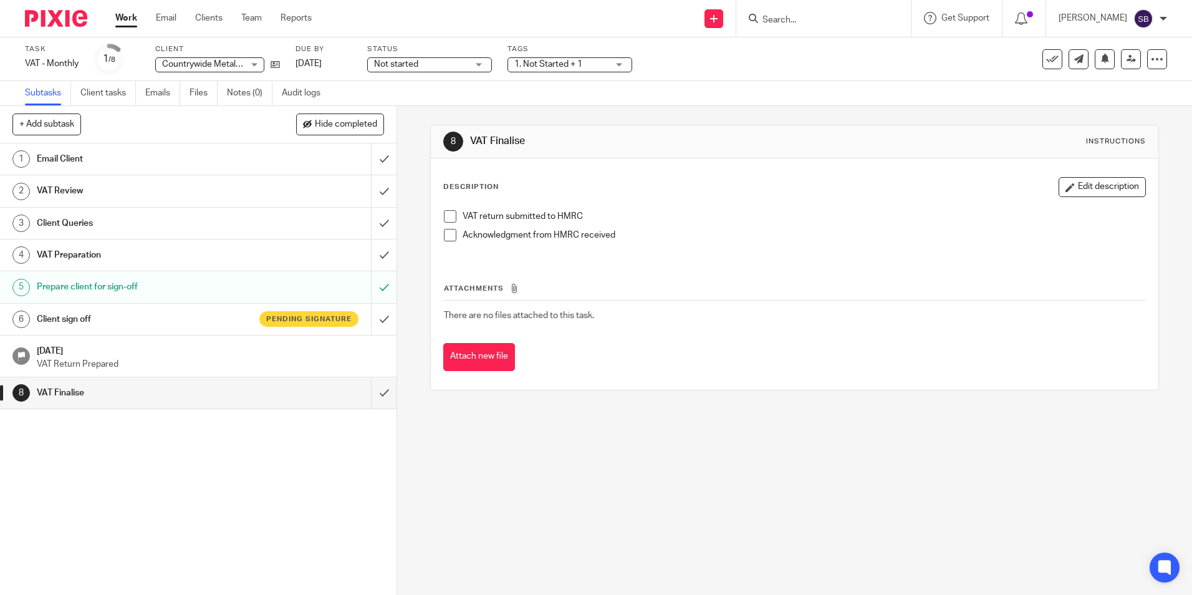
click at [162, 320] on h1 "Client sign off" at bounding box center [144, 319] width 215 height 19
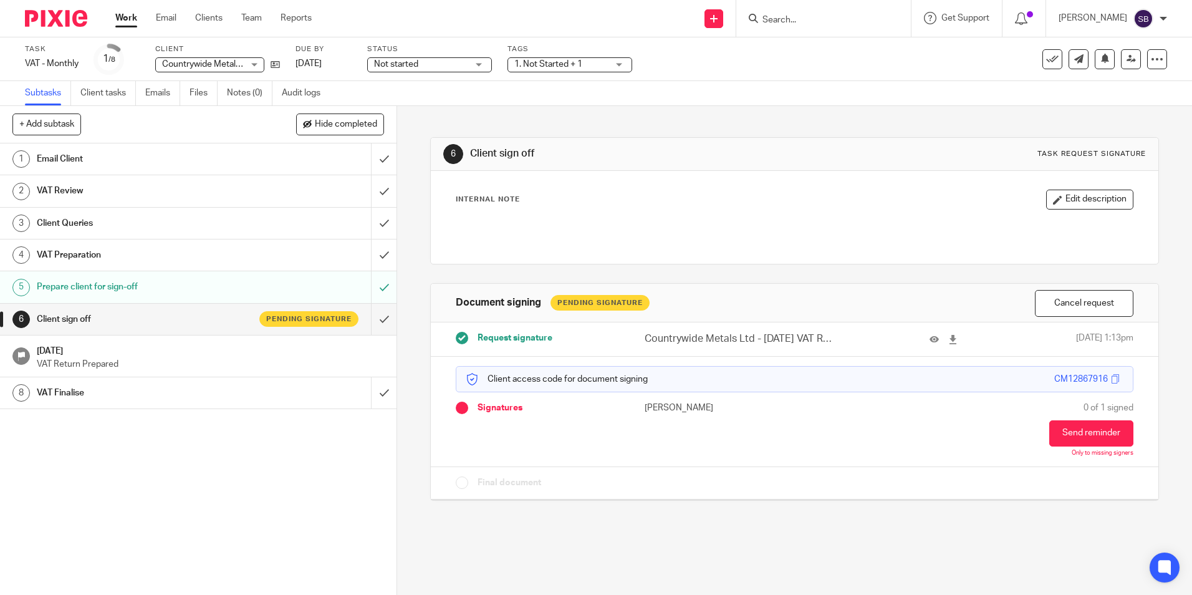
click at [127, 17] on link "Work" at bounding box center [126, 18] width 22 height 12
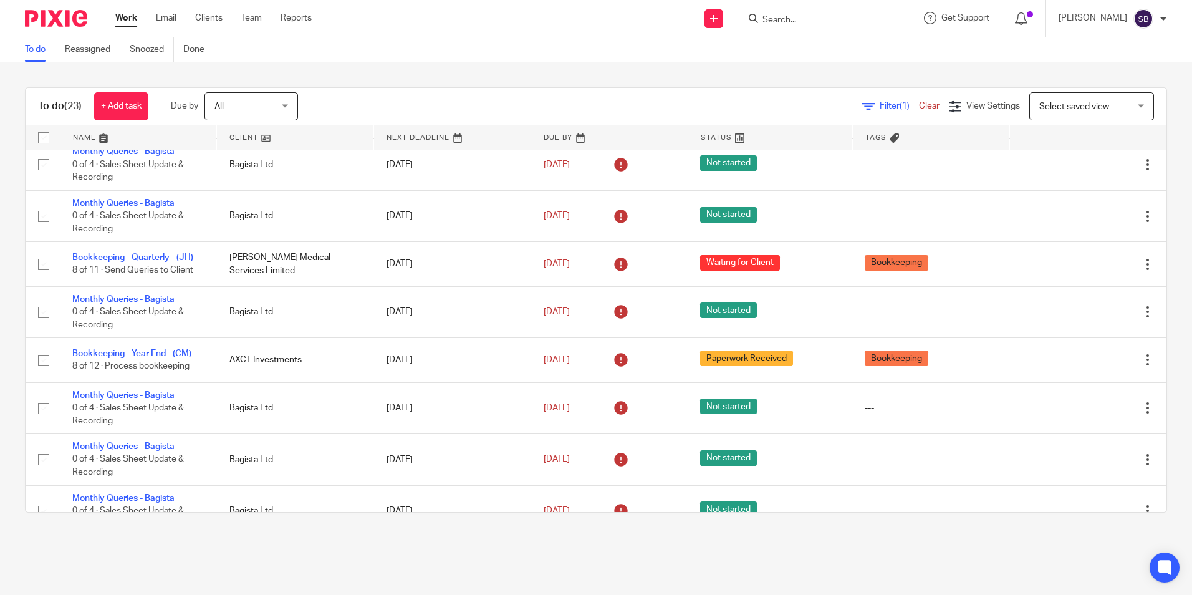
scroll to position [654, 0]
